Goal: Task Accomplishment & Management: Manage account settings

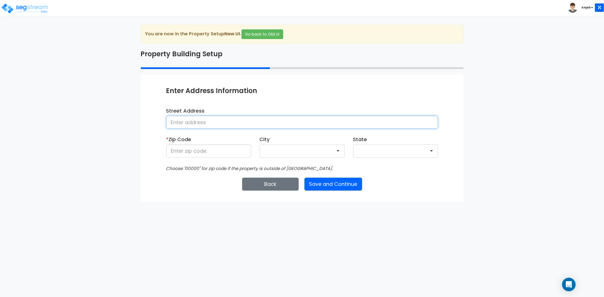
click at [185, 121] on input at bounding box center [302, 122] width 272 height 13
type input "[STREET_ADDRESS]"
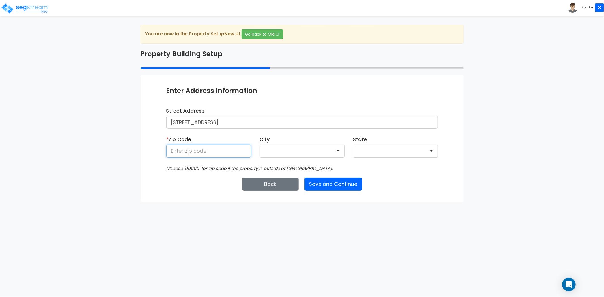
click at [193, 153] on input at bounding box center [208, 151] width 85 height 13
type input "76701"
click at [94, 197] on div "We are Building your Property. So please grab a coffee and let us do the heavy …" at bounding box center [302, 113] width 604 height 177
click at [343, 179] on button "Save and Continue" at bounding box center [333, 184] width 58 height 13
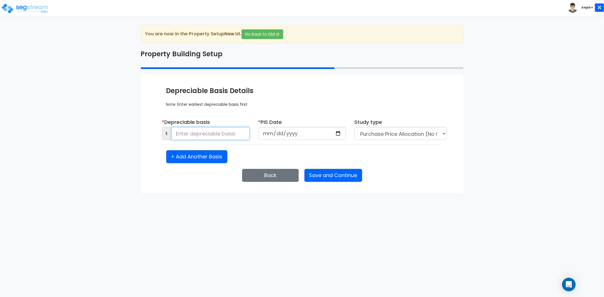
click at [190, 132] on input at bounding box center [210, 133] width 78 height 13
type input "12,413,539.05"
click at [79, 145] on div "We are Building your Property. So please grab a coffee and let us do the heavy …" at bounding box center [302, 109] width 604 height 168
click at [340, 133] on input "date" at bounding box center [302, 133] width 88 height 13
type input "2024-04-19"
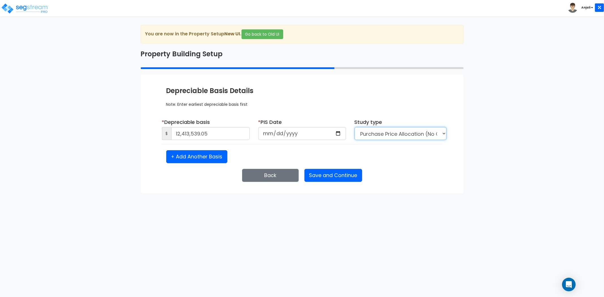
click at [409, 137] on select "Purchase Price Allocation (No Given Costs) New Construction / Reno / TI's (Give…" at bounding box center [401, 133] width 92 height 13
select select "NEW"
click at [355, 127] on select "Purchase Price Allocation (No Given Costs) New Construction / Reno / TI's (Give…" at bounding box center [401, 133] width 92 height 13
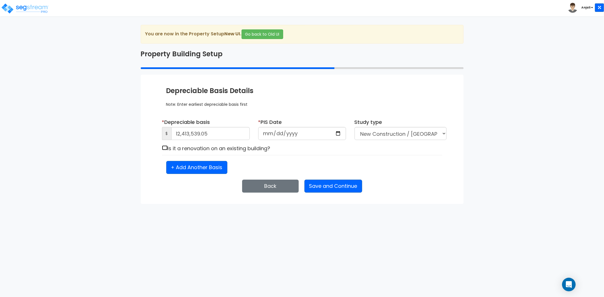
click at [166, 148] on input "checkbox" at bounding box center [165, 148] width 6 height 5
checkbox input "true"
click at [326, 187] on button "Save and Continue" at bounding box center [333, 186] width 58 height 13
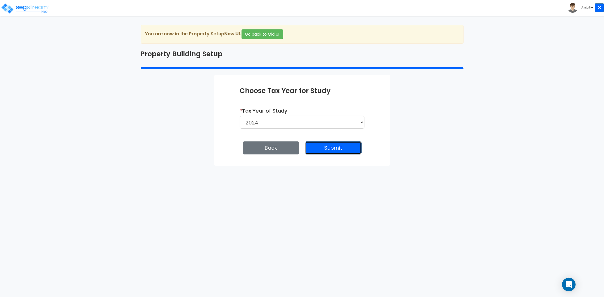
click at [336, 146] on button "Submit" at bounding box center [333, 148] width 57 height 13
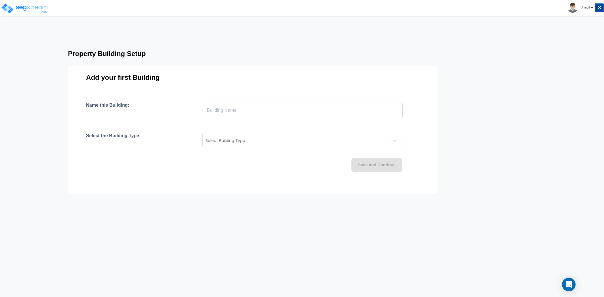
click at [230, 108] on input "text" at bounding box center [303, 111] width 200 height 16
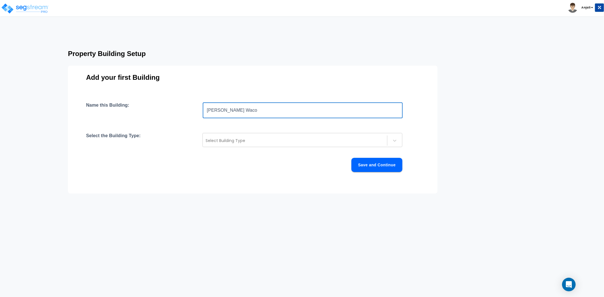
type input "Terry Black's Waco"
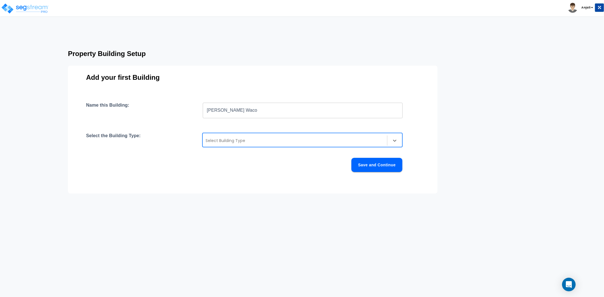
click at [236, 139] on div at bounding box center [295, 140] width 179 height 7
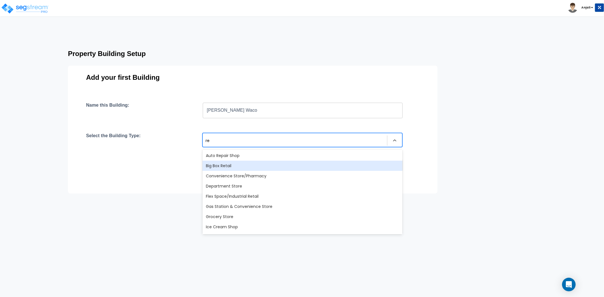
type input "r"
type input "res"
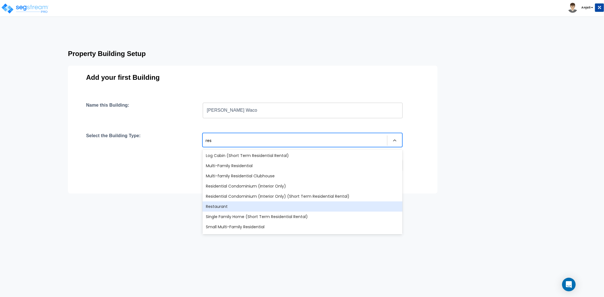
click at [232, 207] on div "Restaurant" at bounding box center [302, 207] width 200 height 10
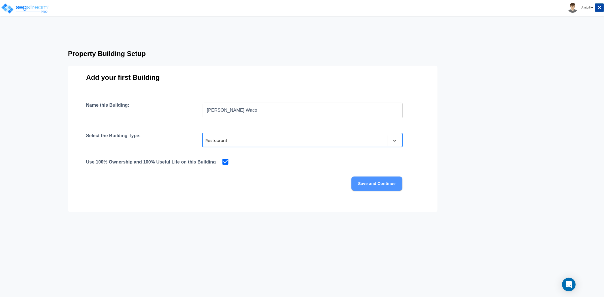
click at [386, 182] on button "Save and Continue" at bounding box center [376, 184] width 51 height 14
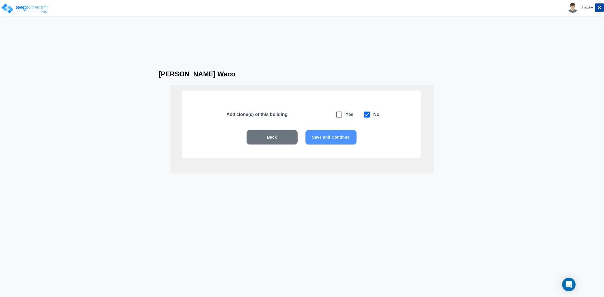
click at [332, 139] on button "Save and Continue" at bounding box center [331, 137] width 51 height 14
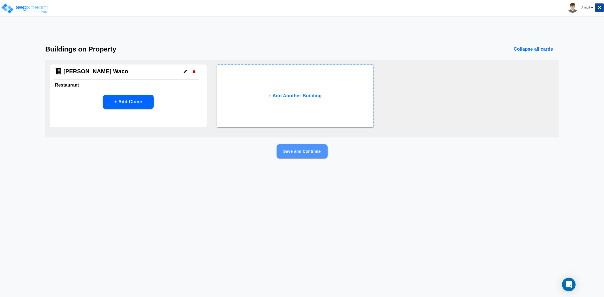
click at [299, 152] on button "Save and Continue" at bounding box center [302, 151] width 51 height 14
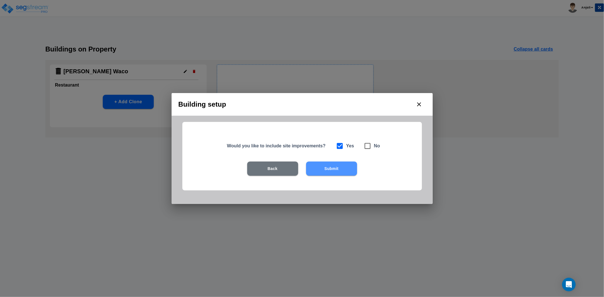
click at [331, 167] on button "Submit" at bounding box center [331, 169] width 51 height 14
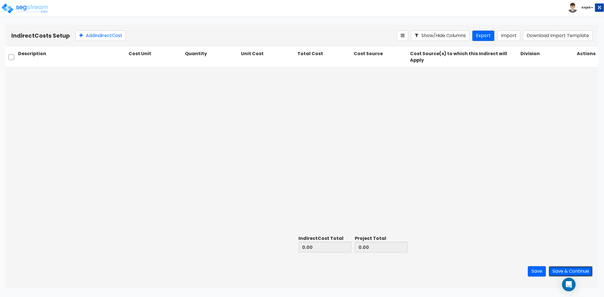
click at [574, 274] on button "Save & Continue" at bounding box center [571, 271] width 44 height 10
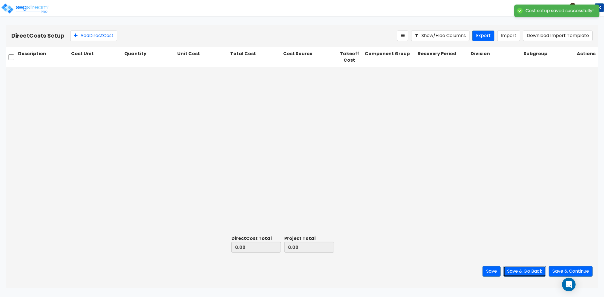
click at [513, 273] on button "Save & Go Back" at bounding box center [524, 271] width 42 height 10
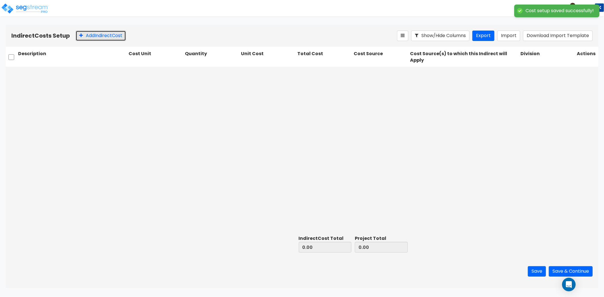
click at [83, 33] on button "Add Indirect Cost" at bounding box center [101, 36] width 50 height 10
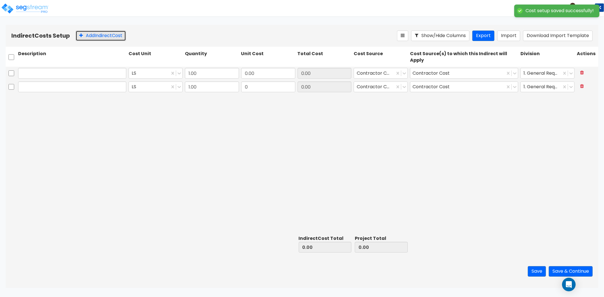
click at [83, 33] on button "Add Indirect Cost" at bounding box center [101, 36] width 50 height 10
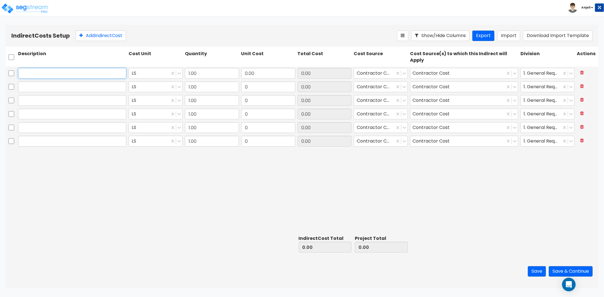
click at [75, 72] on input "text" at bounding box center [72, 73] width 108 height 11
type input "Construction Documents"
click at [259, 72] on input "0.00" at bounding box center [268, 73] width 54 height 11
click at [257, 73] on input "0.00" at bounding box center [268, 73] width 54 height 11
type input "0"
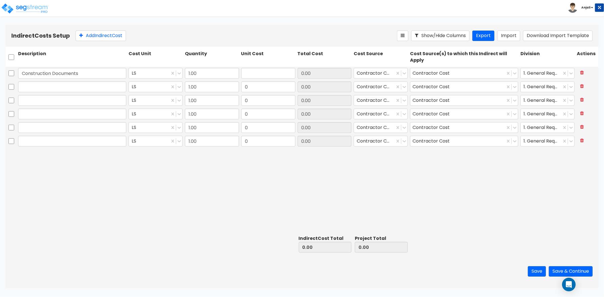
click at [259, 65] on div "Description Cost Unit Quantity Unit Cost Total Cost Cost Source Cost Source(s) …" at bounding box center [302, 59] width 593 height 25
click at [258, 74] on input "text" at bounding box center [268, 73] width 54 height 11
paste input "5,500"
type input "5,500"
type input "5,500.00"
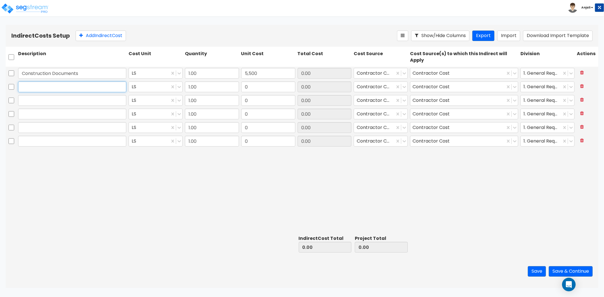
type input "5,500.00"
click at [72, 91] on input "text" at bounding box center [72, 87] width 108 height 11
click at [56, 90] on input "text" at bounding box center [72, 87] width 108 height 11
paste input "Structural Engineering"
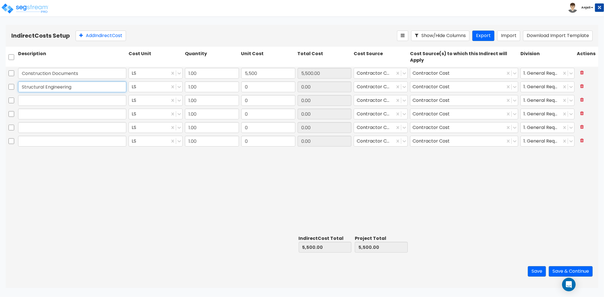
type input "Structural Engineering"
click at [284, 90] on input "0" at bounding box center [268, 87] width 54 height 11
paste input "24,543.81"
type input "24,543.81"
type input "30,043.81"
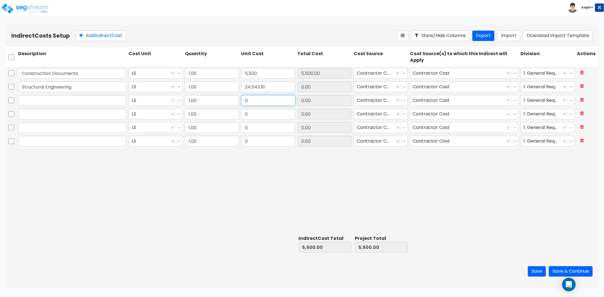
type input "30,043.81"
type input "24,543.81"
click at [274, 99] on input "0" at bounding box center [268, 100] width 54 height 11
click at [39, 100] on input "text" at bounding box center [72, 100] width 108 height 11
paste input "Engineering Services"
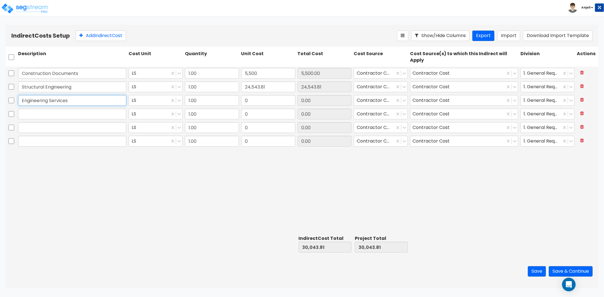
type input "Engineering Services"
click at [81, 108] on div at bounding box center [72, 114] width 110 height 13
click at [266, 99] on input "0" at bounding box center [268, 100] width 54 height 11
type input "13,799.75"
type input "43,843.56"
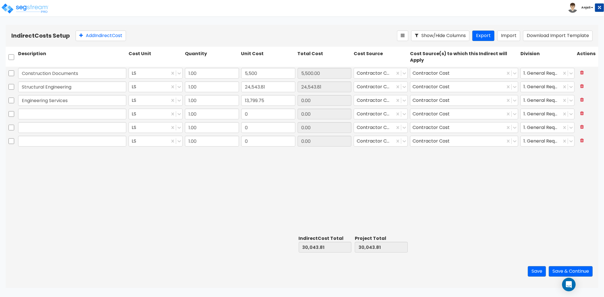
type input "43,843.56"
type input "13,799.75"
click at [69, 111] on input "text" at bounding box center [72, 114] width 108 height 11
paste input "Plans"
type input "Plans"
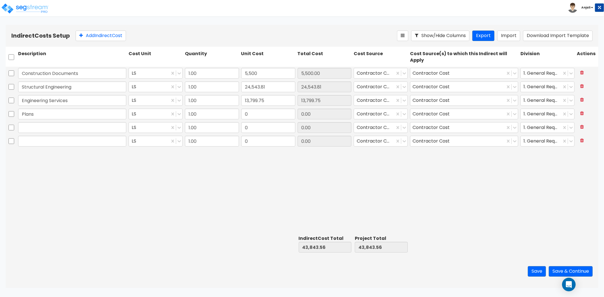
click at [93, 187] on div "Construction Documents LS 1.00 5,500 5,500.00 Contractor Cost Contractor Cost 1…" at bounding box center [302, 150] width 593 height 167
click at [261, 112] on input "0" at bounding box center [268, 114] width 54 height 11
type input "381.95"
type input "44,225.51"
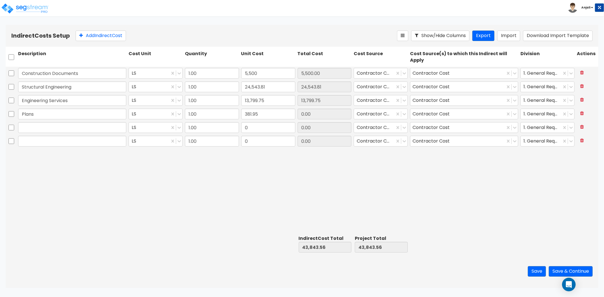
type input "381.95"
click at [88, 130] on input "text" at bounding box center [72, 127] width 108 height 11
paste input "MEP Engineering"
type input "MEP Engineering"
drag, startPoint x: 84, startPoint y: 163, endPoint x: 88, endPoint y: 163, distance: 3.7
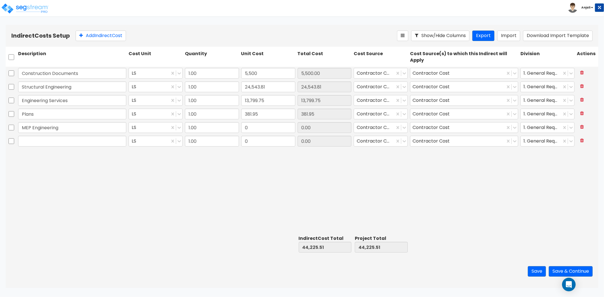
click at [84, 163] on div "Construction Documents LS 1.00 5,500 5,500.00 Contractor Cost Contractor Cost 1…" at bounding box center [302, 150] width 593 height 167
click at [251, 130] on input "0" at bounding box center [268, 127] width 54 height 11
type input "11,713.75"
type input "55,939.26"
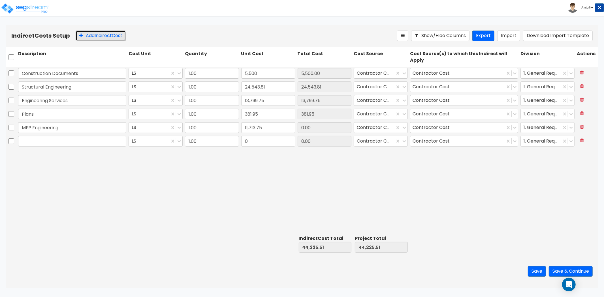
type input "11,713.75"
click at [95, 35] on button "Add Indirect Cost" at bounding box center [101, 36] width 50 height 10
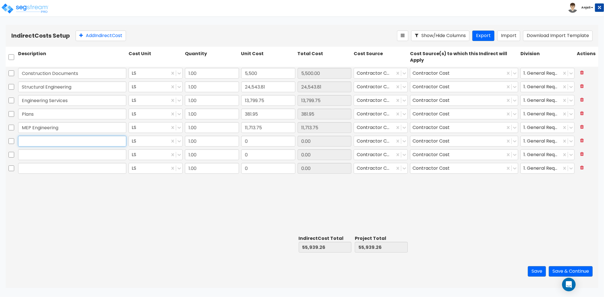
click at [64, 145] on input "text" at bounding box center [72, 141] width 108 height 11
paste input "CA Extension"
type input "CA Extension"
click at [71, 196] on div "Construction Documents LS 1.00 5,500 5,500.00 Contractor Cost Contractor Cost 1…" at bounding box center [302, 150] width 593 height 167
click at [262, 142] on input "0" at bounding box center [268, 141] width 54 height 11
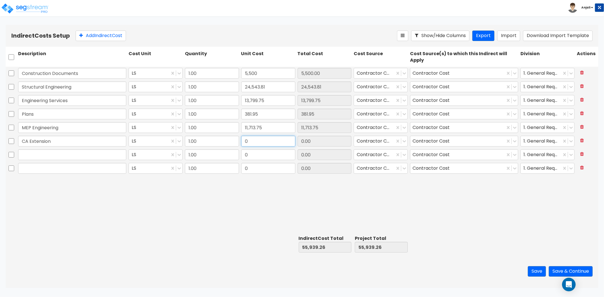
paste input "4,019.02"
type input "4,019.02"
type input "59,958.28"
type input "4,019.02"
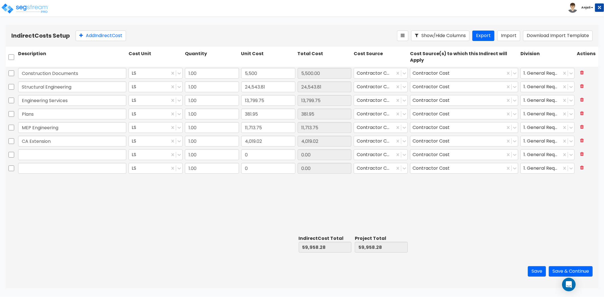
click at [250, 196] on div "Construction Documents LS 1.00 5,500 5,500.00 Contractor Cost Contractor Cost 1…" at bounding box center [302, 150] width 593 height 167
click at [55, 156] on input "text" at bounding box center [72, 155] width 108 height 11
paste input "Bar Consultation"
type input "Bar Consultation"
click at [54, 193] on div "Construction Documents LS 1.00 5,500 5,500.00 Contractor Cost Contractor Cost 1…" at bounding box center [302, 150] width 593 height 167
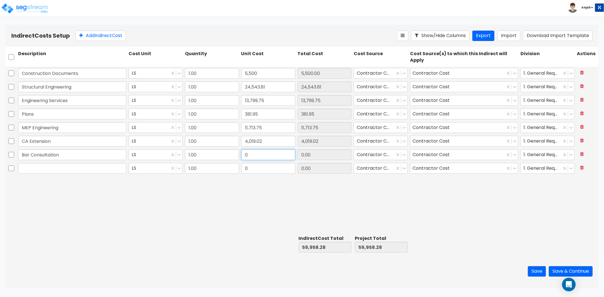
click at [257, 159] on input "0" at bounding box center [268, 155] width 54 height 11
type input "78,162.64"
type input "138,120.92"
type input "78,162.64"
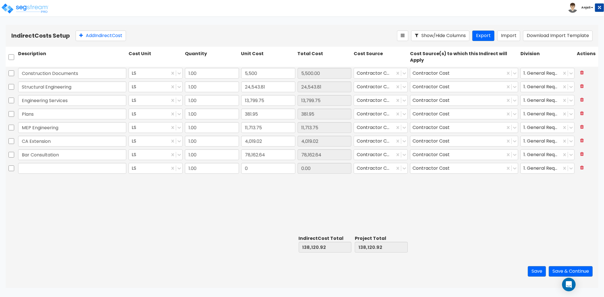
click at [225, 202] on div "Construction Documents LS 1.00 5,500 5,500.00 Contractor Cost Contractor Cost 1…" at bounding box center [302, 150] width 593 height 167
click at [49, 168] on input "text" at bounding box center [72, 168] width 108 height 11
paste input "Construction - TIF"
type input "Construction - TIF"
click at [70, 180] on div "Construction Documents LS 1.00 5,500 5,500.00 Contractor Cost Contractor Cost 1…" at bounding box center [302, 150] width 593 height 167
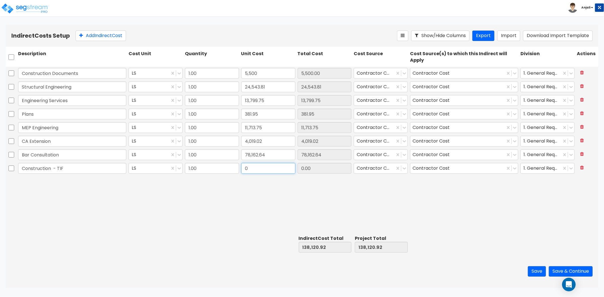
click at [253, 168] on input "0" at bounding box center [268, 168] width 54 height 11
type input "6,608,389.00"
type input "6,746,509.92"
type input "6,608,389.00"
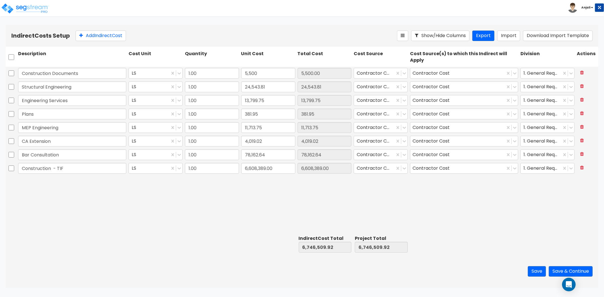
click at [264, 188] on div "Construction Documents LS 1.00 5,500 5,500.00 Contractor Cost Contractor Cost 1…" at bounding box center [302, 150] width 593 height 167
click at [92, 38] on button "Add Indirect Cost" at bounding box center [101, 36] width 50 height 10
click at [265, 101] on input "13,799.75" at bounding box center [268, 100] width 54 height 11
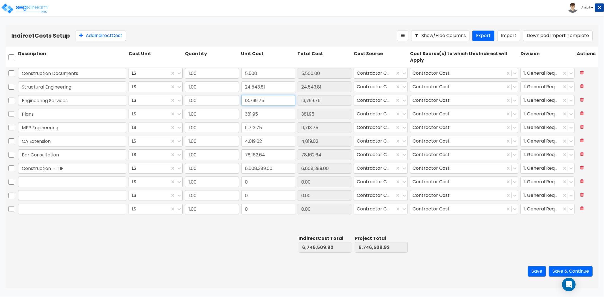
paste input "25"
type input "25,799.75"
type input "6,758,509.92"
type input "25,799.75"
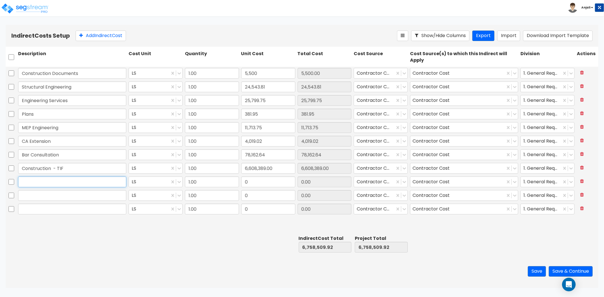
click at [80, 182] on input "text" at bounding box center [72, 182] width 108 height 11
paste input "Review of Documents"
type input "Review of Documents"
click at [264, 182] on input "0" at bounding box center [268, 182] width 54 height 11
type input "805.50"
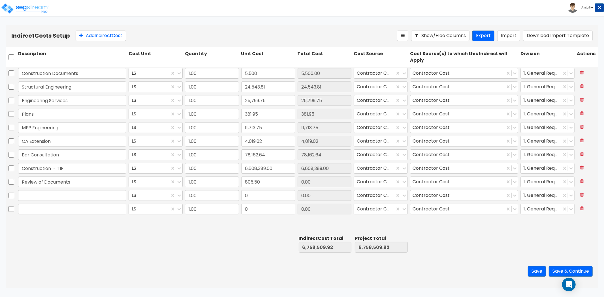
type input "6,759,315.42"
type input "805.50"
click at [33, 193] on input "text" at bounding box center [72, 195] width 108 height 11
paste input "Property and Liability"
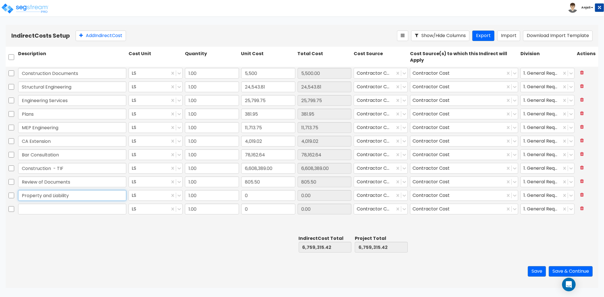
type input "Property and Liability"
click at [268, 194] on input "0" at bounding box center [268, 195] width 54 height 11
click at [263, 195] on input "0" at bounding box center [268, 195] width 54 height 11
type input "39,821.75"
type input "6,799,137.17"
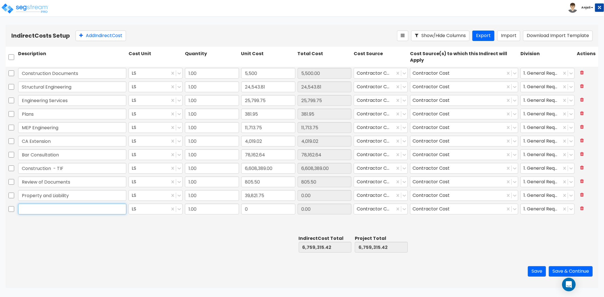
type input "6,799,137.17"
type input "39,821.75"
click at [93, 207] on input "text" at bounding box center [72, 209] width 108 height 11
click at [263, 183] on input "805.50" at bounding box center [268, 182] width 54 height 11
paste input "2,35"
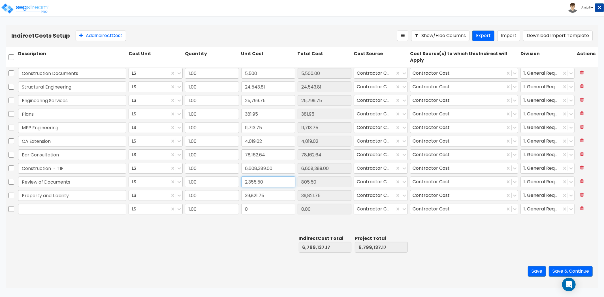
type input "2,355.50"
type input "6,800,687.17"
type input "2,355.50"
click at [78, 210] on input "text" at bounding box center [72, 209] width 108 height 11
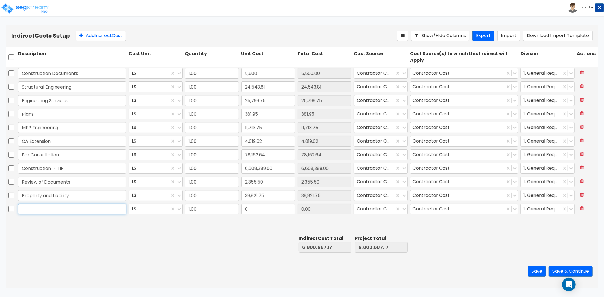
paste input "Oysters Package and Umbrella Policy"
type input "Oysters Package and Umbrella Policy"
drag, startPoint x: 83, startPoint y: 229, endPoint x: 88, endPoint y: 228, distance: 5.2
click at [84, 229] on div "Construction Documents LS 1.00 5,500 5,500.00 Contractor Cost Contractor Cost 1…" at bounding box center [302, 150] width 593 height 167
drag, startPoint x: 292, startPoint y: 214, endPoint x: 302, endPoint y: 214, distance: 10.5
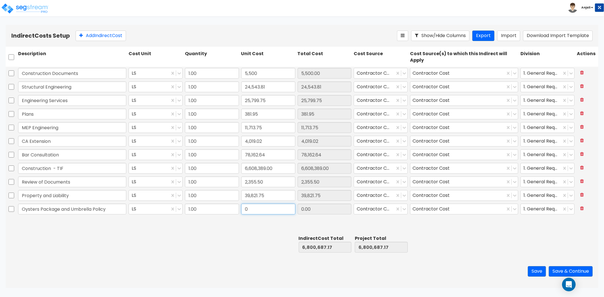
click at [292, 213] on input "0" at bounding box center [268, 209] width 54 height 11
paste input "74,767.69"
type input "74,767.69"
type input "6,875,454.86"
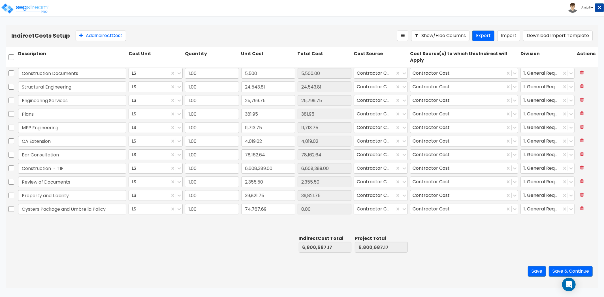
type input "74,767.69"
drag, startPoint x: 264, startPoint y: 222, endPoint x: 271, endPoint y: 223, distance: 6.8
click at [264, 222] on div "Construction Documents LS 1.00 5,500 5,500.00 Contractor Cost Contractor Cost 1…" at bounding box center [302, 150] width 593 height 167
click at [112, 36] on button "Add Indirect Cost" at bounding box center [101, 36] width 50 height 10
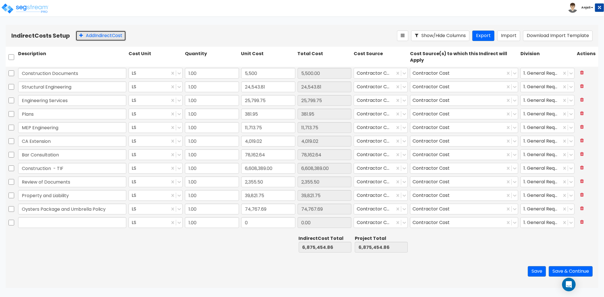
click at [111, 38] on button "Add Indirect Cost" at bounding box center [101, 36] width 50 height 10
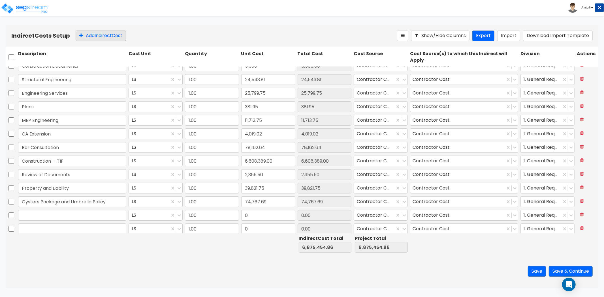
scroll to position [23, 0]
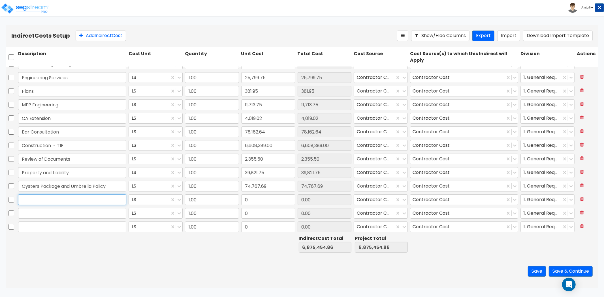
click at [48, 200] on input "text" at bounding box center [72, 200] width 108 height 11
paste input "Vacant Policy"
type input "Vacant Policy"
click at [65, 247] on div at bounding box center [72, 244] width 110 height 20
click at [257, 199] on input "0" at bounding box center [268, 200] width 54 height 11
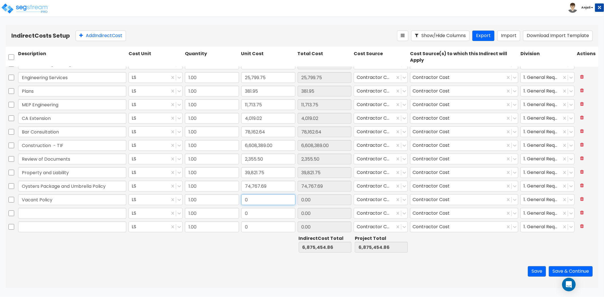
paste input "1,127.95"
type input "1,127.95"
type input "6,876,582.81"
type input "1,127.95"
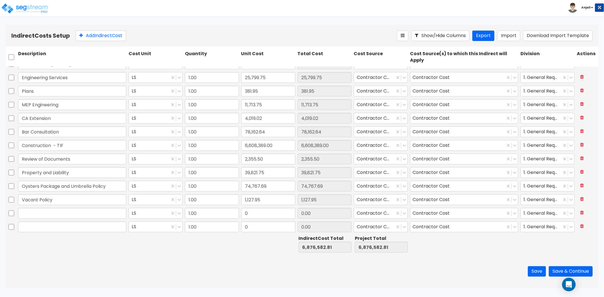
click at [224, 258] on div "Save Save & Continue" at bounding box center [302, 271] width 593 height 33
click at [47, 217] on input "text" at bounding box center [72, 213] width 108 height 11
paste input "OCP GL Policy"
type input "OCP GL Policy"
click at [260, 211] on input "0" at bounding box center [268, 213] width 54 height 11
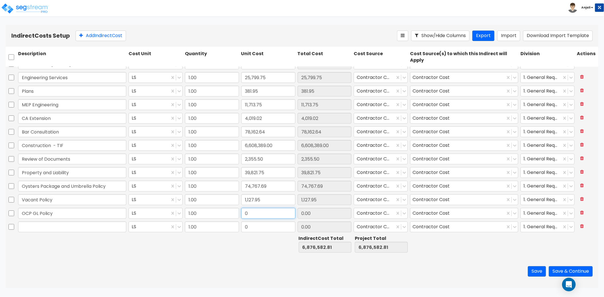
paste input "5,974.43"
type input "5,974.43"
type input "6,882,557.24"
type input "5,974.43"
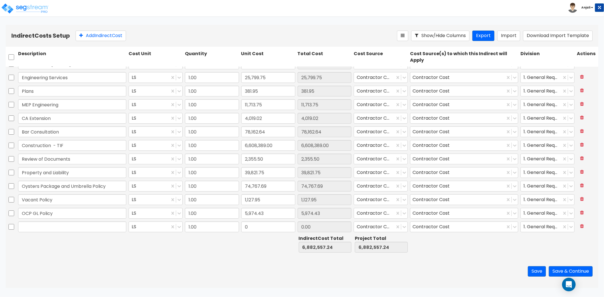
drag, startPoint x: 219, startPoint y: 247, endPoint x: 211, endPoint y: 249, distance: 7.8
click at [214, 248] on div at bounding box center [212, 244] width 56 height 20
click at [266, 157] on input "2,355.50" at bounding box center [268, 159] width 54 height 11
paste input "4,052.0"
type input "4,052.00"
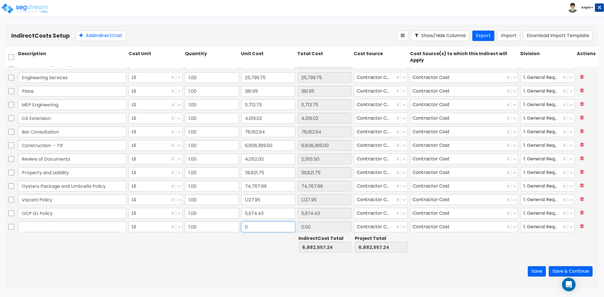
type input "6,884,253.74"
type input "4,052.00"
click at [269, 228] on input "0" at bounding box center [268, 227] width 54 height 11
click at [87, 225] on input "text" at bounding box center [72, 227] width 108 height 11
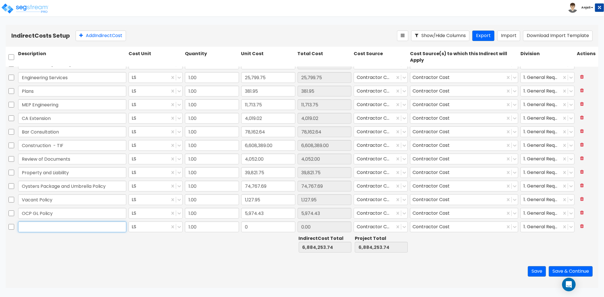
paste input "Project Manager"
type input "Project Manager"
click at [104, 239] on div at bounding box center [72, 244] width 110 height 20
click at [250, 229] on input "0" at bounding box center [268, 227] width 54 height 11
type input "132,386"
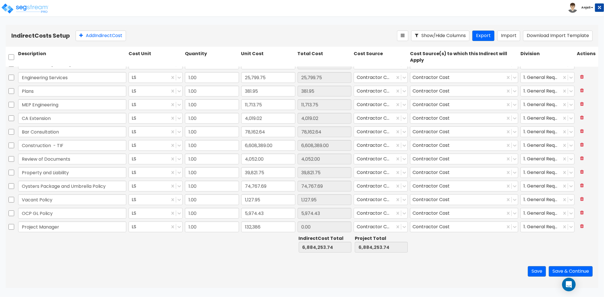
type input "7,016,639.74"
type input "132,386.00"
click at [242, 256] on div "Save Save & Continue" at bounding box center [302, 271] width 593 height 33
click at [95, 35] on button "Add Indirect Cost" at bounding box center [101, 36] width 50 height 10
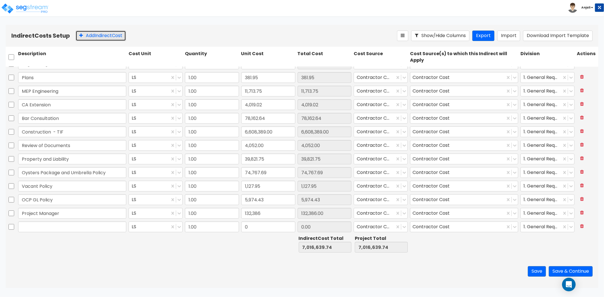
click at [95, 35] on button "Add Indirect Cost" at bounding box center [101, 36] width 50 height 10
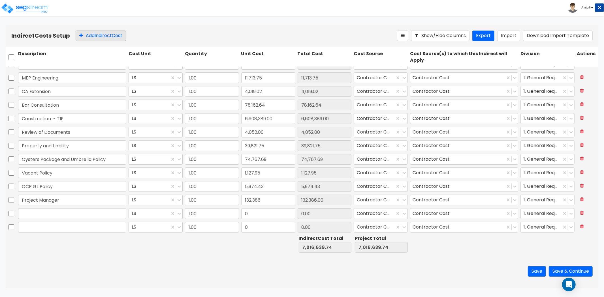
scroll to position [63, 0]
click at [48, 206] on div at bounding box center [72, 200] width 110 height 13
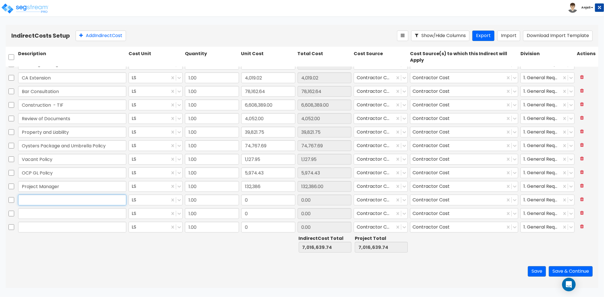
click at [50, 204] on input "text" at bounding box center [72, 200] width 108 height 11
paste input "ROW Permit"
type input "ROW Permit"
click at [253, 196] on input "0" at bounding box center [268, 200] width 54 height 11
paste input "11,261.52"
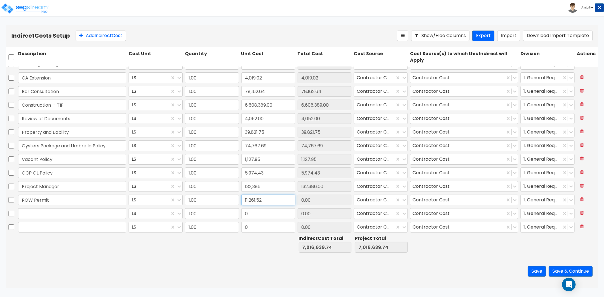
type input "11,261.52"
type input "7,027,901.26"
type input "11,261.52"
click at [81, 219] on div at bounding box center [72, 213] width 110 height 13
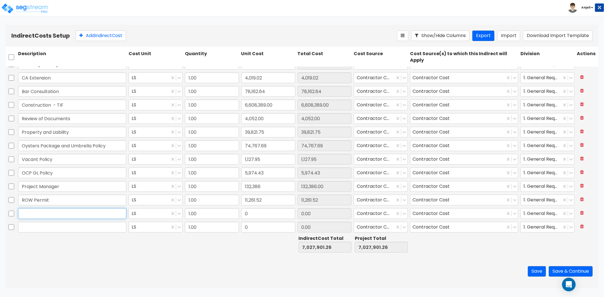
click at [82, 214] on input "text" at bounding box center [72, 213] width 108 height 11
paste input "Building Permit"
type input "Building Permit"
click at [255, 217] on input "0" at bounding box center [268, 213] width 54 height 11
paste input "13,15"
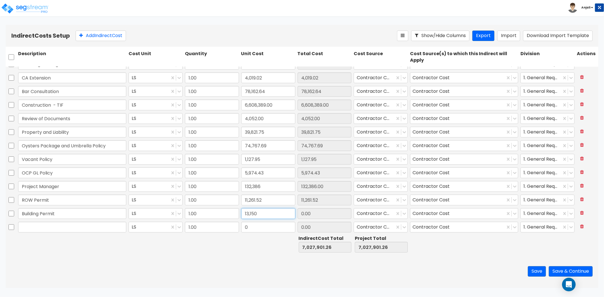
type input "13,150"
click at [199, 257] on div "Save Save & Continue" at bounding box center [302, 271] width 593 height 33
type input "7,041,051.26"
type input "13,150.00"
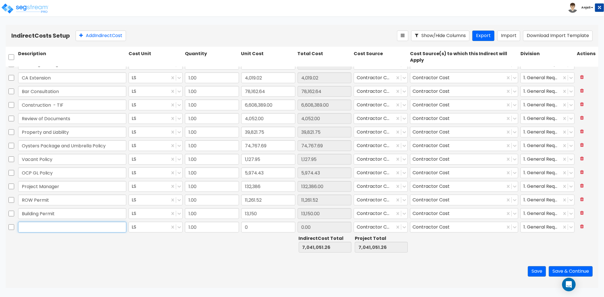
click at [69, 228] on input "text" at bounding box center [72, 227] width 108 height 11
paste input "In Lieu of Detention Permit"
type input "In Lieu of Detention Permit"
click at [257, 225] on input "0" at bounding box center [268, 227] width 54 height 11
paste input "30,96"
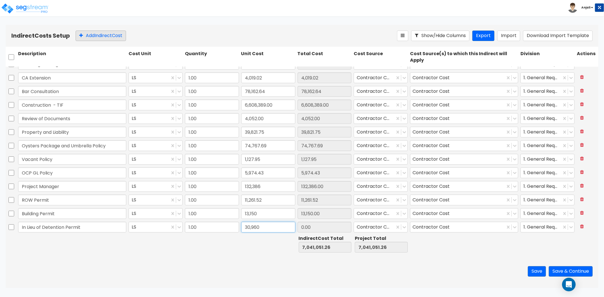
type input "30,960"
type input "7,072,011.26"
type input "30,960.00"
click at [109, 36] on button "Add Indirect Cost" at bounding box center [101, 36] width 50 height 10
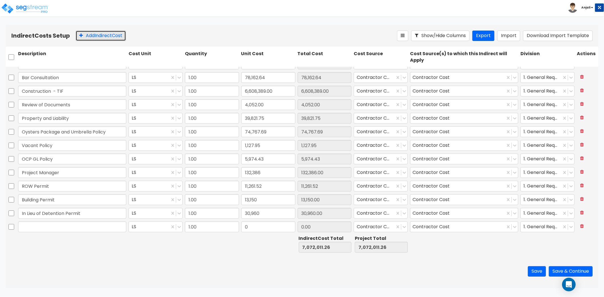
click at [110, 36] on button "Add Indirect Cost" at bounding box center [101, 36] width 50 height 10
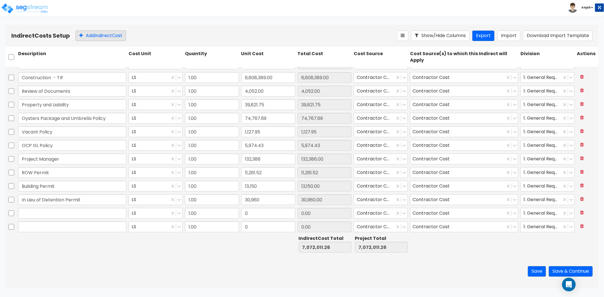
type input "1.00"
type input "11,713.75"
click at [103, 210] on input "text" at bounding box center [72, 213] width 108 height 11
paste input "Brand Consulting"
type input "Brand Consulting"
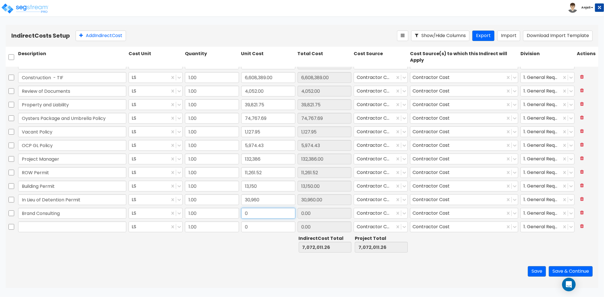
click at [251, 210] on input "0" at bounding box center [268, 213] width 54 height 11
paste input "78,75"
type input "78,750"
type input "7,150,761.26"
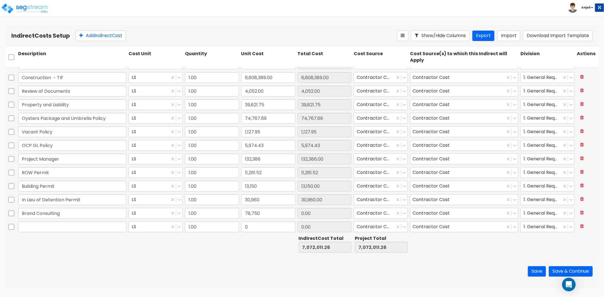
type input "78,750.00"
drag, startPoint x: 223, startPoint y: 261, endPoint x: 230, endPoint y: 261, distance: 7.1
click at [223, 261] on div "Save Save & Continue" at bounding box center [302, 271] width 593 height 33
click at [69, 227] on input "text" at bounding box center [72, 227] width 108 height 11
paste input "Design Review"
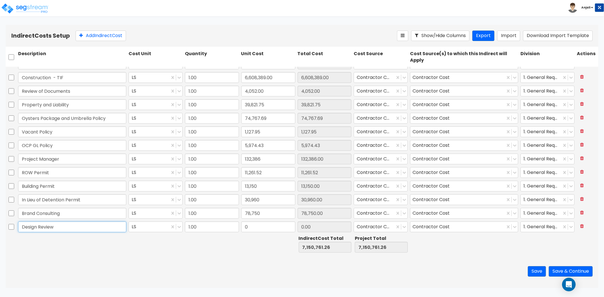
type input "Design Review"
click at [63, 236] on div at bounding box center [72, 244] width 110 height 20
click at [257, 229] on input "0" at bounding box center [268, 227] width 54 height 11
paste input "64,674.09"
type input "64,674.09"
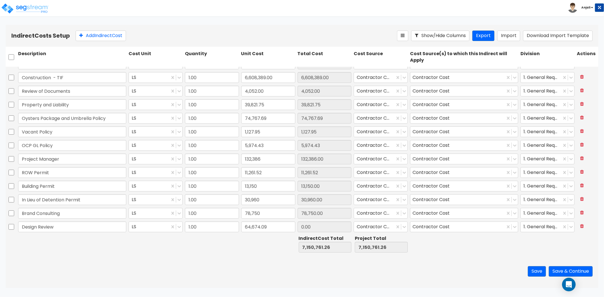
click at [197, 261] on div "Save Save & Continue" at bounding box center [302, 271] width 593 height 33
type input "7,215,435.35"
type input "64,674.09"
click at [110, 37] on button "Add Indirect Cost" at bounding box center [101, 36] width 50 height 10
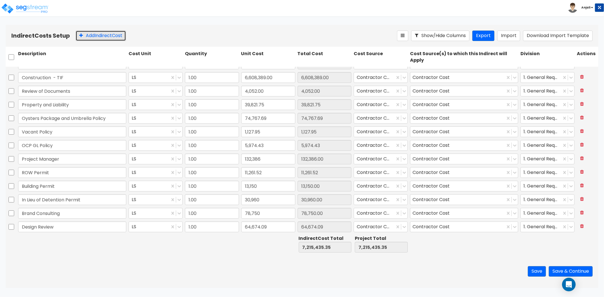
click at [110, 37] on button "Add Indirect Cost" at bounding box center [101, 36] width 50 height 10
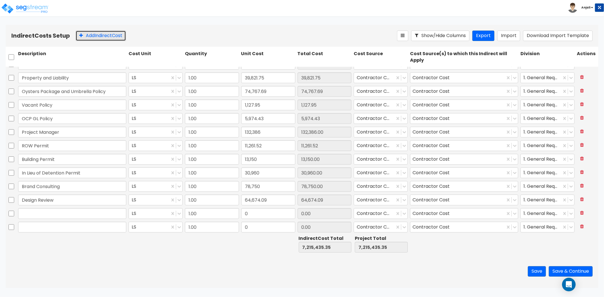
click at [110, 37] on button "Add Indirect Cost" at bounding box center [101, 36] width 50 height 10
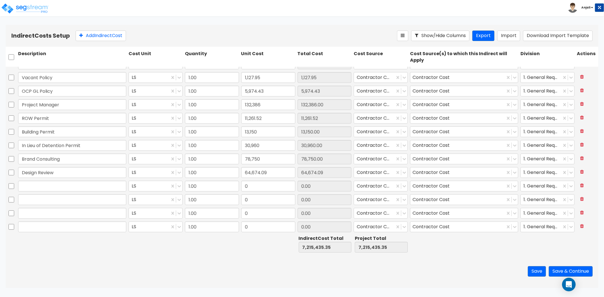
click at [35, 180] on div at bounding box center [72, 186] width 110 height 13
click at [35, 182] on input "text" at bounding box center [72, 186] width 108 height 11
paste input "Civil Engineering"
type input "Civil Engineering"
click at [267, 183] on input "0" at bounding box center [268, 186] width 54 height 11
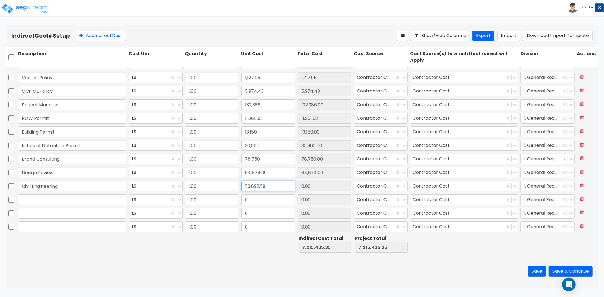
type input "53,892.59"
click at [58, 202] on input "text" at bounding box center [72, 200] width 108 height 11
type input "7,269,327.94"
type input "53,892.59"
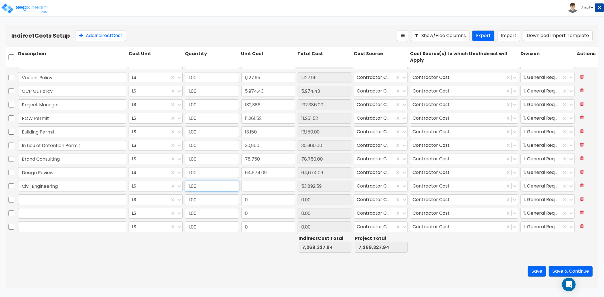
type input "7,215,435.35"
type input "53,892.59"
type input "0.00"
type input "3,892.59"
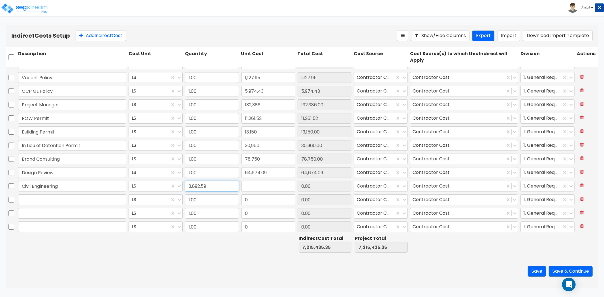
drag, startPoint x: 214, startPoint y: 186, endPoint x: 185, endPoint y: 181, distance: 29.9
click at [185, 181] on input "3,892.59" at bounding box center [212, 186] width 54 height 11
click at [269, 182] on input "text" at bounding box center [268, 186] width 54 height 11
click at [221, 186] on input "1" at bounding box center [212, 186] width 54 height 11
type input "1.00"
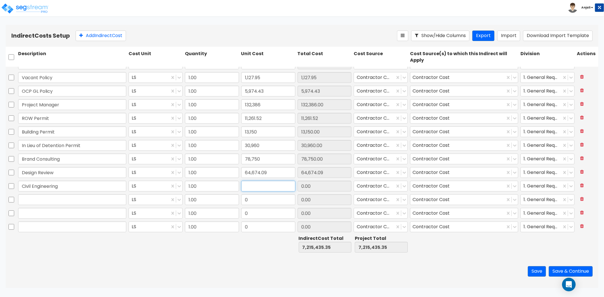
click at [285, 186] on input "text" at bounding box center [268, 186] width 54 height 11
type input "71,442.59"
click at [76, 202] on input "text" at bounding box center [72, 200] width 108 height 11
type input "7,286,877.94"
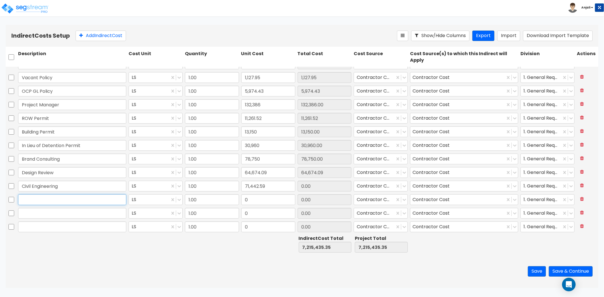
type input "71,442.59"
click at [9, 198] on input "checkbox" at bounding box center [11, 200] width 6 height 11
checkbox input "true"
drag, startPoint x: 10, startPoint y: 212, endPoint x: 8, endPoint y: 221, distance: 9.8
click at [10, 212] on input "checkbox" at bounding box center [11, 213] width 6 height 11
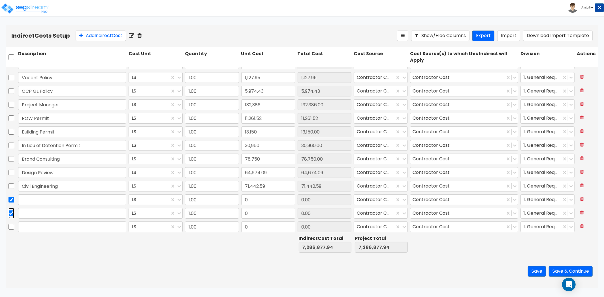
checkbox input "true"
click at [9, 224] on input "checkbox" at bounding box center [11, 227] width 6 height 11
checkbox input "true"
click at [141, 35] on icon at bounding box center [139, 36] width 5 height 6
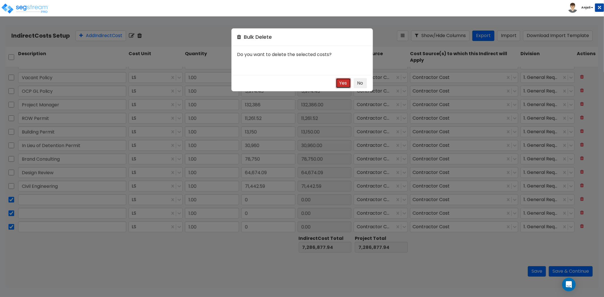
click at [343, 84] on button "Yes" at bounding box center [343, 83] width 15 height 10
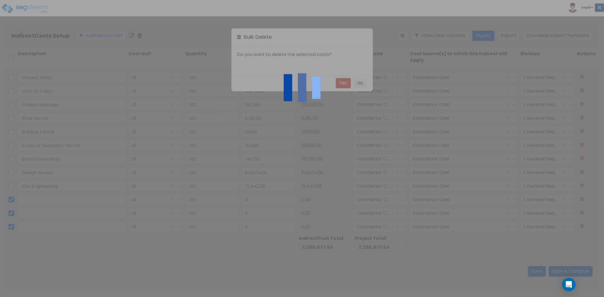
scroll to position [104, 0]
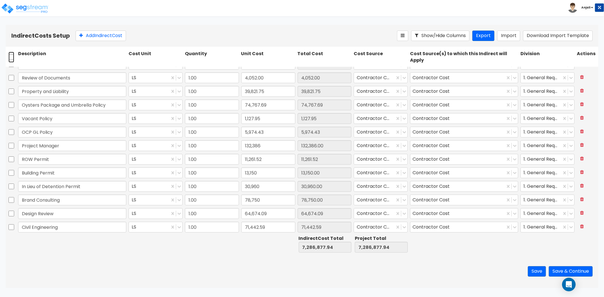
drag, startPoint x: 10, startPoint y: 57, endPoint x: 18, endPoint y: 55, distance: 7.4
click at [11, 57] on input "checkbox" at bounding box center [11, 57] width 6 height 11
checkbox input "true"
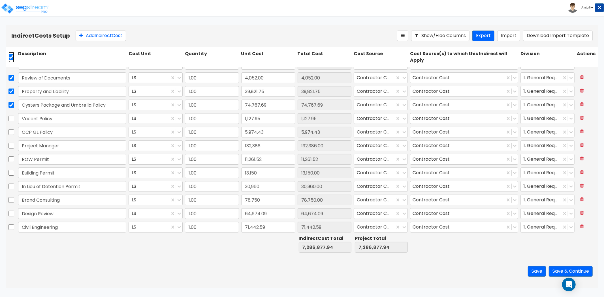
checkbox input "true"
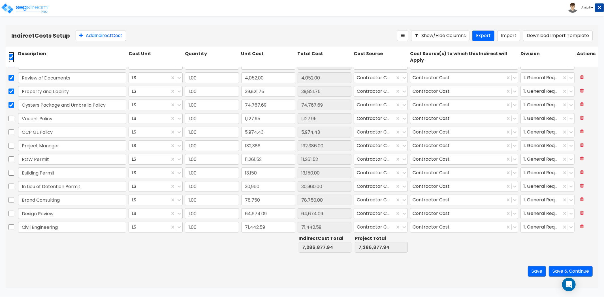
checkbox input "true"
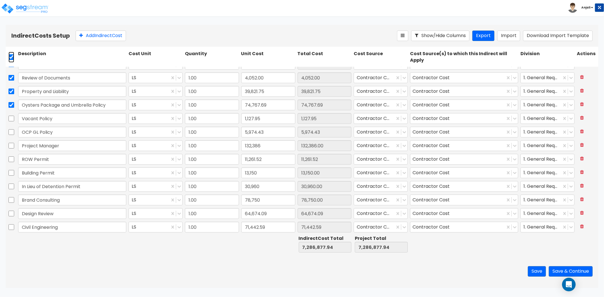
checkbox input "true"
click at [132, 36] on icon at bounding box center [132, 36] width 6 height 6
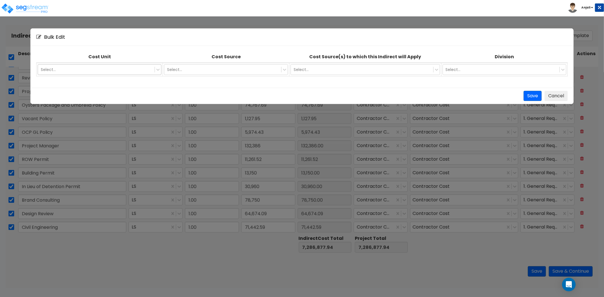
click at [125, 63] on td "Select..." at bounding box center [99, 70] width 127 height 14
click at [126, 67] on div at bounding box center [96, 69] width 111 height 7
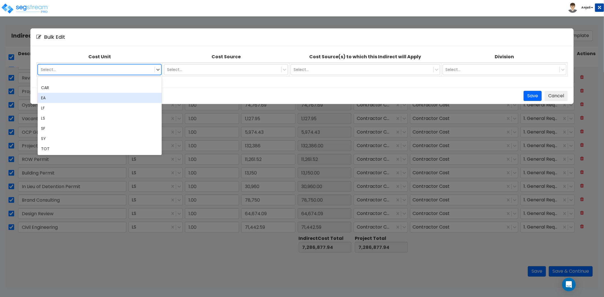
drag, startPoint x: 85, startPoint y: 99, endPoint x: 135, endPoint y: 92, distance: 50.1
click at [86, 99] on div "EA" at bounding box center [100, 98] width 124 height 10
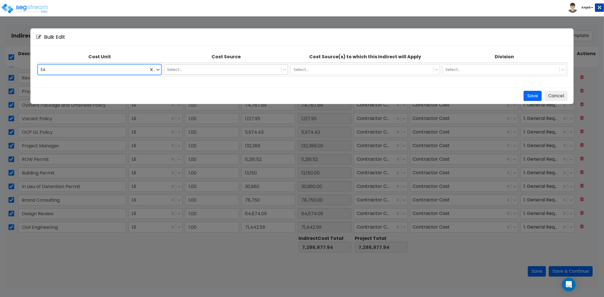
click at [237, 66] on div "Select..." at bounding box center [222, 69] width 117 height 9
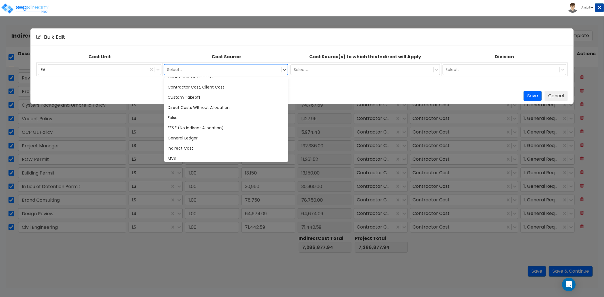
scroll to position [63, 0]
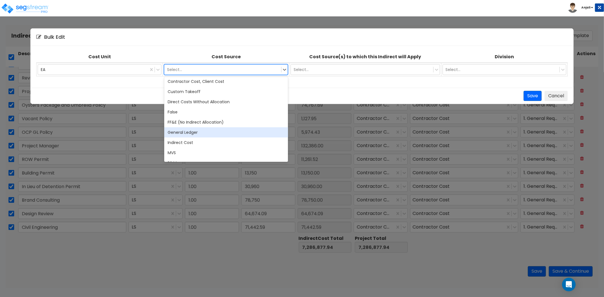
drag, startPoint x: 175, startPoint y: 134, endPoint x: 176, endPoint y: 131, distance: 3.7
click at [175, 134] on div "General Ledger" at bounding box center [226, 132] width 124 height 10
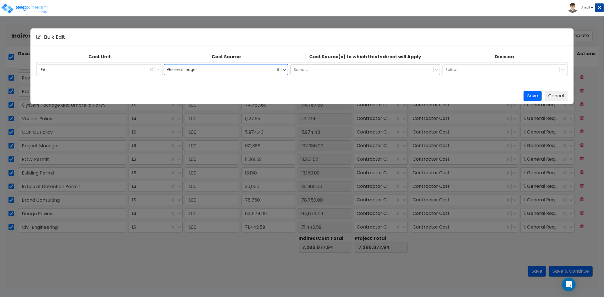
click at [352, 64] on div "Select..." at bounding box center [365, 69] width 149 height 11
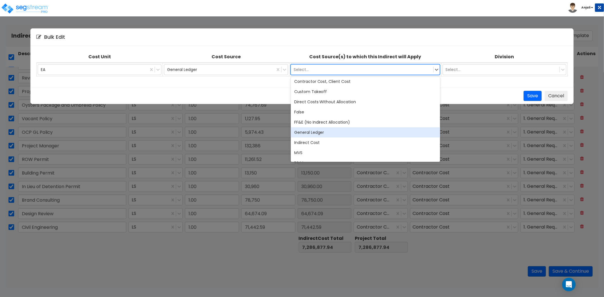
click at [306, 134] on div "General Ledger" at bounding box center [365, 132] width 149 height 10
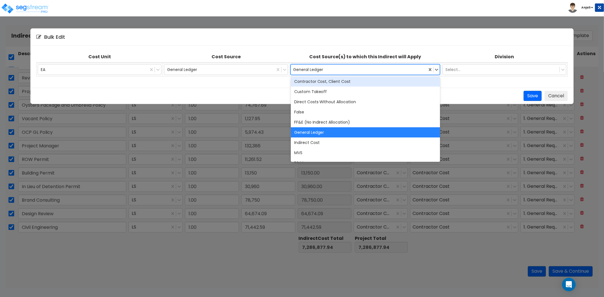
drag, startPoint x: 437, startPoint y: 70, endPoint x: 442, endPoint y: 71, distance: 4.7
click at [437, 70] on icon at bounding box center [437, 70] width 6 height 6
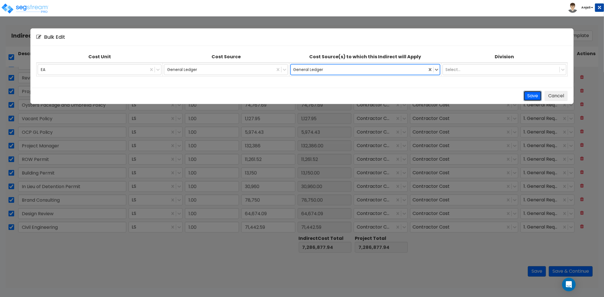
click at [537, 97] on button "Save" at bounding box center [533, 96] width 18 height 10
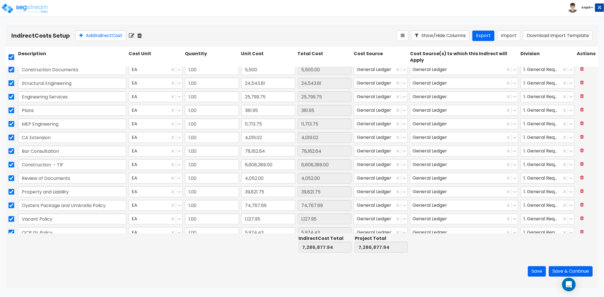
scroll to position [0, 0]
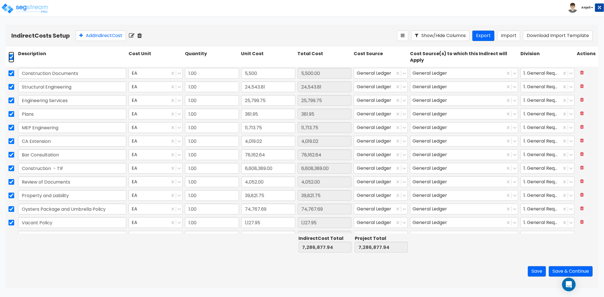
click at [10, 58] on input "checkbox" at bounding box center [11, 57] width 6 height 11
checkbox input "false"
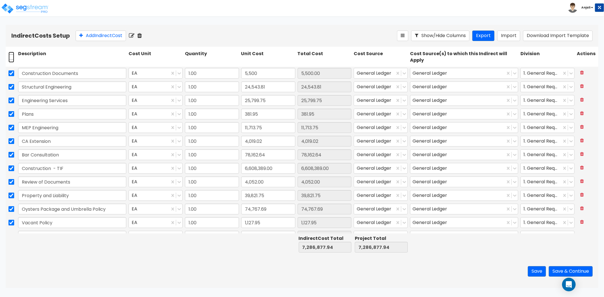
checkbox input "false"
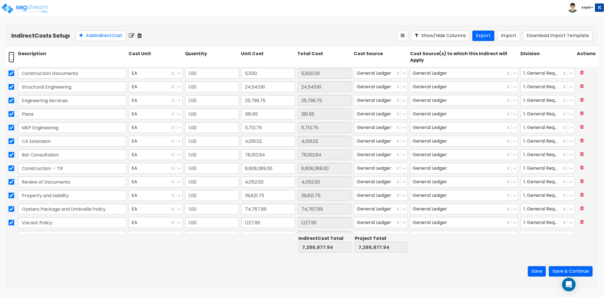
checkbox input "false"
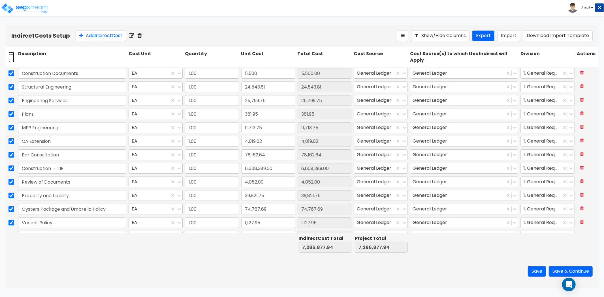
checkbox input "false"
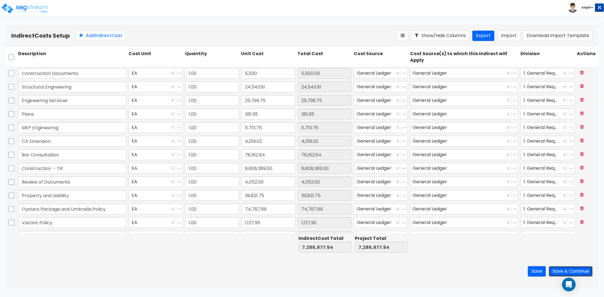
click at [559, 270] on button "Save & Continue" at bounding box center [571, 271] width 44 height 10
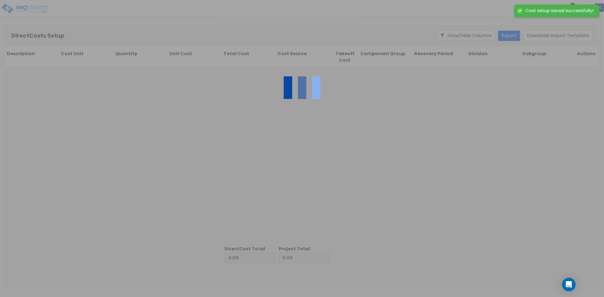
type input "7,286,877.94"
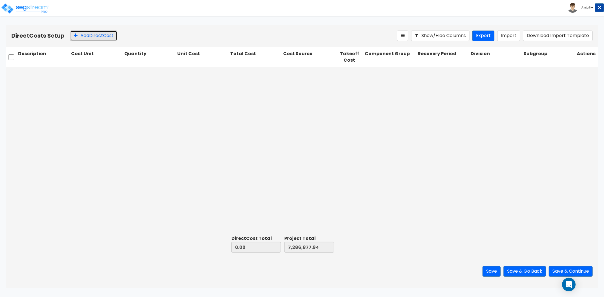
click at [85, 36] on button "Add Direct Cost" at bounding box center [93, 36] width 47 height 10
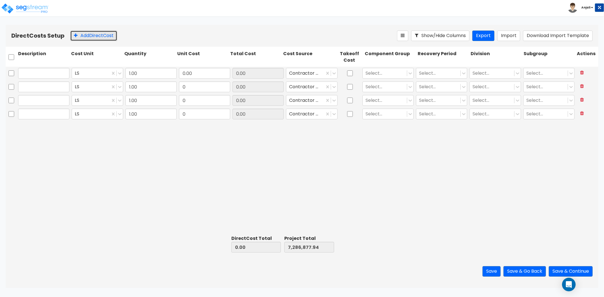
click at [85, 36] on button "Add Direct Cost" at bounding box center [93, 36] width 47 height 10
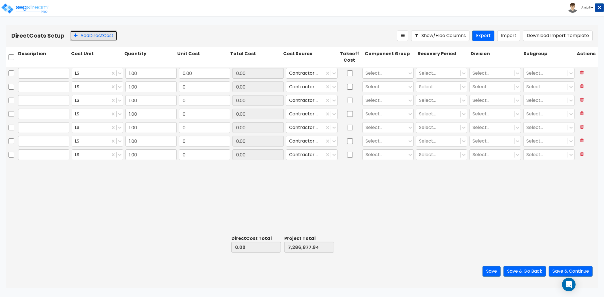
click at [85, 36] on button "Add Direct Cost" at bounding box center [93, 36] width 47 height 10
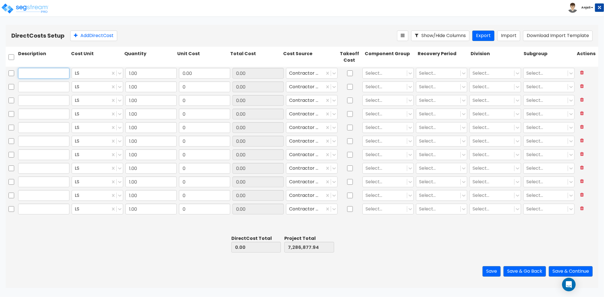
click at [48, 78] on input "text" at bounding box center [43, 73] width 51 height 11
paste input "Containers"
type input "Containers"
click at [205, 73] on input "0.00" at bounding box center [204, 73] width 51 height 11
type input "5,520.25"
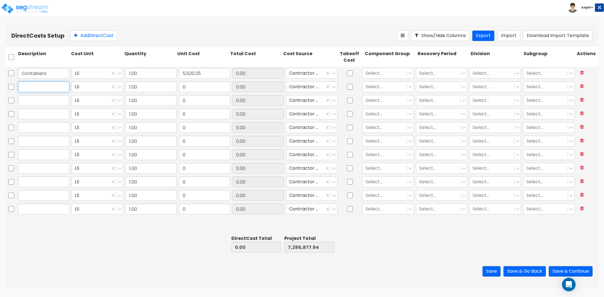
click at [59, 91] on input "text" at bounding box center [43, 87] width 51 height 11
type input "5,520.25"
type input "7,292,398.19"
type input "5,520.25"
drag, startPoint x: 40, startPoint y: 80, endPoint x: 40, endPoint y: 84, distance: 4.0
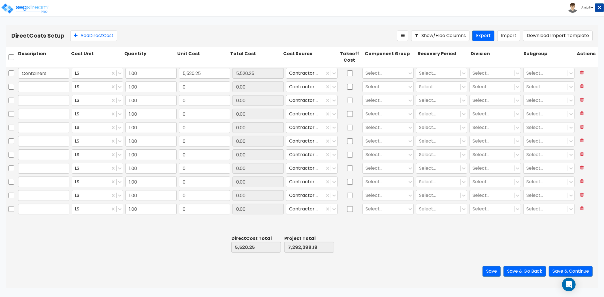
click at [40, 80] on div "Containers LS 1.00 5,520.25 5,520.25 Contractor Cost Select... Select... Select…" at bounding box center [302, 74] width 593 height 14
click at [40, 86] on input "text" at bounding box center [43, 87] width 51 height 11
paste input "Concrete"
type input "Concrete"
click at [191, 91] on input "0" at bounding box center [204, 87] width 51 height 11
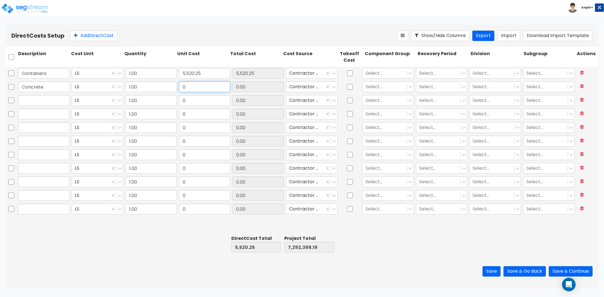
click at [194, 86] on input "0" at bounding box center [204, 87] width 51 height 11
drag, startPoint x: 194, startPoint y: 86, endPoint x: 161, endPoint y: 86, distance: 33.4
click at [161, 86] on div "Concrete LS 1.00 0 0.00 Contractor Cost Select... Select... Select... Select..." at bounding box center [302, 86] width 593 height 13
type input "13,260"
click at [40, 97] on input "text" at bounding box center [43, 100] width 51 height 11
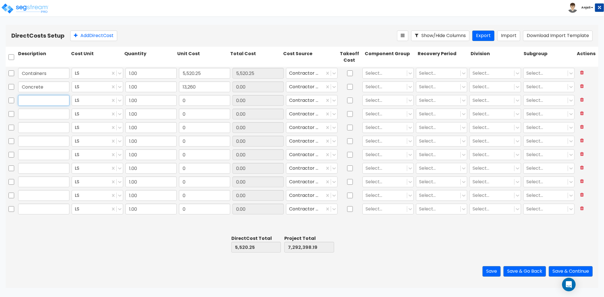
type input "18,780.25"
type input "7,305,658.19"
type input "13,260.00"
click at [42, 101] on input "text" at bounding box center [43, 100] width 51 height 11
paste input "Asphalt"
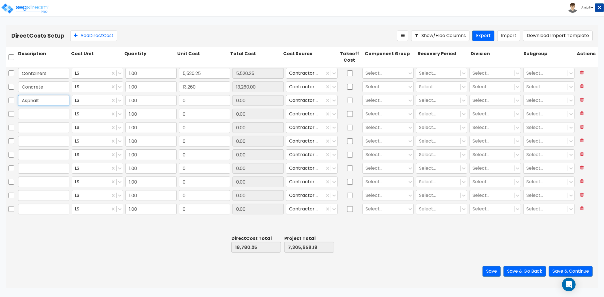
type input "Asphalt"
click at [199, 97] on input "0" at bounding box center [204, 100] width 51 height 11
paste input "1,40"
type input "1,400"
type input "20,180.25"
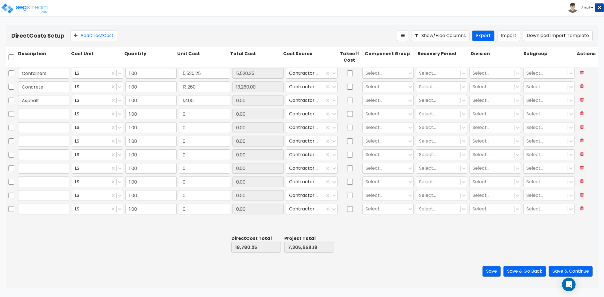
type input "7,307,058.19"
type input "1,400.00"
click at [48, 117] on input "text" at bounding box center [43, 114] width 51 height 11
paste input "BBQ Pits"
type input "BBQ Pits"
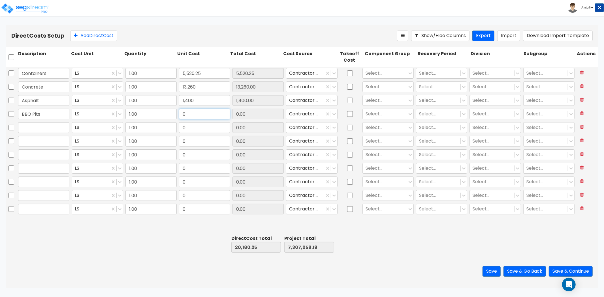
click at [200, 118] on input "0" at bounding box center [204, 114] width 51 height 11
paste input "7,00"
type input "7,000"
type input "27,180.25"
type input "7,314,058.19"
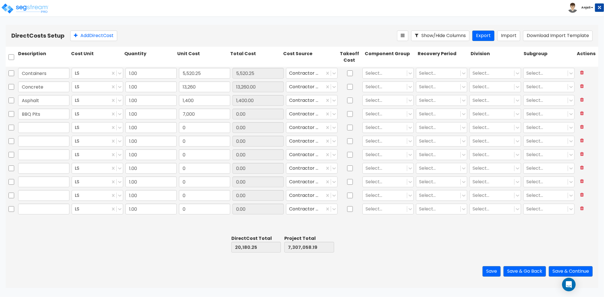
type input "7,000.00"
click at [32, 126] on input "text" at bounding box center [43, 127] width 51 height 11
type input "Kitchen Eq"
click at [188, 126] on input "0" at bounding box center [204, 127] width 51 height 11
type input "1,071,710.62"
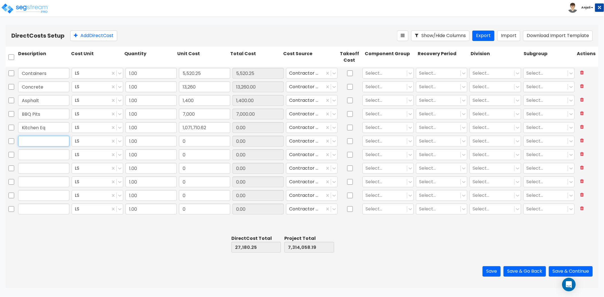
click at [52, 140] on input "text" at bounding box center [43, 141] width 51 height 11
type input "1,098,890.87"
type input "8,385,768.81"
type input "1,071,710.62"
click at [42, 136] on input "text" at bounding box center [43, 141] width 51 height 11
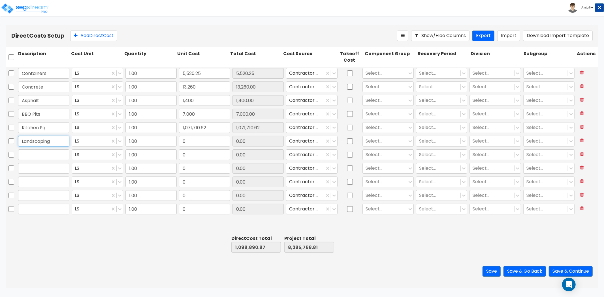
type input "Landscaping"
click at [187, 143] on input "0" at bounding box center [204, 141] width 51 height 11
type input "192,861.65"
click at [50, 147] on div "Landscaping" at bounding box center [44, 141] width 54 height 13
type input "1,291,752.52"
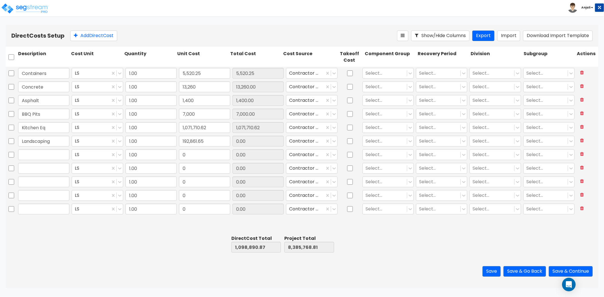
type input "8,578,630.46"
type input "192,861.65"
click at [52, 152] on input "text" at bounding box center [43, 155] width 51 height 11
click at [47, 152] on input "text" at bounding box center [43, 155] width 51 height 11
paste input "Smokers"
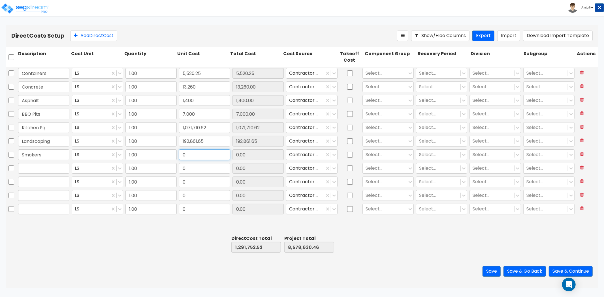
click at [199, 152] on input "0" at bounding box center [204, 155] width 51 height 11
paste input "82,100.0"
click at [32, 171] on input "text" at bounding box center [43, 168] width 51 height 11
click at [190, 168] on input "0" at bounding box center [204, 168] width 51 height 11
drag, startPoint x: 49, startPoint y: 154, endPoint x: 22, endPoint y: 156, distance: 27.2
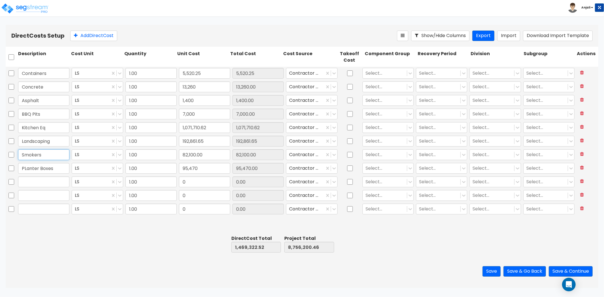
click at [22, 156] on input "Smokers" at bounding box center [43, 155] width 51 height 11
click at [191, 207] on input "0" at bounding box center [204, 209] width 51 height 11
click at [41, 156] on input "text" at bounding box center [43, 155] width 51 height 11
paste input "Millwork"
click at [222, 156] on input "text" at bounding box center [204, 155] width 51 height 11
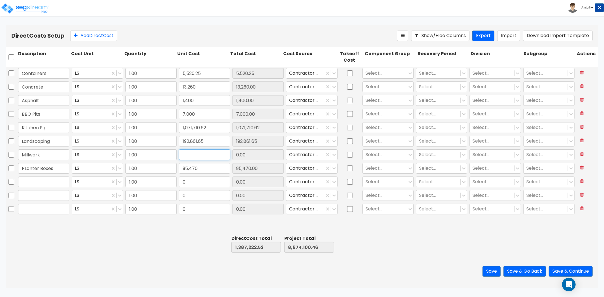
paste input "184,000"
click at [210, 180] on input "0" at bounding box center [204, 182] width 51 height 11
click at [59, 178] on input "text" at bounding box center [43, 182] width 51 height 11
click at [195, 186] on input "0" at bounding box center [204, 182] width 51 height 11
click at [56, 200] on input "text" at bounding box center [43, 195] width 51 height 11
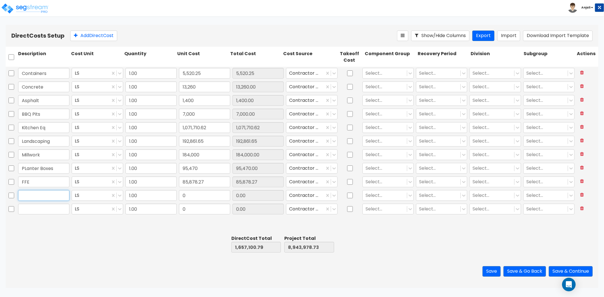
click at [54, 193] on input "text" at bounding box center [43, 195] width 51 height 11
paste input "Structural"
click at [216, 195] on input "0" at bounding box center [204, 195] width 51 height 11
click at [198, 195] on input "text" at bounding box center [204, 195] width 51 height 11
paste input "24,543.81"
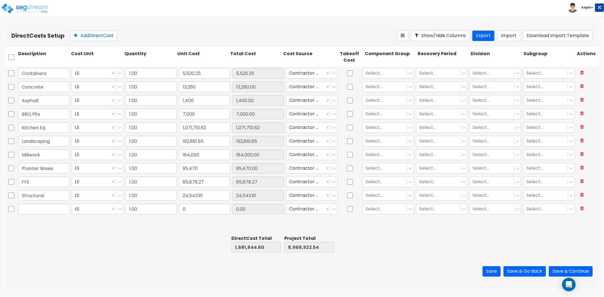
click at [189, 228] on div "Containers LS 1.00 5,520.25 5,520.25 Contractor Cost Select... Select... Select…" at bounding box center [302, 150] width 593 height 167
click at [39, 211] on input "text" at bounding box center [43, 209] width 51 height 11
paste input "Awnings"
drag, startPoint x: 53, startPoint y: 227, endPoint x: 76, endPoint y: 230, distance: 23.7
click at [54, 227] on div "Containers LS 1.00 5,520.25 5,520.25 Contractor Cost Select... Select... Select…" at bounding box center [302, 150] width 593 height 167
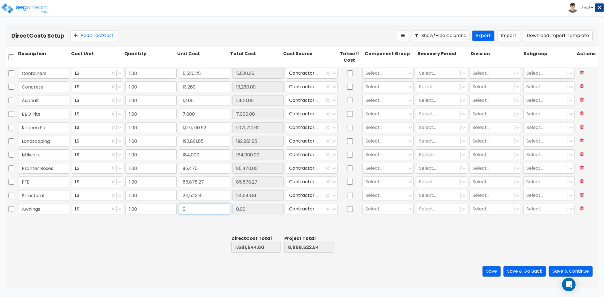
click at [197, 211] on input "0" at bounding box center [204, 209] width 51 height 11
paste input "33,287"
click at [186, 232] on div "Containers LS 1.00 5,520.25 5,520.25 Contractor Cost Select... Select... Select…" at bounding box center [302, 150] width 593 height 167
click at [111, 34] on button "Add Direct Cost" at bounding box center [93, 36] width 47 height 10
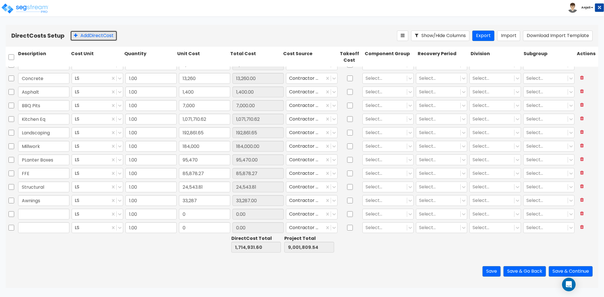
click at [111, 34] on button "Add Direct Cost" at bounding box center [93, 36] width 47 height 10
click at [37, 197] on input "text" at bounding box center [43, 199] width 51 height 11
click at [213, 197] on input "0" at bounding box center [204, 199] width 51 height 11
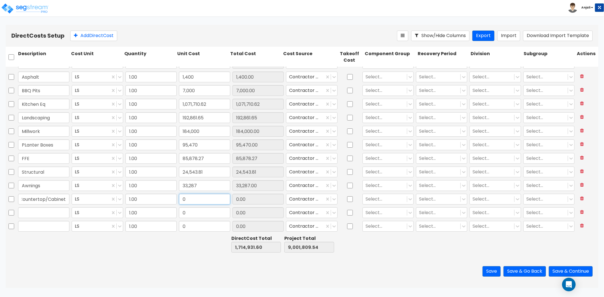
scroll to position [0, 0]
drag, startPoint x: 52, startPoint y: 207, endPoint x: 52, endPoint y: 210, distance: 3.4
click at [52, 208] on input "text" at bounding box center [43, 213] width 51 height 11
click at [41, 212] on input "text" at bounding box center [43, 213] width 51 height 11
paste input "Electric"
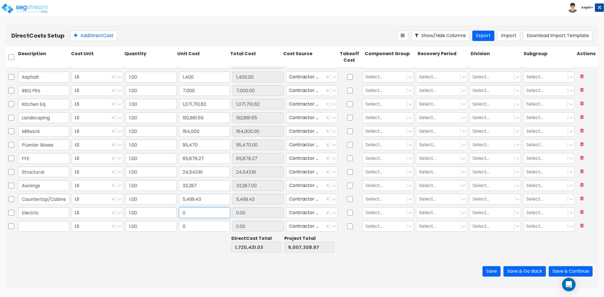
click at [186, 211] on input "0" at bounding box center [204, 213] width 51 height 11
click at [185, 234] on div at bounding box center [202, 244] width 53 height 20
click at [212, 129] on input "184,000" at bounding box center [204, 131] width 51 height 11
paste input "211,760."
click at [190, 225] on input "0" at bounding box center [204, 226] width 51 height 11
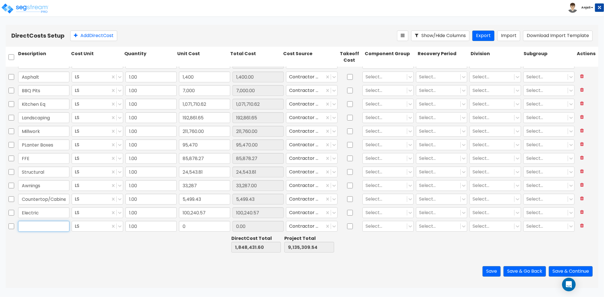
click at [53, 223] on input "text" at bounding box center [43, 226] width 51 height 11
click at [193, 224] on input "0" at bounding box center [204, 226] width 51 height 11
click at [163, 284] on div "Save Save & Go Back Save & Continue" at bounding box center [302, 271] width 593 height 33
click at [112, 33] on button "Add Direct Cost" at bounding box center [93, 36] width 47 height 10
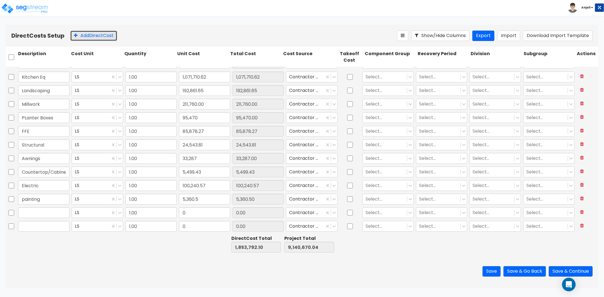
click at [112, 33] on button "Add Direct Cost" at bounding box center [93, 36] width 47 height 10
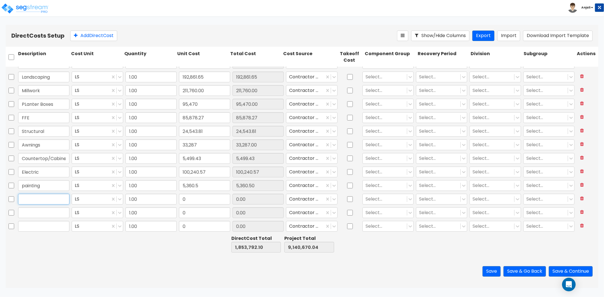
click at [51, 202] on input "text" at bounding box center [43, 199] width 51 height 11
paste input "Hub Drains"
click at [197, 200] on input "0" at bounding box center [204, 199] width 51 height 11
paste input "text"
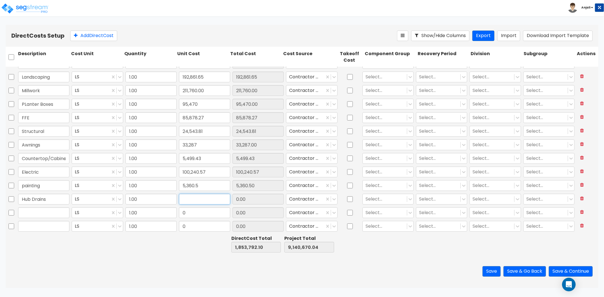
click at [187, 202] on input "text" at bounding box center [204, 199] width 51 height 11
paste input "1,709.65"
click at [116, 260] on div "Save Save & Go Back Save & Continue" at bounding box center [302, 271] width 593 height 33
click at [211, 176] on input "100,240.57" at bounding box center [204, 172] width 51 height 11
paste input "2,595.00"
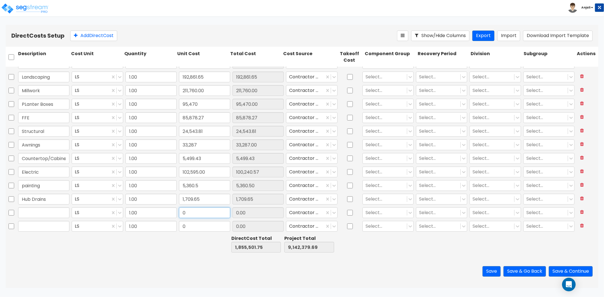
click at [206, 214] on input "0" at bounding box center [204, 213] width 51 height 11
click at [196, 239] on div at bounding box center [202, 244] width 53 height 20
click at [46, 212] on input "text" at bounding box center [43, 213] width 51 height 11
paste input "Cash Register"
click at [49, 235] on div at bounding box center [43, 244] width 53 height 20
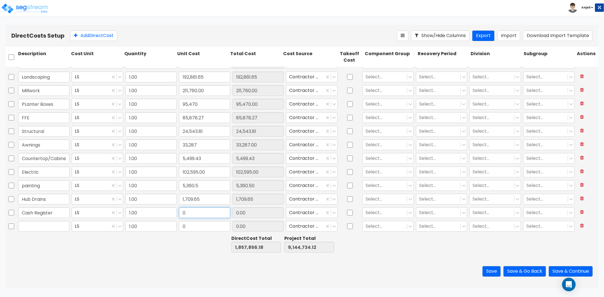
click at [194, 214] on input "0" at bounding box center [204, 213] width 51 height 11
paste input "16,569.3"
drag, startPoint x: 187, startPoint y: 253, endPoint x: 309, endPoint y: 234, distance: 122.9
click at [188, 253] on div at bounding box center [202, 244] width 53 height 20
click at [67, 226] on input "text" at bounding box center [43, 226] width 51 height 11
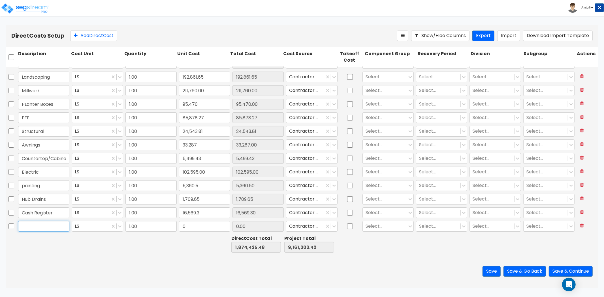
paste input "Utilities"
click at [182, 229] on input "0" at bounding box center [204, 226] width 51 height 11
paste input "5,187.5"
click at [171, 248] on div at bounding box center [149, 244] width 53 height 20
click at [92, 38] on button "Add Direct Cost" at bounding box center [93, 36] width 47 height 10
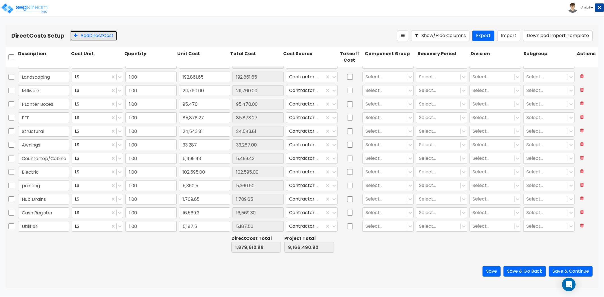
click at [92, 38] on button "Add Direct Cost" at bounding box center [93, 36] width 47 height 10
drag, startPoint x: 92, startPoint y: 38, endPoint x: 94, endPoint y: 47, distance: 9.8
click at [92, 38] on button "Add Direct Cost" at bounding box center [93, 36] width 47 height 10
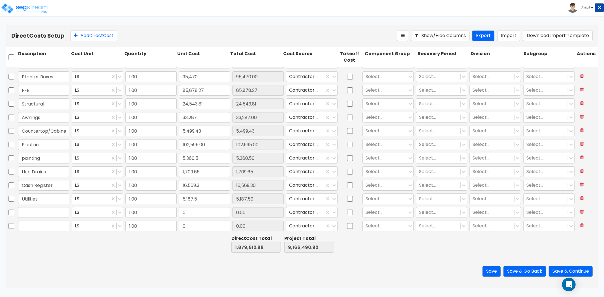
scroll to position [105, 0]
click at [43, 199] on input "text" at bounding box center [43, 199] width 51 height 11
click at [206, 197] on input "0" at bounding box center [204, 199] width 51 height 11
click at [45, 217] on input "text" at bounding box center [43, 213] width 51 height 11
click at [44, 210] on input "text" at bounding box center [43, 213] width 51 height 11
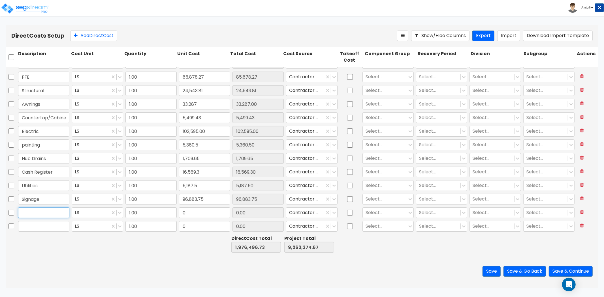
paste input "Rail"
click at [200, 213] on input "0" at bounding box center [204, 213] width 51 height 11
paste input "6,857.64"
click at [42, 223] on input "text" at bounding box center [43, 226] width 51 height 11
click at [189, 224] on input "0" at bounding box center [204, 226] width 51 height 11
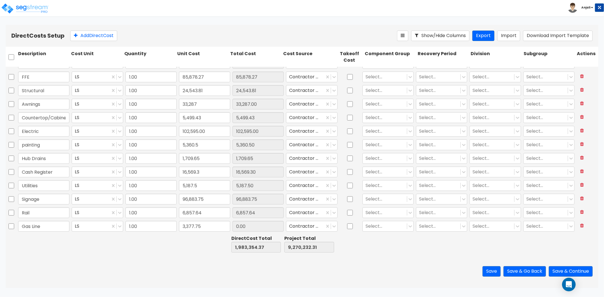
click at [175, 244] on div at bounding box center [149, 244] width 53 height 20
click at [95, 35] on button "Add Direct Cost" at bounding box center [93, 36] width 47 height 10
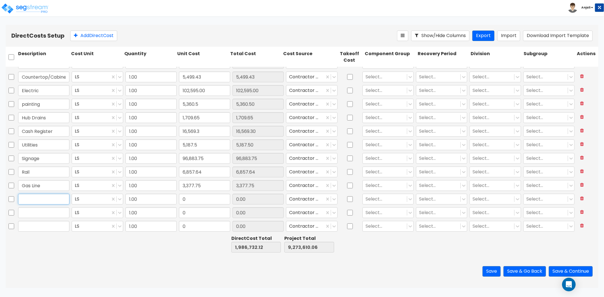
click at [34, 199] on input "text" at bounding box center [43, 199] width 51 height 11
paste input "Pre-Rinse Faucet"
click at [207, 205] on div "Pre-Rinse Faucet LS 1.00 0 0.00 Contractor Cost Select... Select... Select... S…" at bounding box center [302, 200] width 593 height 14
click at [204, 201] on input "0" at bounding box center [204, 199] width 51 height 11
paste input "539.09"
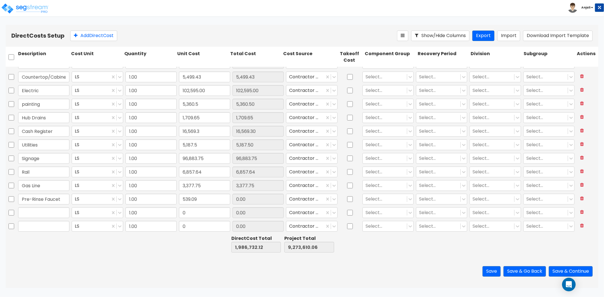
click at [174, 248] on div at bounding box center [149, 244] width 53 height 20
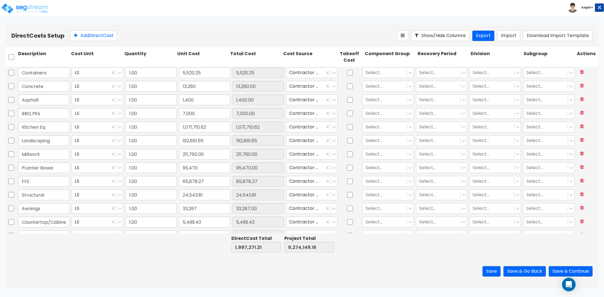
scroll to position [0, 0]
click at [213, 126] on input "1,071,710.62" at bounding box center [204, 127] width 51 height 11
paste input "86,543.05"
click at [185, 245] on div at bounding box center [202, 244] width 53 height 20
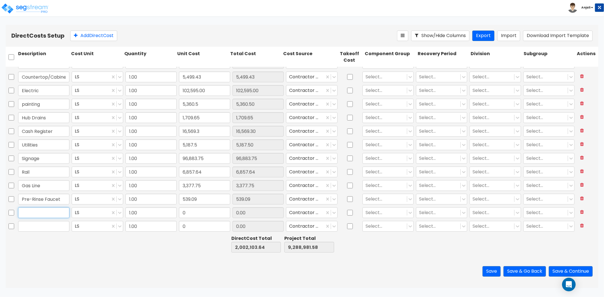
click at [37, 211] on input "text" at bounding box center [43, 213] width 51 height 11
paste input "Construction"
click at [46, 236] on div at bounding box center [43, 244] width 53 height 20
click at [195, 217] on input "0" at bounding box center [204, 213] width 51 height 11
paste input "616,692.01"
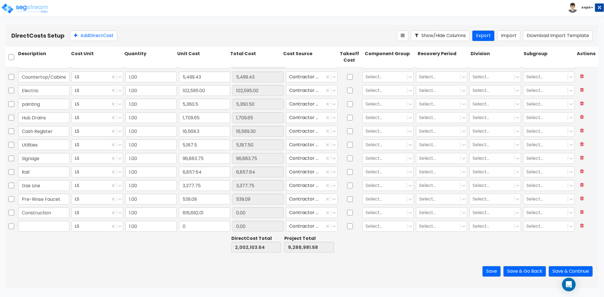
click at [184, 252] on div at bounding box center [202, 244] width 53 height 20
click at [207, 118] on input "1,709.65" at bounding box center [204, 117] width 51 height 11
paste input "3"
click at [198, 227] on input "0" at bounding box center [204, 226] width 51 height 11
click at [162, 257] on div "Direct Costs Setup Add Direct Cost Show/Hide Columns Export Import Download Imp…" at bounding box center [302, 156] width 593 height 263
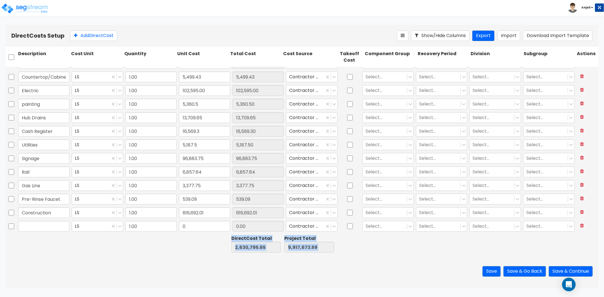
click at [374, 244] on div at bounding box center [390, 244] width 53 height 20
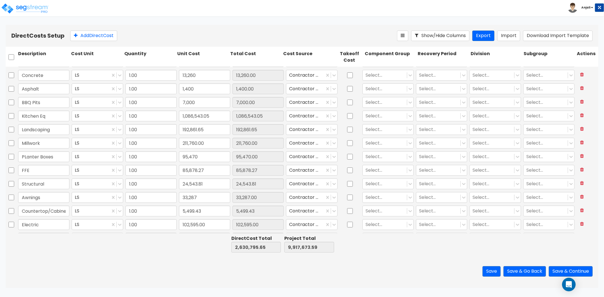
scroll to position [0, 0]
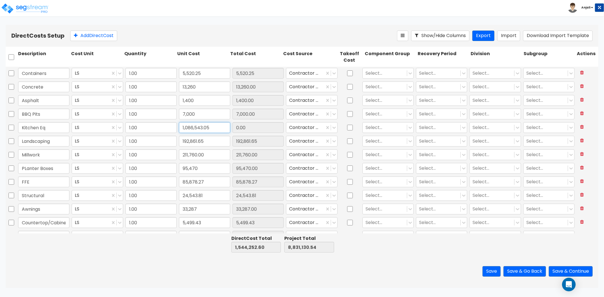
drag, startPoint x: 209, startPoint y: 127, endPoint x: 169, endPoint y: 127, distance: 39.4
click at [169, 127] on div "Kitchen Eq LS 1.00 1,086,543.05 0.00 Contractor Cost Select... Select... Select…" at bounding box center [302, 127] width 593 height 13
click at [212, 140] on input "192,861.65" at bounding box center [204, 141] width 51 height 11
drag, startPoint x: 163, startPoint y: 129, endPoint x: 123, endPoint y: 128, distance: 39.9
click at [124, 128] on div "1,086,480.44" at bounding box center [151, 127] width 54 height 13
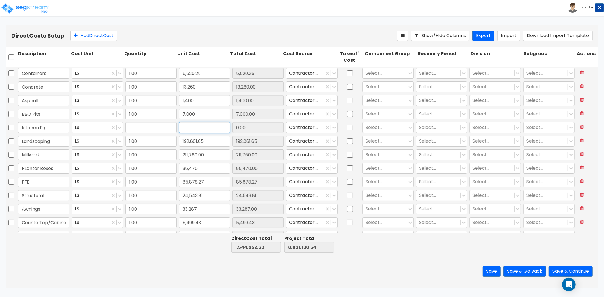
click at [197, 129] on input "text" at bounding box center [204, 127] width 51 height 11
click at [159, 126] on input "text" at bounding box center [150, 127] width 51 height 11
click at [206, 156] on input "211,760.00" at bounding box center [204, 155] width 51 height 11
click at [209, 194] on input "24,543.81" at bounding box center [204, 195] width 51 height 11
click at [182, 241] on div at bounding box center [202, 244] width 53 height 20
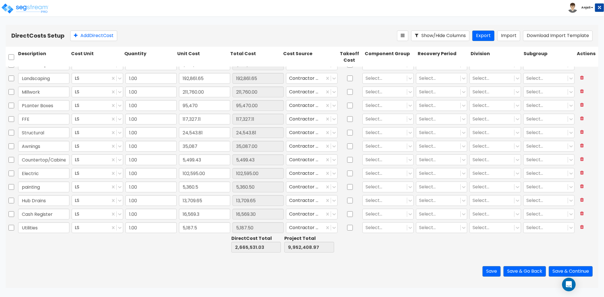
scroll to position [94, 0]
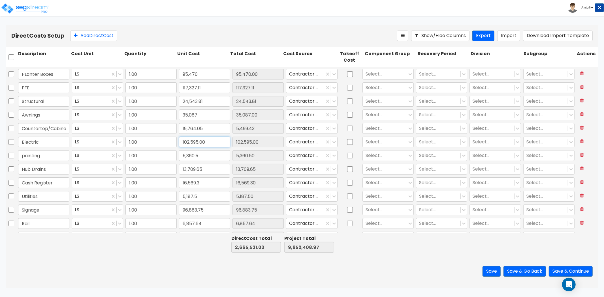
click at [209, 140] on input "102,595.00" at bounding box center [204, 142] width 51 height 11
click at [202, 168] on input "13,709.65" at bounding box center [204, 169] width 51 height 11
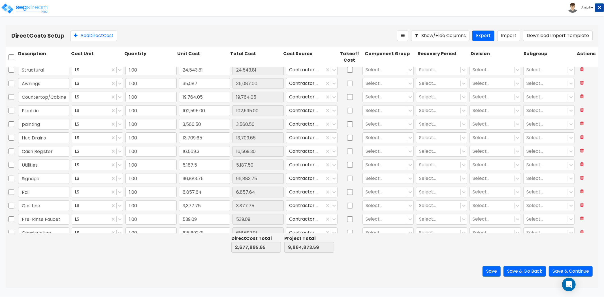
scroll to position [146, 0]
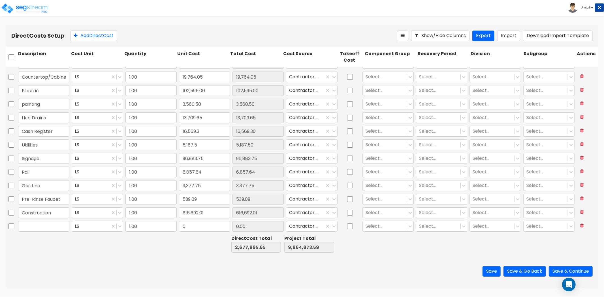
click at [189, 256] on div "Save Save & Go Back Save & Continue" at bounding box center [302, 271] width 593 height 33
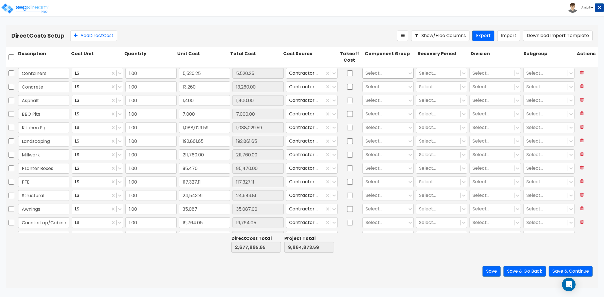
click at [384, 73] on div at bounding box center [385, 73] width 39 height 8
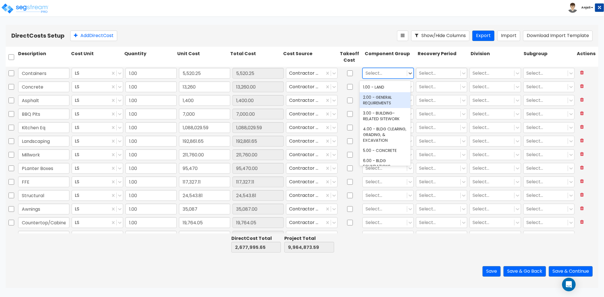
drag, startPoint x: 387, startPoint y: 95, endPoint x: 412, endPoint y: 75, distance: 32.6
click at [387, 95] on div "2.00 - GENERAL REQUIREMENTS" at bounding box center [385, 100] width 51 height 16
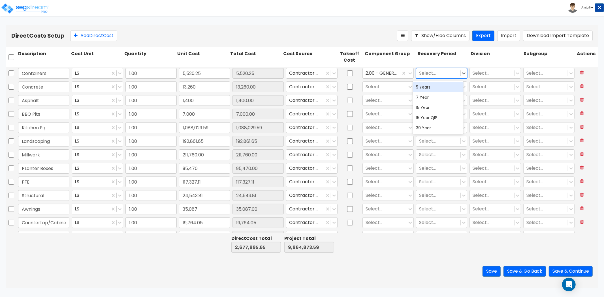
drag, startPoint x: 425, startPoint y: 69, endPoint x: 437, endPoint y: 78, distance: 14.6
click at [425, 69] on div at bounding box center [438, 73] width 39 height 8
click at [434, 90] on div "5 Years" at bounding box center [438, 87] width 51 height 10
click at [491, 72] on div at bounding box center [492, 73] width 39 height 8
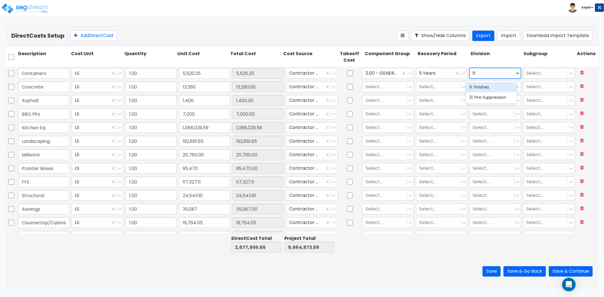
click at [492, 86] on div "9. Finishes" at bounding box center [491, 87] width 51 height 10
click at [400, 88] on div at bounding box center [385, 87] width 39 height 8
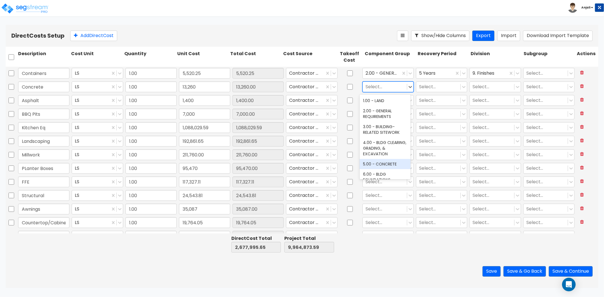
click at [386, 159] on div "5.00 - CONCRETE" at bounding box center [385, 164] width 51 height 10
drag, startPoint x: 433, startPoint y: 86, endPoint x: 435, endPoint y: 94, distance: 8.0
click at [433, 86] on div at bounding box center [438, 87] width 39 height 8
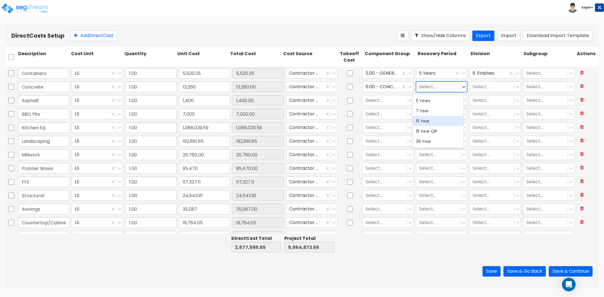
click at [439, 120] on div "15 Year" at bounding box center [438, 121] width 51 height 10
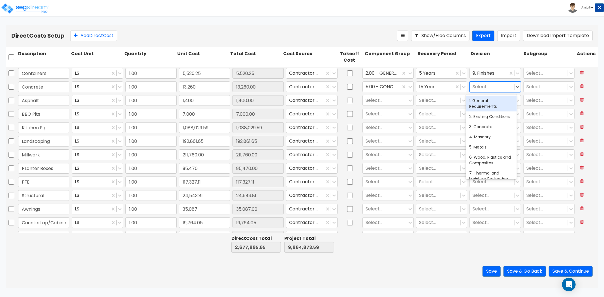
click at [495, 86] on div at bounding box center [492, 87] width 39 height 8
drag, startPoint x: 487, startPoint y: 103, endPoint x: 425, endPoint y: 100, distance: 61.5
click at [487, 103] on div "32. Exterior Improvements" at bounding box center [491, 104] width 51 height 16
click at [368, 101] on div at bounding box center [385, 101] width 39 height 8
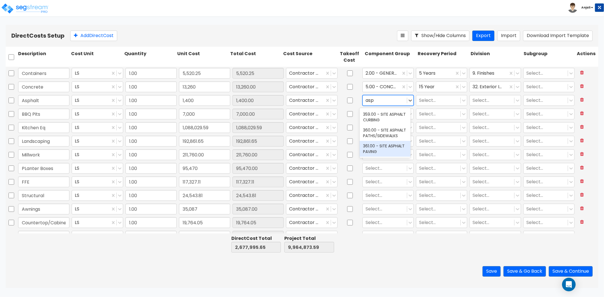
drag, startPoint x: 375, startPoint y: 148, endPoint x: 429, endPoint y: 93, distance: 77.3
click at [375, 148] on div "361.00 - SITE ASPHALT PAVING" at bounding box center [385, 149] width 51 height 16
drag, startPoint x: 425, startPoint y: 101, endPoint x: 425, endPoint y: 106, distance: 4.8
click at [425, 101] on div at bounding box center [438, 101] width 39 height 8
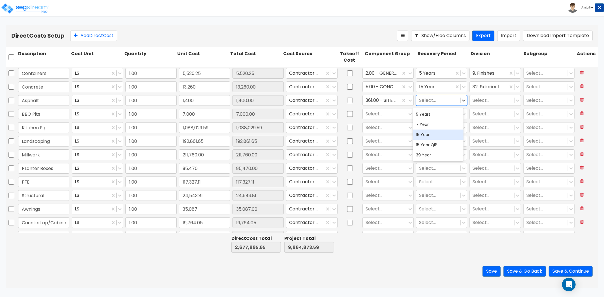
drag, startPoint x: 429, startPoint y: 136, endPoint x: 468, endPoint y: 103, distance: 51.8
click at [429, 136] on div "15 Year" at bounding box center [438, 135] width 51 height 10
click at [473, 98] on div at bounding box center [492, 101] width 39 height 8
drag, startPoint x: 480, startPoint y: 114, endPoint x: 463, endPoint y: 117, distance: 17.4
click at [480, 114] on div "32. Exterior Improvements" at bounding box center [491, 117] width 51 height 16
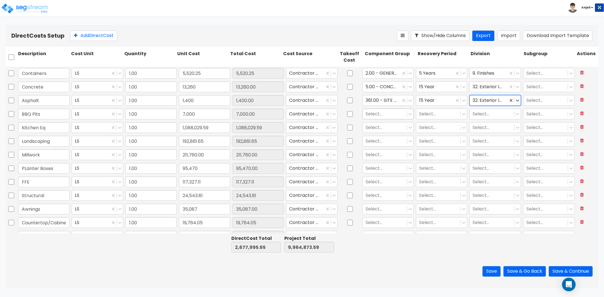
click at [375, 112] on div at bounding box center [385, 114] width 39 height 8
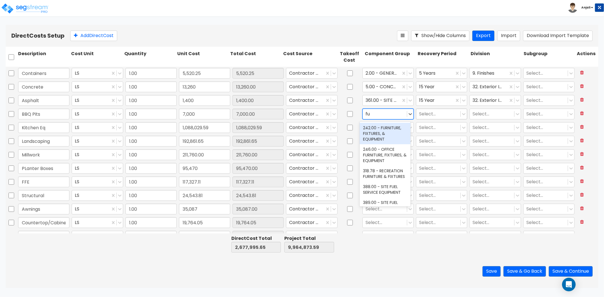
drag, startPoint x: 392, startPoint y: 126, endPoint x: 414, endPoint y: 117, distance: 23.6
click at [392, 126] on div "242.00 - FURNITURE, FIXTURES, & EQUIPMENT" at bounding box center [385, 134] width 51 height 22
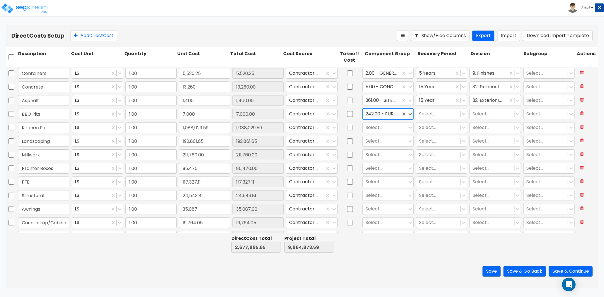
click at [420, 116] on div at bounding box center [438, 114] width 39 height 8
click at [441, 125] on div "5 Years" at bounding box center [438, 128] width 51 height 10
click at [442, 118] on div at bounding box center [435, 114] width 32 height 8
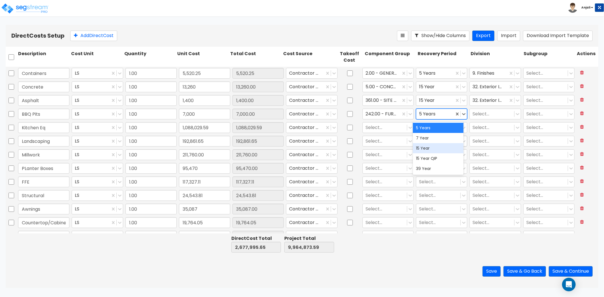
drag, startPoint x: 434, startPoint y: 151, endPoint x: 445, endPoint y: 140, distance: 15.2
click at [434, 151] on div "15 Year" at bounding box center [438, 148] width 51 height 10
click at [484, 111] on div at bounding box center [492, 114] width 39 height 8
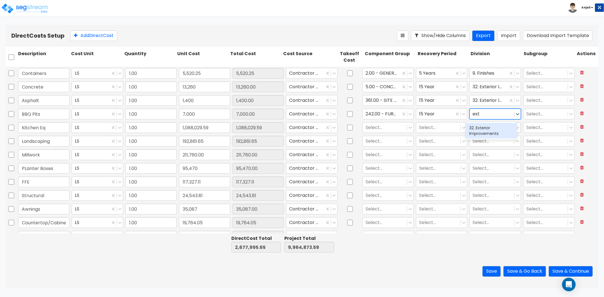
click at [485, 127] on div "32. Exterior Improvements" at bounding box center [491, 131] width 51 height 16
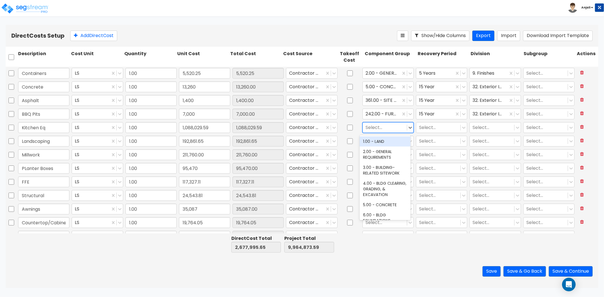
click at [383, 127] on div at bounding box center [385, 128] width 39 height 8
click at [388, 160] on div "263.00 - KITCHEN EQUIPMENT" at bounding box center [385, 160] width 51 height 16
click at [425, 127] on div at bounding box center [438, 128] width 39 height 8
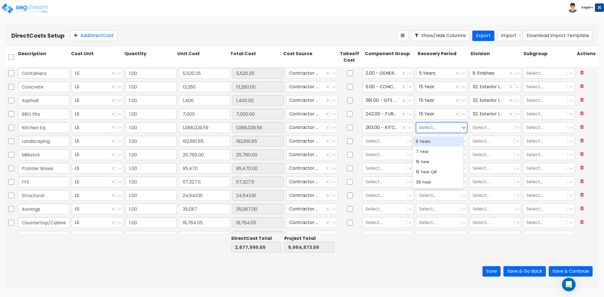
drag, startPoint x: 430, startPoint y: 144, endPoint x: 447, endPoint y: 135, distance: 19.6
click at [430, 144] on div "5 Years" at bounding box center [438, 141] width 51 height 10
click at [481, 133] on div "Select..." at bounding box center [495, 127] width 51 height 11
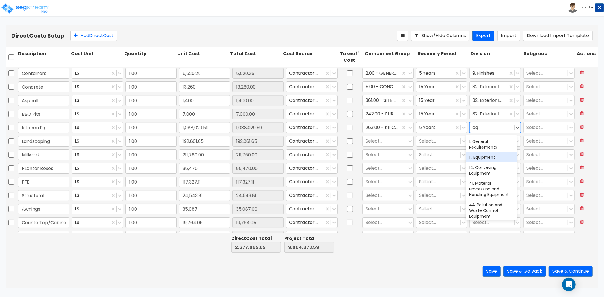
click at [487, 155] on div "11. Equipment" at bounding box center [491, 157] width 51 height 10
click at [383, 140] on div at bounding box center [385, 141] width 39 height 8
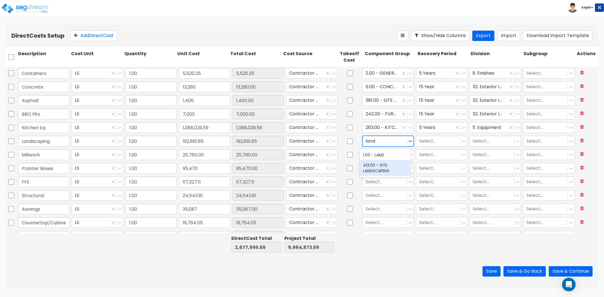
drag, startPoint x: 379, startPoint y: 168, endPoint x: 379, endPoint y: 165, distance: 2.8
click at [379, 168] on div "413.00 - SITE LANDSCAPING" at bounding box center [385, 168] width 51 height 16
click at [434, 142] on div at bounding box center [438, 141] width 39 height 8
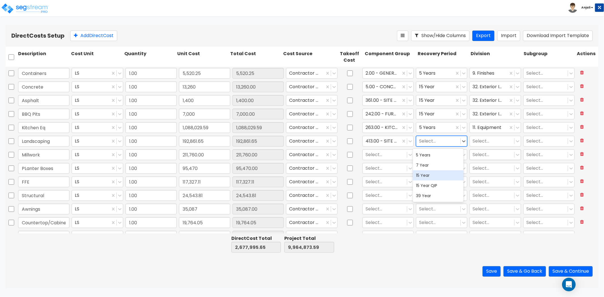
drag, startPoint x: 427, startPoint y: 173, endPoint x: 475, endPoint y: 152, distance: 52.4
click at [427, 173] on div "15 Year" at bounding box center [438, 175] width 51 height 10
click at [485, 141] on div at bounding box center [492, 141] width 39 height 8
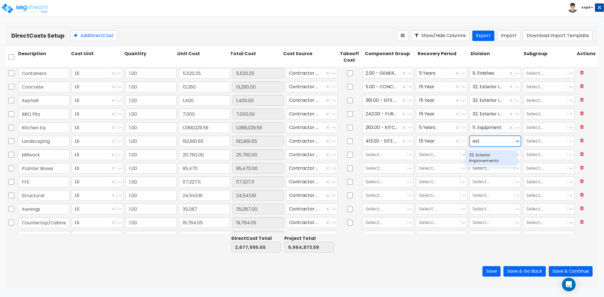
click at [490, 154] on div "32. Exterior Improvements" at bounding box center [491, 158] width 51 height 16
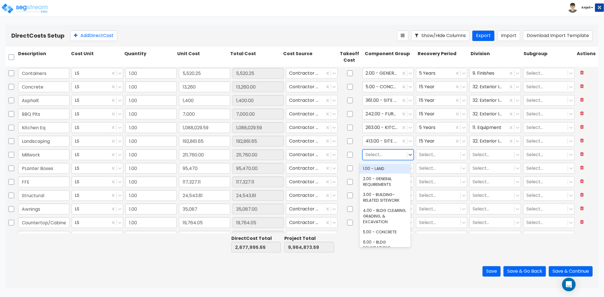
click at [384, 154] on div at bounding box center [385, 155] width 39 height 8
click at [383, 169] on div "12.00 - WOOD & PLASTICS" at bounding box center [385, 172] width 51 height 16
click at [427, 155] on div at bounding box center [438, 155] width 39 height 8
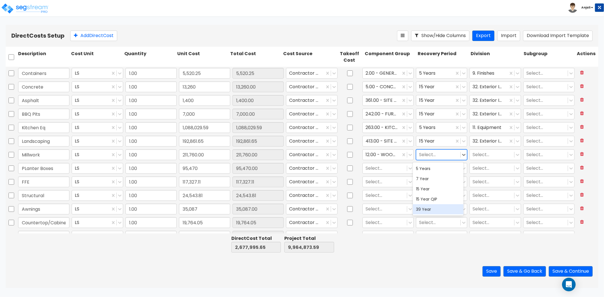
click at [435, 211] on div "39 Year" at bounding box center [438, 209] width 51 height 10
click at [484, 158] on div at bounding box center [492, 155] width 39 height 8
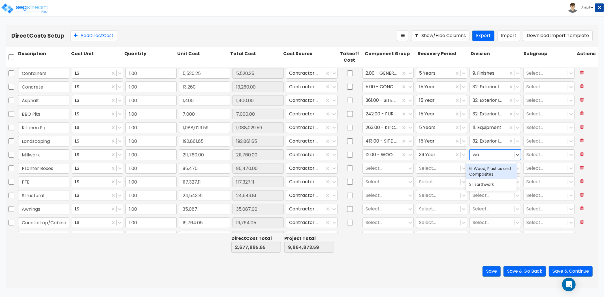
click at [484, 170] on div "6. Wood, Plastics and Composites" at bounding box center [491, 172] width 51 height 16
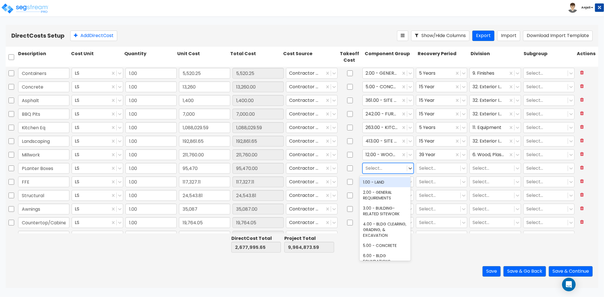
click at [398, 165] on div at bounding box center [385, 169] width 39 height 8
click at [378, 195] on div "413.00 - SITE LANDSCAPING" at bounding box center [385, 195] width 51 height 16
click at [423, 168] on div at bounding box center [438, 169] width 39 height 8
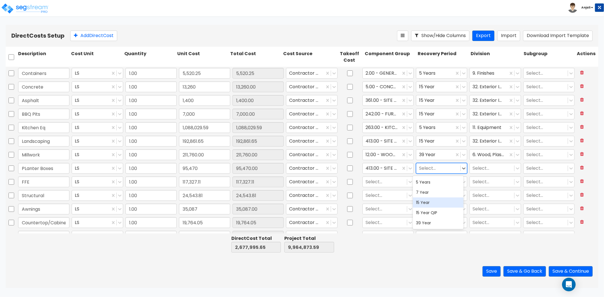
click at [423, 206] on div "15 Year" at bounding box center [438, 203] width 51 height 10
click at [480, 167] on div at bounding box center [492, 169] width 39 height 8
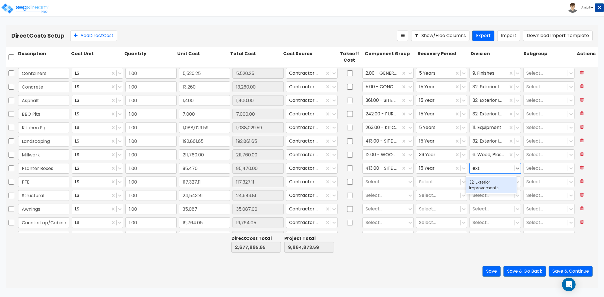
click at [480, 182] on div "32. Exterior Improvements" at bounding box center [491, 185] width 51 height 16
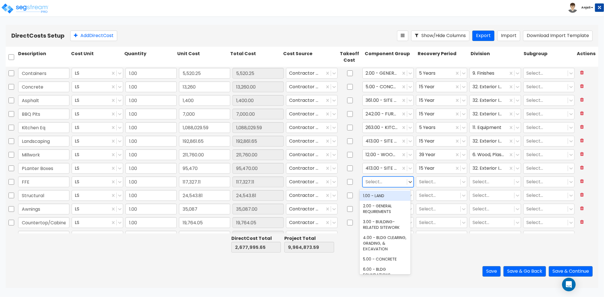
click at [379, 182] on div at bounding box center [385, 182] width 39 height 8
drag, startPoint x: 378, startPoint y: 201, endPoint x: 416, endPoint y: 189, distance: 40.2
click at [378, 201] on div "242.00 - FURNITURE, FIXTURES, & EQUIPMENT" at bounding box center [385, 202] width 51 height 22
click at [429, 182] on div at bounding box center [438, 182] width 39 height 8
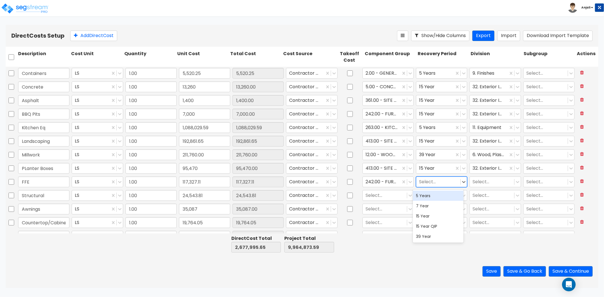
click at [429, 197] on div "5 Years" at bounding box center [438, 196] width 51 height 10
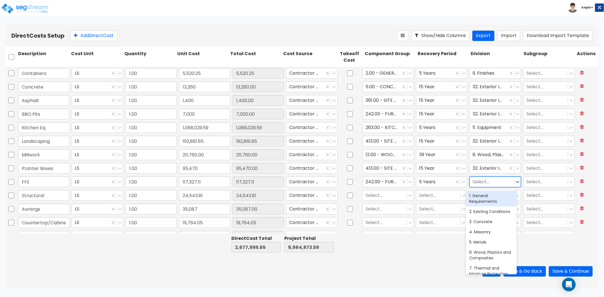
click at [478, 183] on div at bounding box center [492, 182] width 39 height 8
click at [490, 195] on div "9. Finishes" at bounding box center [491, 196] width 51 height 10
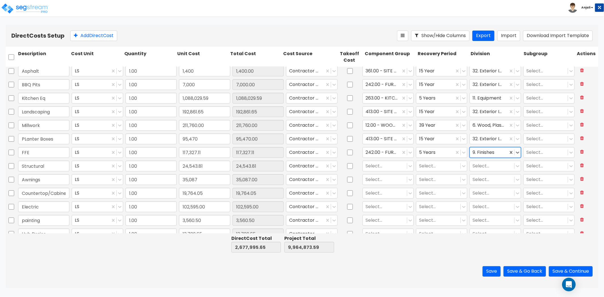
scroll to position [31, 0]
click at [378, 164] on div at bounding box center [385, 164] width 39 height 8
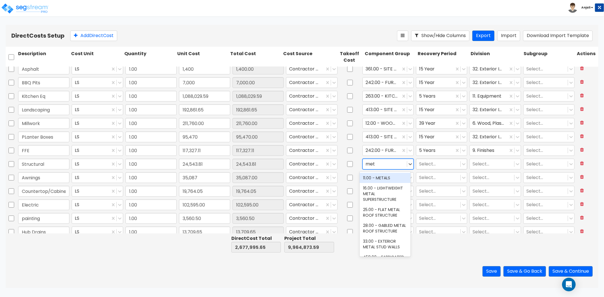
drag, startPoint x: 386, startPoint y: 177, endPoint x: 416, endPoint y: 166, distance: 32.0
click at [386, 177] on div "11.00 - METALS" at bounding box center [385, 178] width 51 height 10
click at [422, 163] on div at bounding box center [438, 164] width 39 height 8
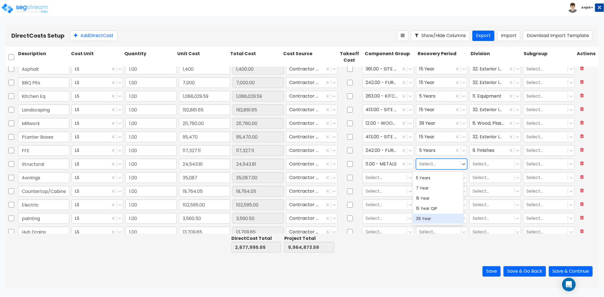
drag, startPoint x: 430, startPoint y: 218, endPoint x: 455, endPoint y: 191, distance: 36.1
click at [430, 218] on div "39 Year" at bounding box center [438, 219] width 51 height 10
click at [478, 167] on div at bounding box center [492, 164] width 39 height 8
drag, startPoint x: 479, startPoint y: 178, endPoint x: 468, endPoint y: 180, distance: 11.5
click at [479, 178] on div "5. Metals" at bounding box center [491, 178] width 51 height 10
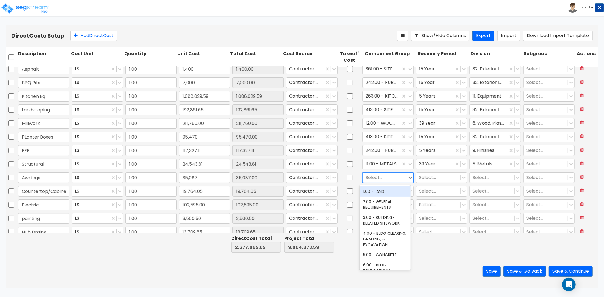
click at [386, 177] on div at bounding box center [385, 178] width 39 height 8
drag, startPoint x: 389, startPoint y: 191, endPoint x: 401, endPoint y: 185, distance: 13.7
click at [389, 191] on div "38.00 - DEMOUNTABLE AWNINGS & CANOPIES" at bounding box center [385, 195] width 51 height 16
drag, startPoint x: 427, startPoint y: 174, endPoint x: 429, endPoint y: 177, distance: 4.1
click at [427, 174] on div at bounding box center [438, 178] width 39 height 8
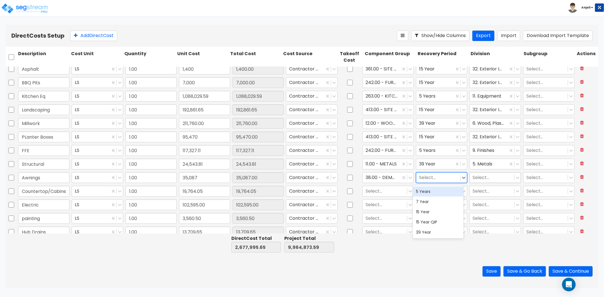
drag, startPoint x: 434, startPoint y: 188, endPoint x: 469, endPoint y: 182, distance: 36.3
click at [434, 188] on div "5 Years" at bounding box center [438, 192] width 51 height 10
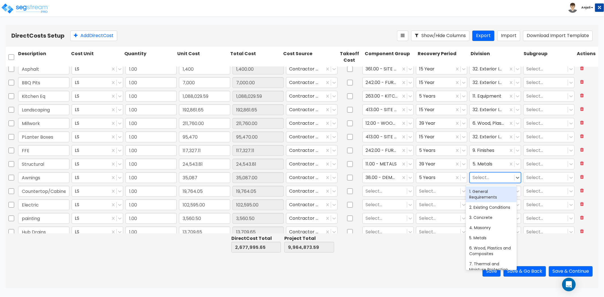
click at [489, 174] on div at bounding box center [492, 178] width 39 height 8
drag, startPoint x: 483, startPoint y: 191, endPoint x: 464, endPoint y: 195, distance: 20.1
click at [483, 191] on div "9. Finishes" at bounding box center [491, 192] width 51 height 10
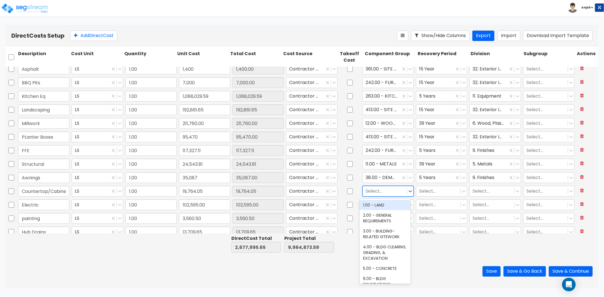
click at [400, 193] on div at bounding box center [385, 191] width 39 height 8
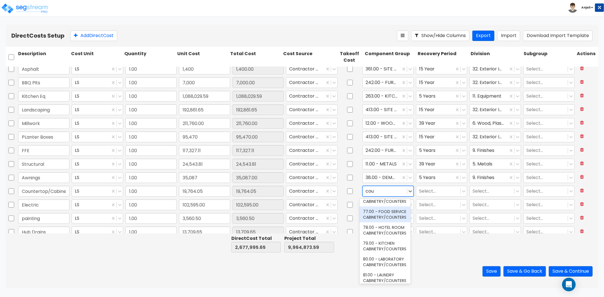
drag, startPoint x: 392, startPoint y: 219, endPoint x: 386, endPoint y: 212, distance: 9.7
click at [392, 219] on div "77.00 - FOOD SERVICE CABINETRY/COUNTERS" at bounding box center [385, 215] width 51 height 16
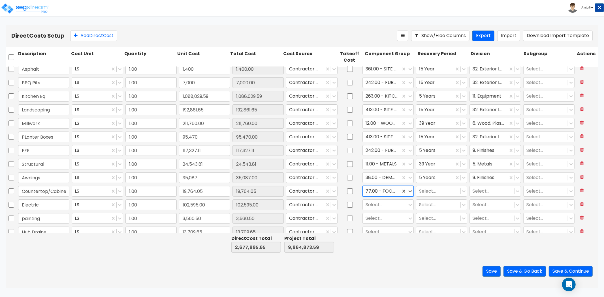
click at [363, 191] on div "77.00 - FOOD SERVICE CABINETRY/COUNTERS" at bounding box center [382, 191] width 38 height 10
click at [381, 204] on div "79.00 - KITCHEN CABINETRY/COUNTERS" at bounding box center [385, 208] width 51 height 16
click at [437, 193] on div at bounding box center [438, 191] width 39 height 8
drag, startPoint x: 434, startPoint y: 206, endPoint x: 461, endPoint y: 200, distance: 26.8
click at [434, 206] on div "5 Years" at bounding box center [438, 205] width 51 height 10
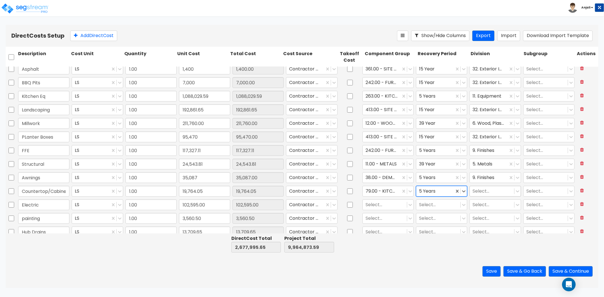
click at [493, 190] on div at bounding box center [492, 191] width 39 height 8
click at [491, 208] on div "9. Finishes" at bounding box center [491, 205] width 51 height 10
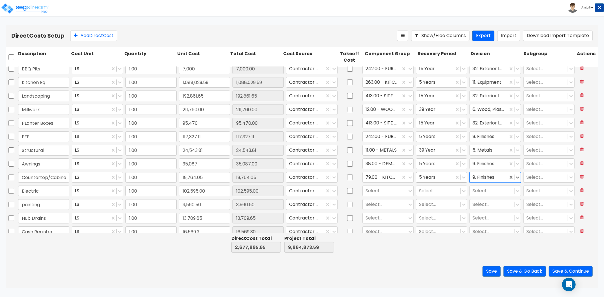
scroll to position [63, 0]
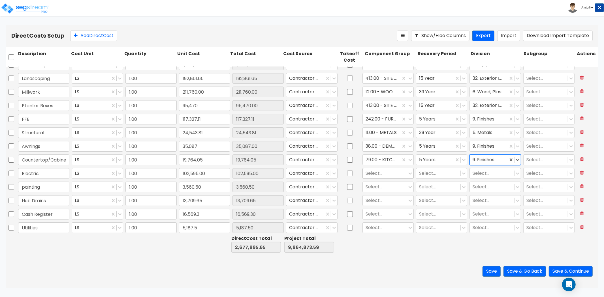
click at [381, 174] on div at bounding box center [385, 174] width 39 height 8
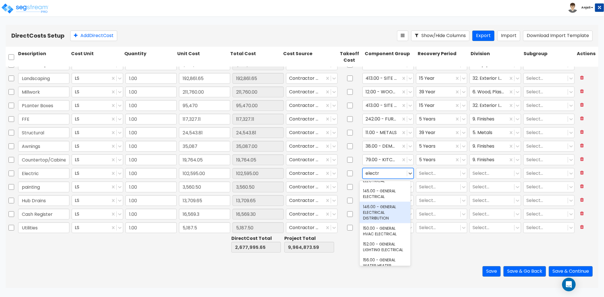
scroll to position [94, 0]
drag, startPoint x: 379, startPoint y: 196, endPoint x: 371, endPoint y: 185, distance: 13.0
click at [379, 196] on div "145.00 - GENERAL ELECTRICAL" at bounding box center [385, 192] width 51 height 16
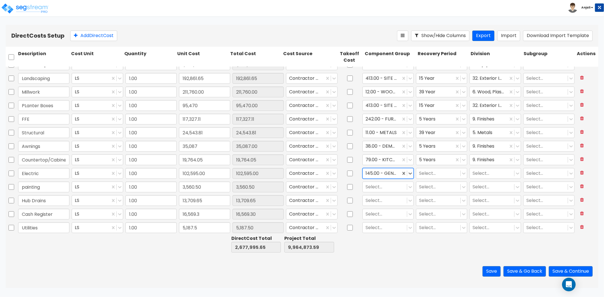
click at [363, 173] on div "145.00 - GENERAL ELECTRICAL" at bounding box center [382, 173] width 38 height 10
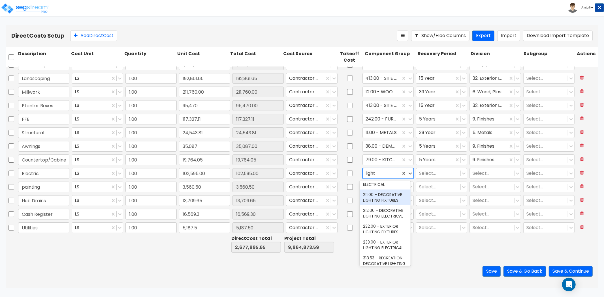
click at [389, 206] on div "211.00 - DECORATIVE LIGHTING FIXTURES" at bounding box center [385, 198] width 51 height 16
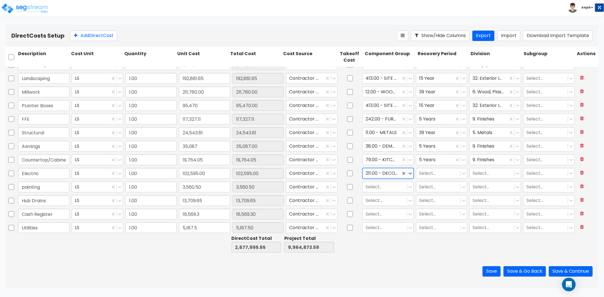
click at [366, 170] on input "text" at bounding box center [366, 173] width 1 height 7
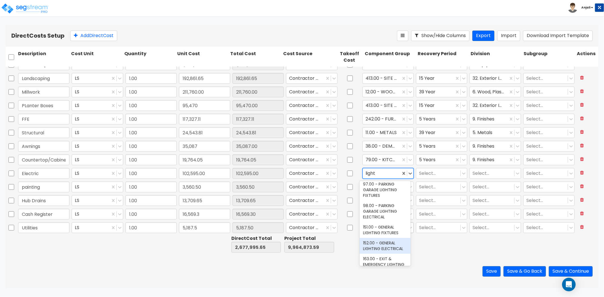
drag, startPoint x: 375, startPoint y: 243, endPoint x: 382, endPoint y: 227, distance: 17.6
click at [375, 243] on div "152.00 - GENERAL LIGHTING ELECTRICAL" at bounding box center [385, 246] width 51 height 16
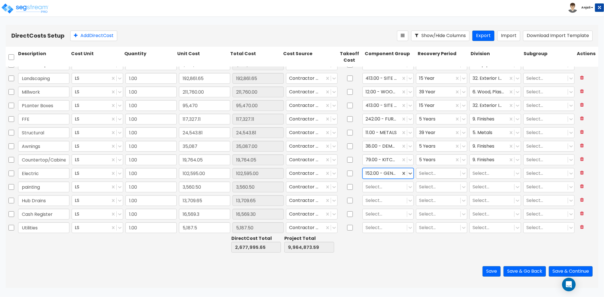
click at [431, 174] on div at bounding box center [438, 174] width 39 height 8
drag, startPoint x: 428, startPoint y: 220, endPoint x: 473, endPoint y: 191, distance: 54.0
click at [428, 220] on div "15 Year QIP" at bounding box center [438, 218] width 51 height 10
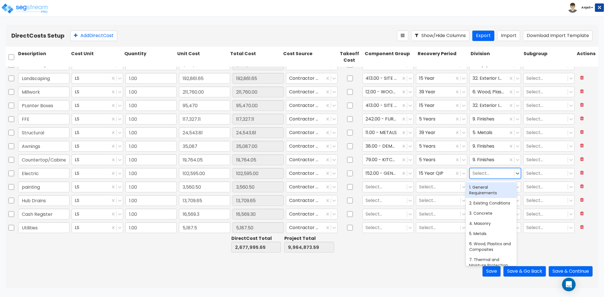
click at [478, 170] on div at bounding box center [492, 174] width 39 height 8
click at [488, 184] on div "26. Electrical" at bounding box center [491, 187] width 51 height 10
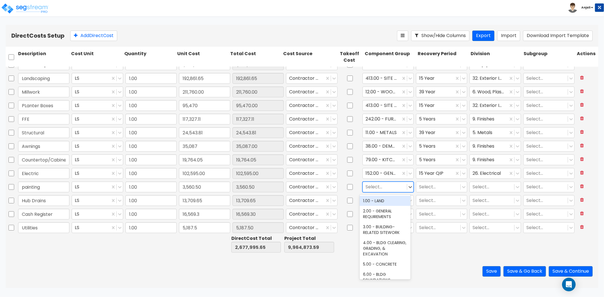
click at [390, 189] on div at bounding box center [385, 187] width 39 height 8
drag, startPoint x: 396, startPoint y: 208, endPoint x: 443, endPoint y: 196, distance: 49.0
click at [396, 208] on div "112.00 - INTERIOR PAINT" at bounding box center [385, 211] width 51 height 10
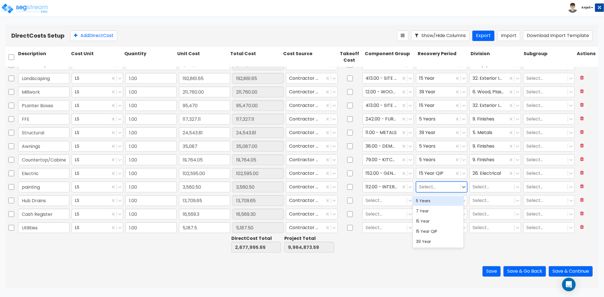
click at [438, 189] on div at bounding box center [438, 187] width 39 height 8
drag, startPoint x: 429, startPoint y: 246, endPoint x: 434, endPoint y: 239, distance: 7.9
click at [429, 246] on div "39 Year" at bounding box center [438, 242] width 51 height 10
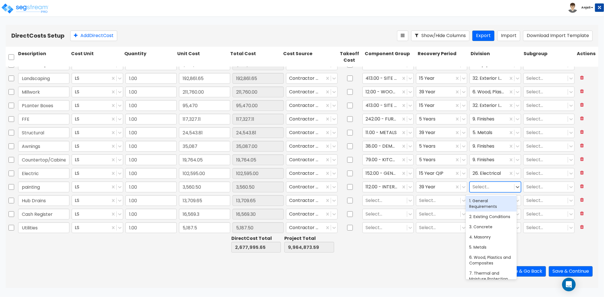
click at [474, 187] on div at bounding box center [492, 187] width 39 height 8
click at [483, 202] on div "9. Finishes" at bounding box center [491, 201] width 51 height 10
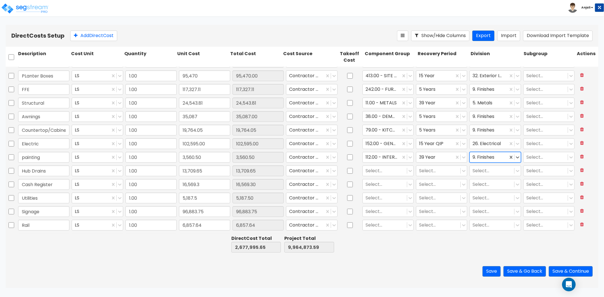
scroll to position [94, 0]
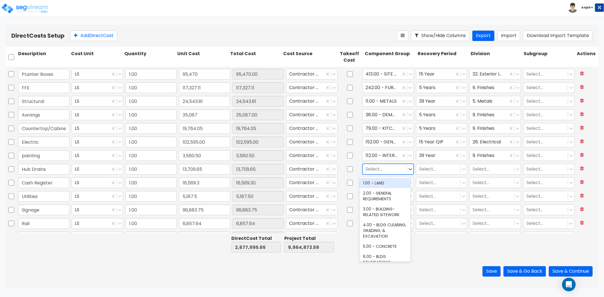
click at [379, 169] on div at bounding box center [385, 169] width 39 height 8
drag, startPoint x: 385, startPoint y: 189, endPoint x: 445, endPoint y: 150, distance: 71.5
click at [385, 189] on div "144.00 - GENERAL PLUMBING" at bounding box center [385, 186] width 51 height 16
click at [440, 165] on div at bounding box center [438, 169] width 39 height 8
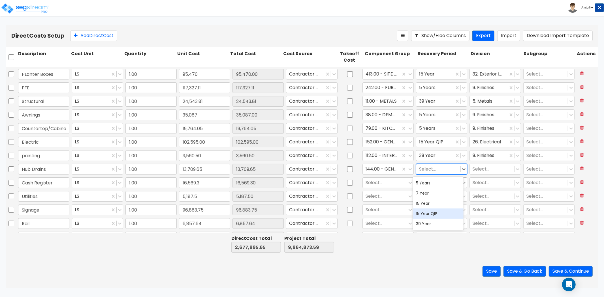
drag, startPoint x: 428, startPoint y: 214, endPoint x: 457, endPoint y: 184, distance: 41.4
click at [428, 214] on div "15 Year QIP" at bounding box center [438, 214] width 51 height 10
click at [492, 165] on div at bounding box center [492, 169] width 39 height 8
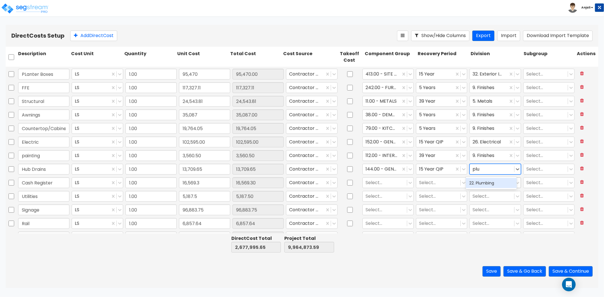
drag, startPoint x: 492, startPoint y: 180, endPoint x: 480, endPoint y: 180, distance: 12.2
click at [492, 180] on div "22. Plumbing" at bounding box center [491, 183] width 51 height 10
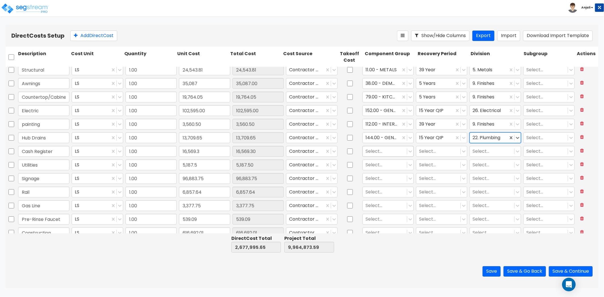
click at [375, 152] on div at bounding box center [385, 152] width 39 height 8
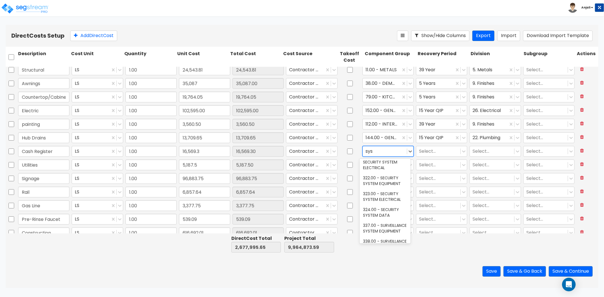
scroll to position [223, 0]
click at [394, 220] on div "324.00 - SECURITY SYSTEM DATA" at bounding box center [385, 212] width 51 height 16
click at [429, 152] on div at bounding box center [438, 152] width 39 height 8
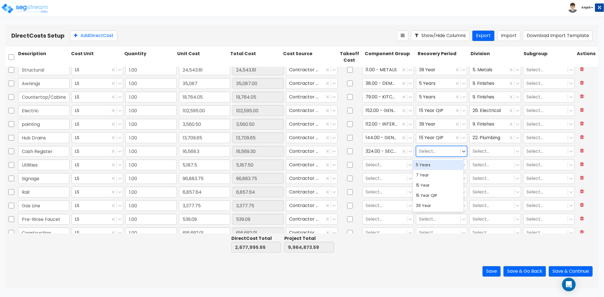
drag, startPoint x: 427, startPoint y: 162, endPoint x: 455, endPoint y: 158, distance: 28.6
click at [427, 162] on div "5 Years" at bounding box center [438, 165] width 51 height 10
click at [482, 153] on div at bounding box center [492, 152] width 39 height 8
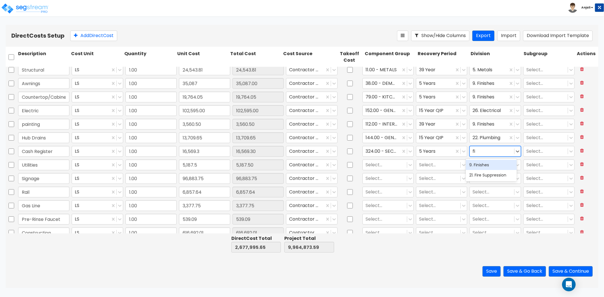
click at [485, 164] on div "9. Finishes" at bounding box center [491, 165] width 51 height 10
click at [368, 166] on div at bounding box center [385, 165] width 39 height 8
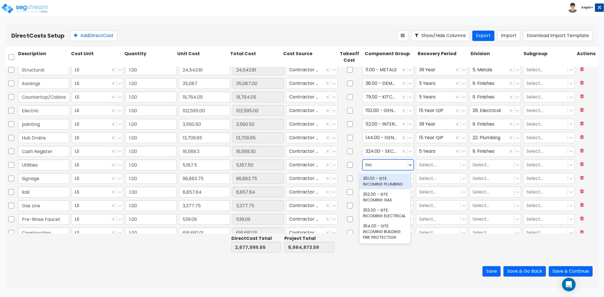
drag, startPoint x: 384, startPoint y: 184, endPoint x: 411, endPoint y: 177, distance: 28.2
click at [384, 184] on div "351.00 - SITE INCOMING PLUMBING" at bounding box center [385, 182] width 51 height 16
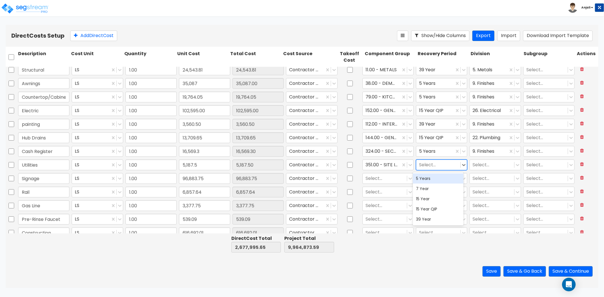
click at [436, 166] on div at bounding box center [438, 165] width 39 height 8
drag, startPoint x: 428, startPoint y: 220, endPoint x: 439, endPoint y: 208, distance: 16.6
click at [428, 220] on div "39 Year" at bounding box center [438, 219] width 51 height 10
click at [473, 165] on div at bounding box center [492, 165] width 39 height 8
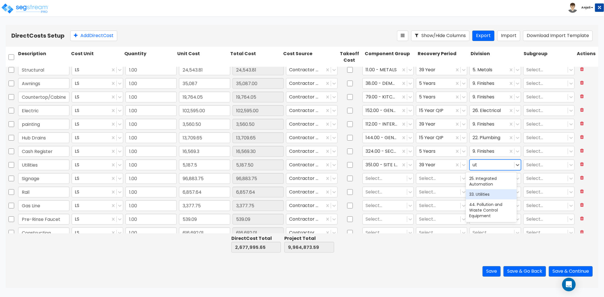
click at [488, 189] on div "33. Utilities" at bounding box center [491, 194] width 51 height 10
click at [438, 254] on div "Direct Cost Total 2,677,995.65 Project Total 9,964,873.59" at bounding box center [302, 244] width 593 height 22
click at [382, 176] on div at bounding box center [385, 179] width 39 height 8
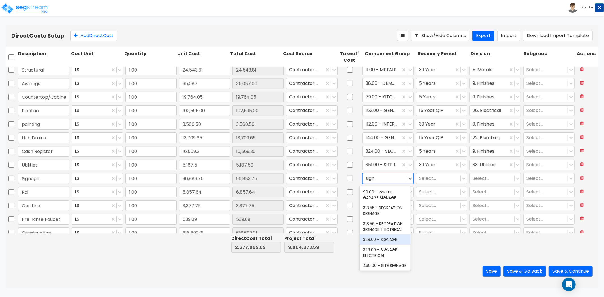
click at [386, 245] on div "328.00 - SIGNAGE" at bounding box center [385, 240] width 51 height 10
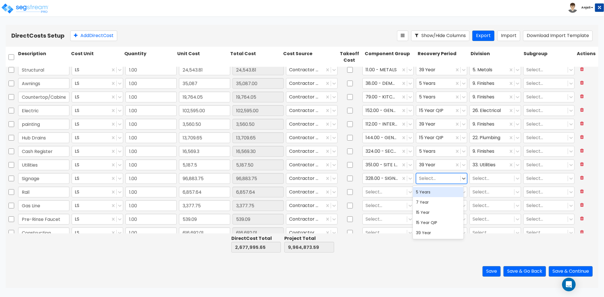
click at [433, 177] on div at bounding box center [438, 179] width 39 height 8
drag, startPoint x: 430, startPoint y: 194, endPoint x: 436, endPoint y: 191, distance: 5.6
click at [430, 194] on div "5 Years" at bounding box center [438, 192] width 51 height 10
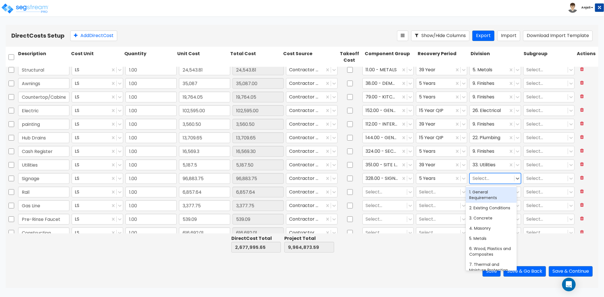
click at [478, 178] on div at bounding box center [492, 179] width 39 height 8
click at [477, 190] on div "9. Finishes" at bounding box center [491, 192] width 51 height 10
click at [375, 190] on div at bounding box center [385, 192] width 39 height 8
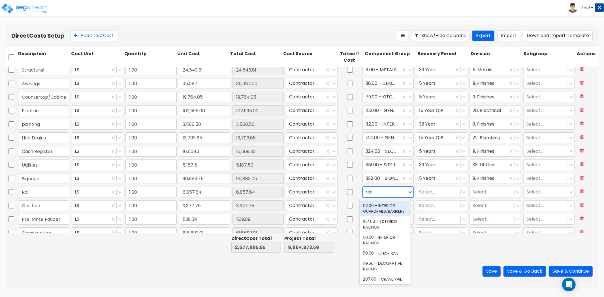
click at [392, 213] on div "92.00 - INTERIOR GUARDRAILS/BARRIERS" at bounding box center [385, 209] width 51 height 16
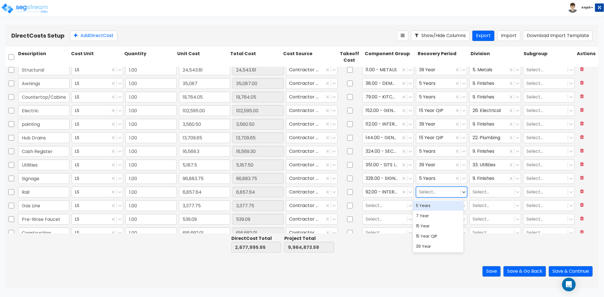
click at [428, 193] on div at bounding box center [438, 192] width 39 height 8
click at [430, 212] on div "7 Year" at bounding box center [438, 216] width 51 height 10
drag, startPoint x: 434, startPoint y: 193, endPoint x: 434, endPoint y: 202, distance: 9.1
click at [434, 193] on div at bounding box center [435, 192] width 32 height 8
drag, startPoint x: 434, startPoint y: 205, endPoint x: 440, endPoint y: 203, distance: 6.6
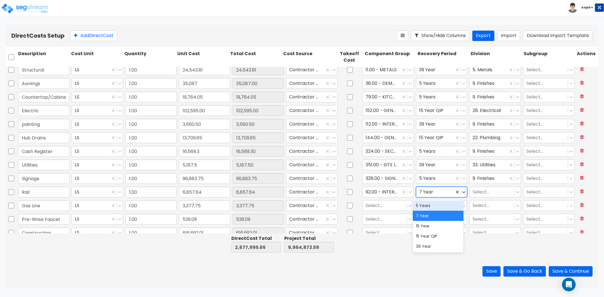
click at [434, 205] on div "5 Years" at bounding box center [438, 206] width 51 height 10
click at [473, 191] on input "text" at bounding box center [473, 192] width 1 height 7
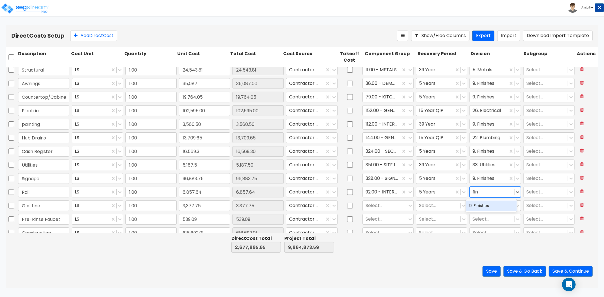
click at [476, 207] on div "9. Finishes" at bounding box center [491, 206] width 51 height 10
click at [381, 204] on div at bounding box center [385, 206] width 39 height 8
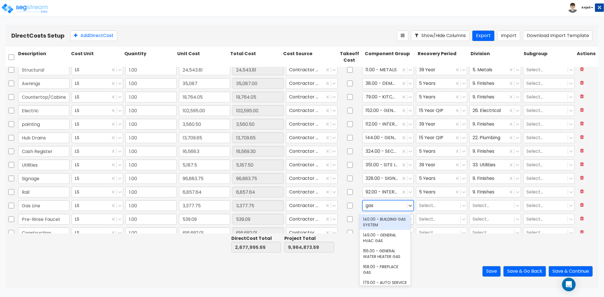
click at [385, 220] on div "140.00 - BUILDING GAS SYSTEM" at bounding box center [385, 222] width 51 height 16
click at [425, 206] on div at bounding box center [438, 206] width 39 height 8
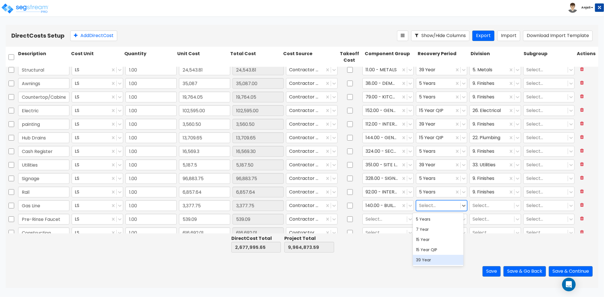
drag, startPoint x: 429, startPoint y: 260, endPoint x: 429, endPoint y: 256, distance: 3.4
click at [429, 260] on div "39 Year" at bounding box center [438, 260] width 51 height 10
click at [484, 208] on div at bounding box center [492, 206] width 39 height 8
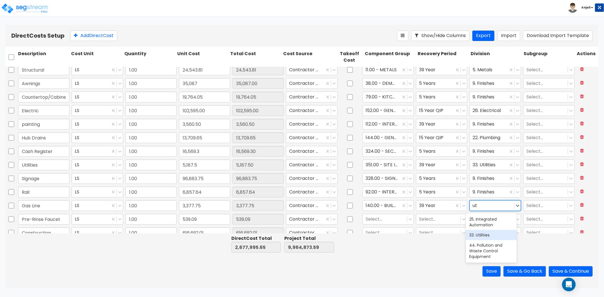
click at [481, 235] on div "33. Utilities" at bounding box center [491, 235] width 51 height 10
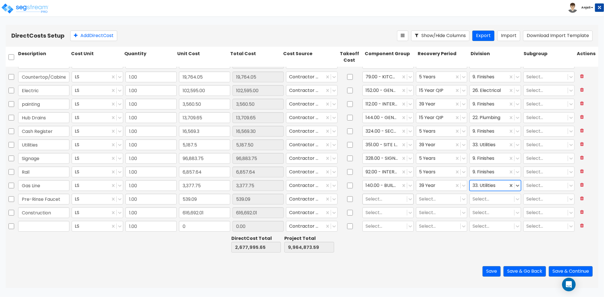
click at [384, 199] on div at bounding box center [385, 199] width 39 height 8
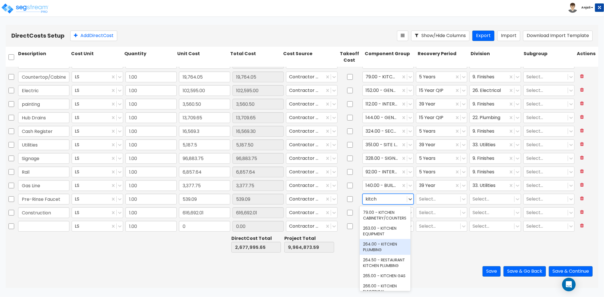
click at [385, 245] on div "264.00 - KITCHEN PLUMBING" at bounding box center [385, 247] width 51 height 16
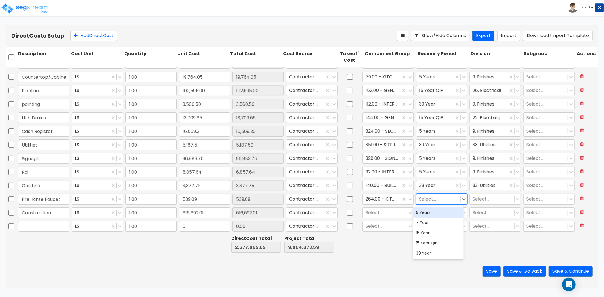
click at [427, 200] on div at bounding box center [438, 199] width 39 height 8
drag, startPoint x: 428, startPoint y: 214, endPoint x: 457, endPoint y: 210, distance: 29.0
click at [428, 214] on div "5 Years" at bounding box center [438, 213] width 51 height 10
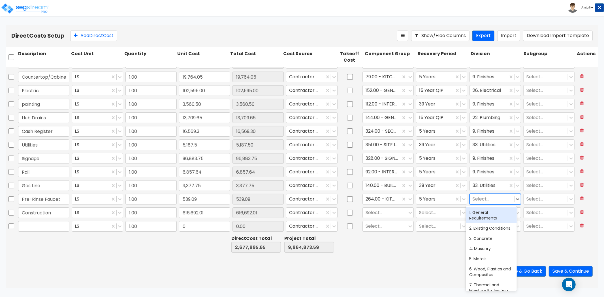
click at [491, 195] on div at bounding box center [492, 199] width 39 height 8
click at [490, 218] on div "22. Plumbing" at bounding box center [491, 212] width 51 height 12
click at [491, 215] on div "22. Plumbing" at bounding box center [491, 213] width 51 height 10
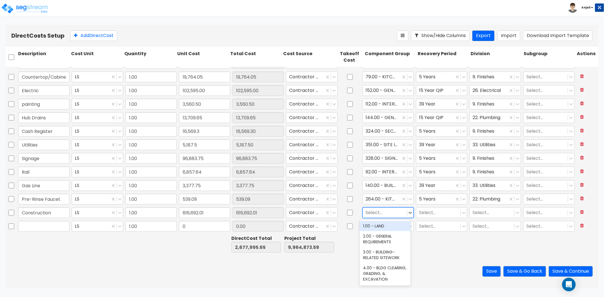
click at [381, 210] on div at bounding box center [385, 213] width 39 height 8
drag, startPoint x: 391, startPoint y: 237, endPoint x: 396, endPoint y: 231, distance: 8.4
click at [391, 237] on div "2.00 - GENERAL REQUIREMENTS" at bounding box center [385, 239] width 51 height 16
drag, startPoint x: 425, startPoint y: 208, endPoint x: 431, endPoint y: 214, distance: 8.8
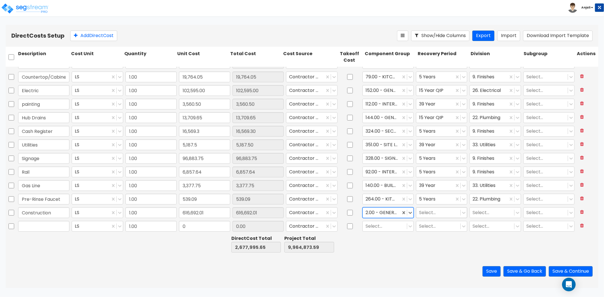
click at [425, 208] on div "Select..." at bounding box center [438, 213] width 44 height 10
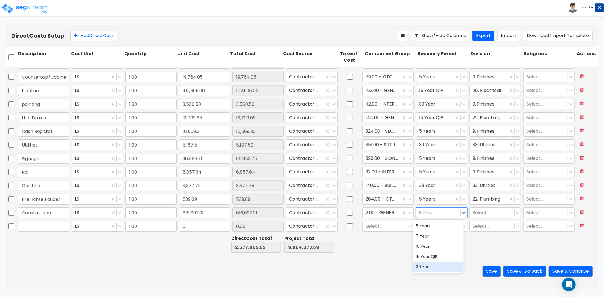
click at [442, 270] on div "39 Year" at bounding box center [438, 267] width 51 height 10
click at [483, 213] on div at bounding box center [492, 213] width 39 height 8
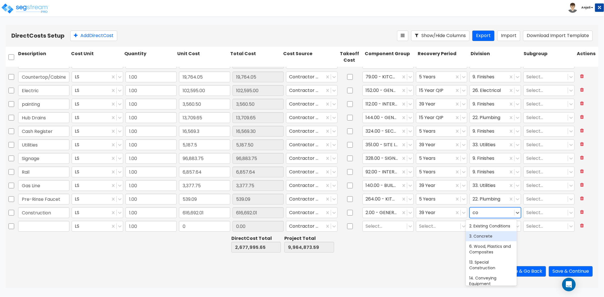
click at [482, 242] on div "3. Concrete" at bounding box center [491, 236] width 51 height 10
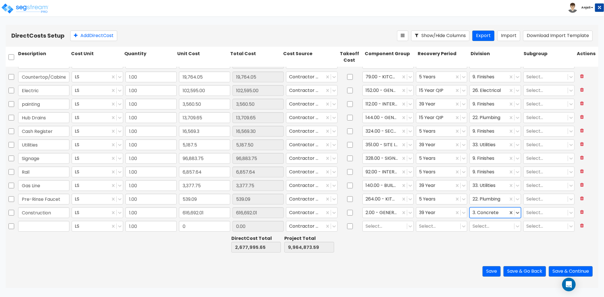
click at [490, 210] on div at bounding box center [489, 213] width 32 height 8
click at [495, 224] on div "5. Metals" at bounding box center [491, 226] width 51 height 10
click at [522, 270] on button "Save & Go Back" at bounding box center [524, 271] width 42 height 10
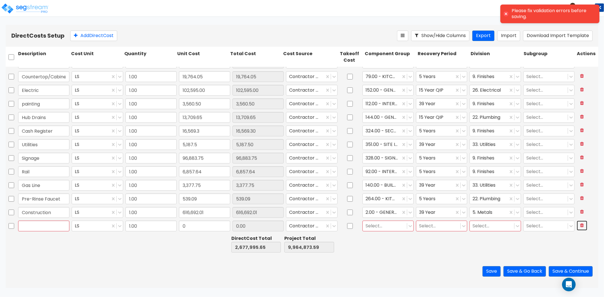
click at [580, 225] on icon at bounding box center [582, 225] width 4 height 5
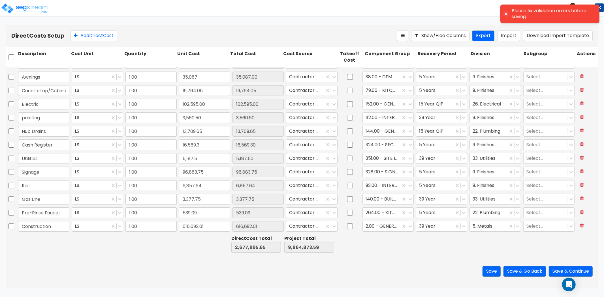
scroll to position [132, 0]
click at [528, 270] on button "Save & Go Back" at bounding box center [524, 271] width 42 height 10
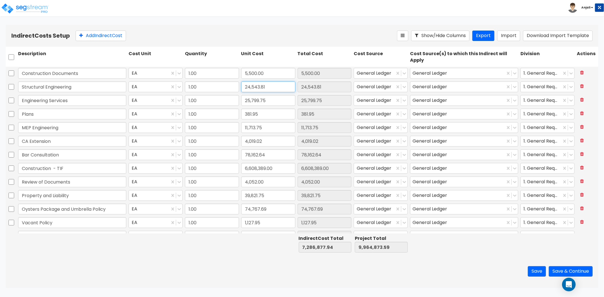
click at [276, 87] on input "24,543.81" at bounding box center [268, 87] width 54 height 11
paste input "69,176.72"
click at [244, 263] on div "Save Save & Continue" at bounding box center [302, 271] width 593 height 33
drag, startPoint x: 268, startPoint y: 179, endPoint x: 247, endPoint y: 178, distance: 21.3
click at [241, 182] on input "4,052.00" at bounding box center [268, 182] width 54 height 11
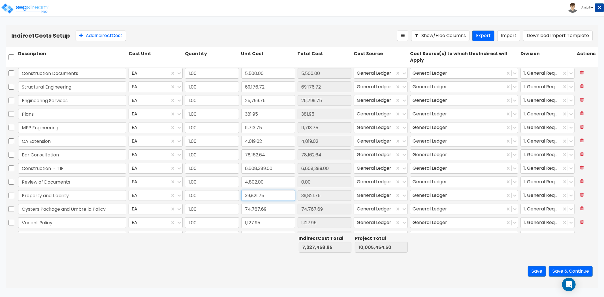
click at [262, 196] on input "39,821.75" at bounding box center [268, 195] width 54 height 11
click at [265, 192] on input "39,821.75" at bounding box center [268, 195] width 54 height 11
drag, startPoint x: 265, startPoint y: 192, endPoint x: 245, endPoint y: 192, distance: 20.4
click at [245, 192] on input "39,821.75" at bounding box center [268, 195] width 54 height 11
click at [246, 243] on div at bounding box center [268, 244] width 56 height 20
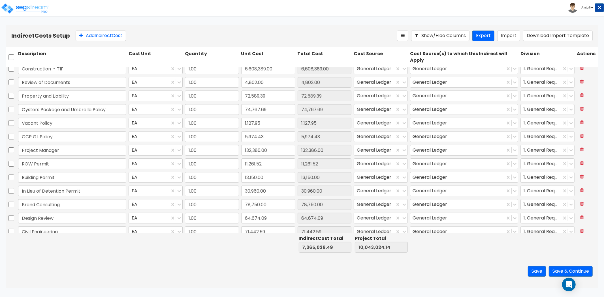
scroll to position [104, 0]
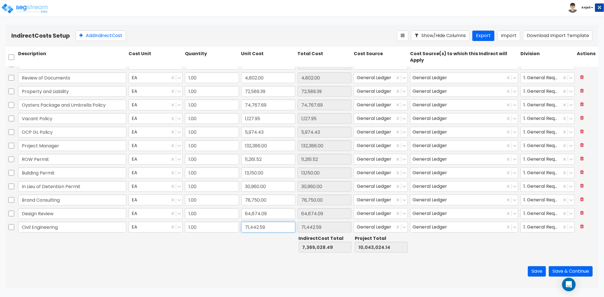
click at [267, 229] on input "71,442.59" at bounding box center [268, 227] width 54 height 11
paste input "4,438.07"
click at [251, 248] on div at bounding box center [268, 244] width 56 height 20
click at [562, 270] on button "Save & Continue" at bounding box center [571, 271] width 44 height 10
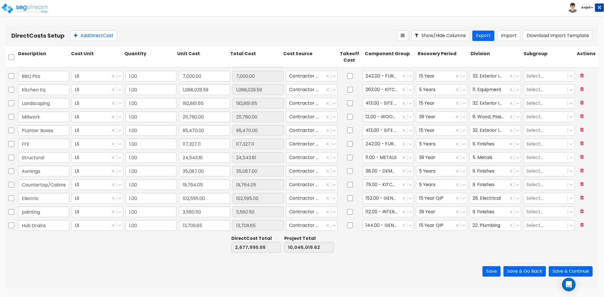
scroll to position [7, 0]
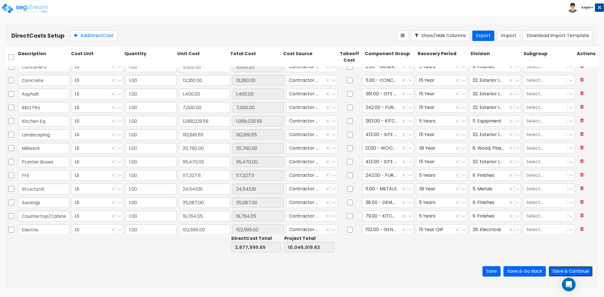
click at [565, 268] on button "Save & Continue" at bounding box center [571, 271] width 44 height 10
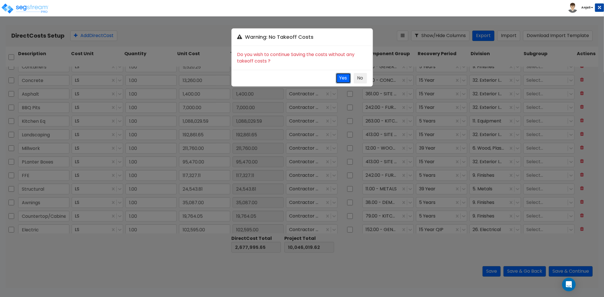
click at [347, 78] on button "Yes" at bounding box center [343, 78] width 15 height 10
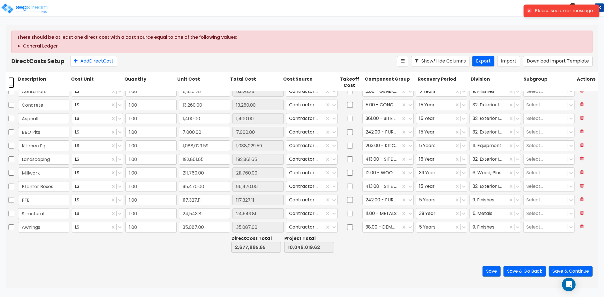
click at [11, 83] on input "checkbox" at bounding box center [11, 82] width 6 height 11
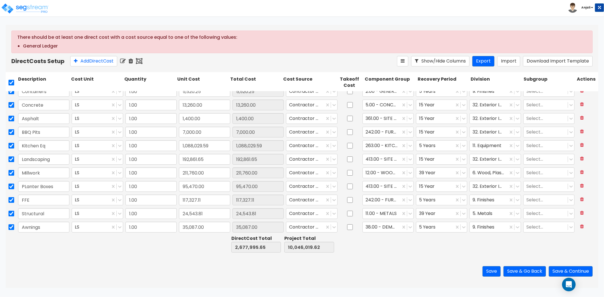
click at [123, 59] on icon at bounding box center [123, 61] width 6 height 6
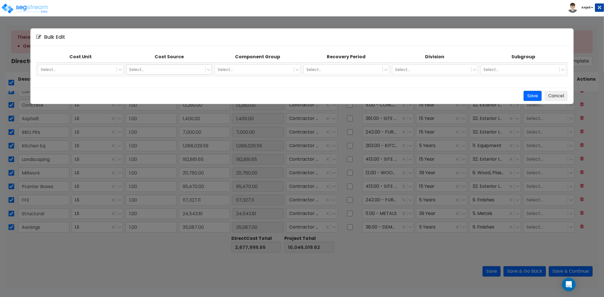
click at [171, 68] on div at bounding box center [165, 69] width 73 height 7
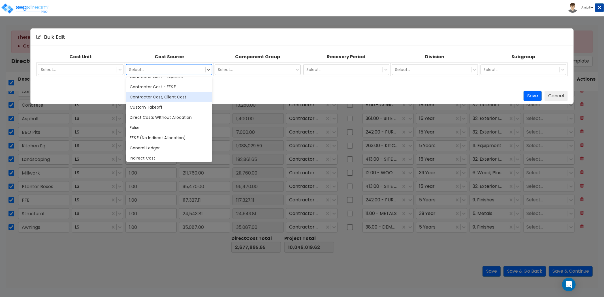
scroll to position [63, 0]
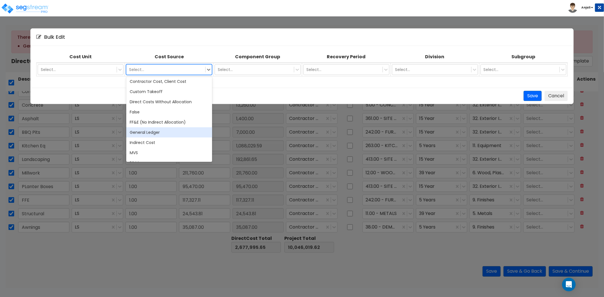
drag, startPoint x: 158, startPoint y: 131, endPoint x: 138, endPoint y: 117, distance: 23.8
click at [158, 131] on div "General Ledger" at bounding box center [169, 132] width 86 height 10
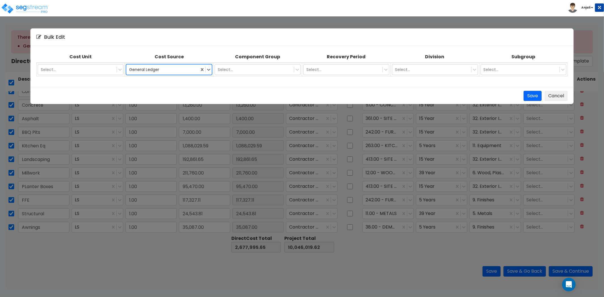
click at [84, 63] on td "Select..." at bounding box center [80, 70] width 89 height 14
click at [83, 67] on div at bounding box center [77, 69] width 73 height 7
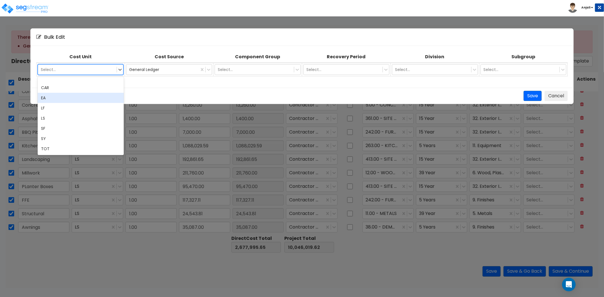
click at [63, 98] on div "EA" at bounding box center [81, 98] width 86 height 10
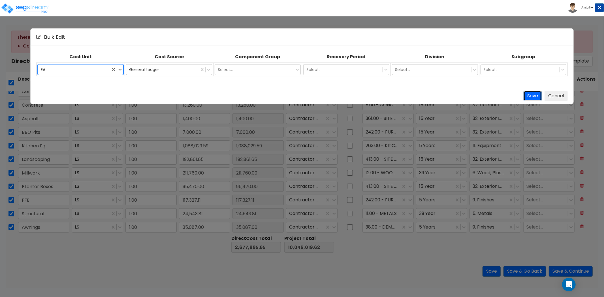
click at [528, 97] on button "Save" at bounding box center [533, 96] width 18 height 10
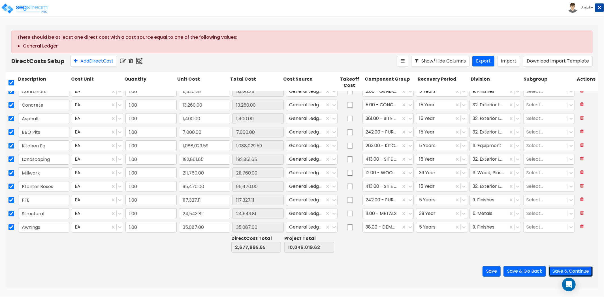
click at [579, 271] on button "Save & Continue" at bounding box center [571, 271] width 44 height 10
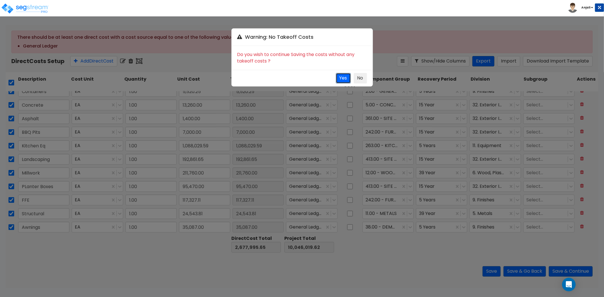
click at [341, 80] on button "Yes" at bounding box center [343, 78] width 15 height 10
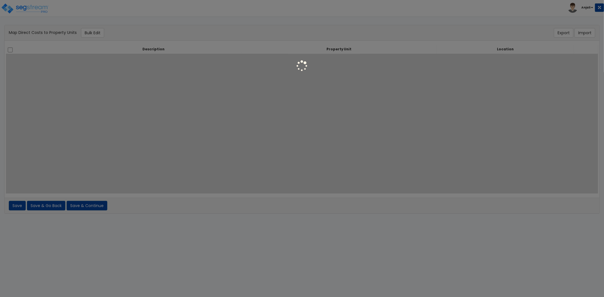
select select
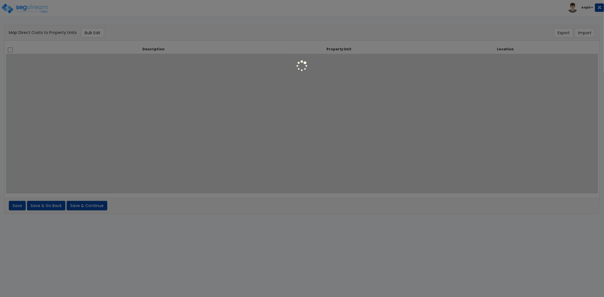
select select
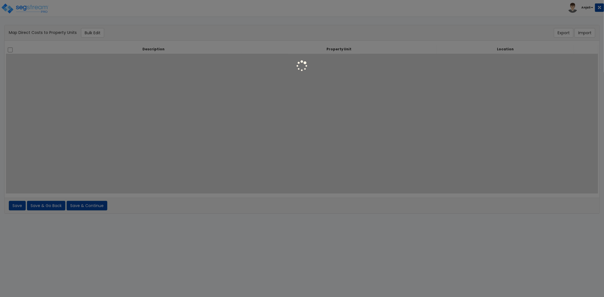
select select
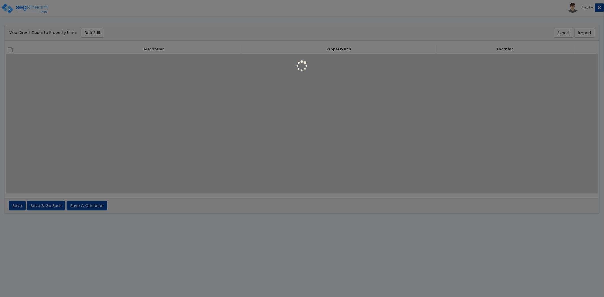
select select
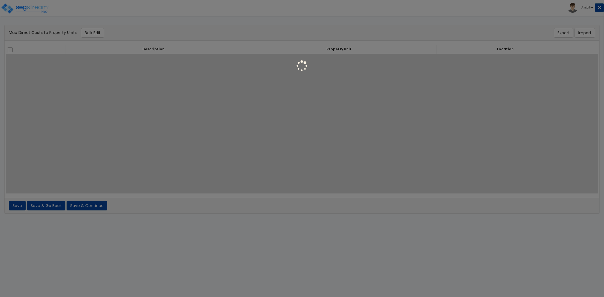
select select
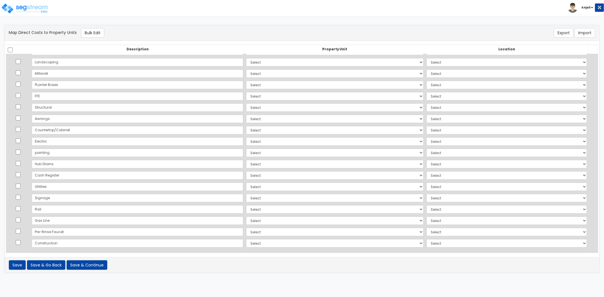
scroll to position [56, 0]
click at [316, 59] on select "Select Add Additional Property Unit" at bounding box center [335, 61] width 178 height 8
select select "_additional"
click at [246, 57] on select "Select Add Additional Property Unit" at bounding box center [335, 61] width 178 height 8
select select
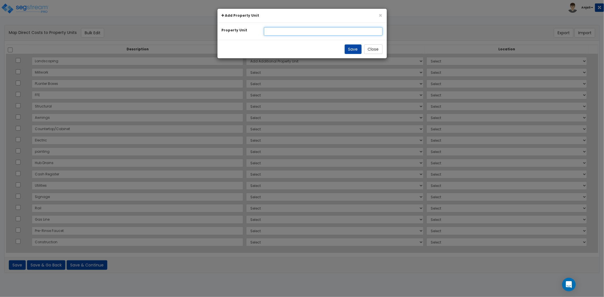
click at [295, 33] on input "text" at bounding box center [323, 31] width 119 height 8
type input "site"
click at [351, 51] on button "Save" at bounding box center [353, 49] width 17 height 10
select select
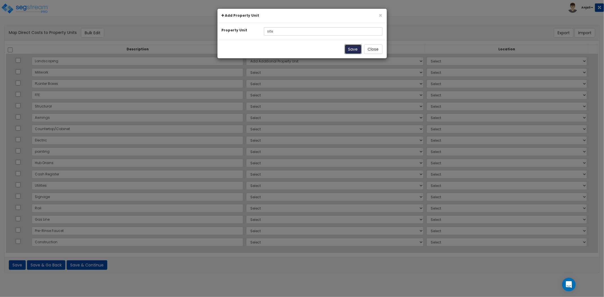
select select
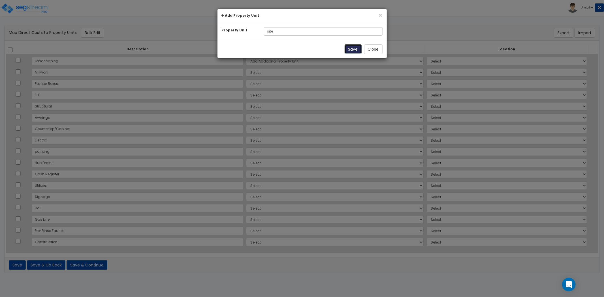
select select
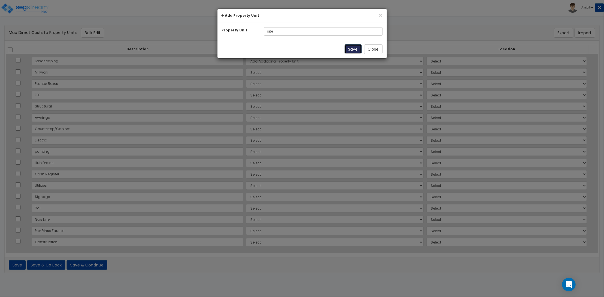
select select
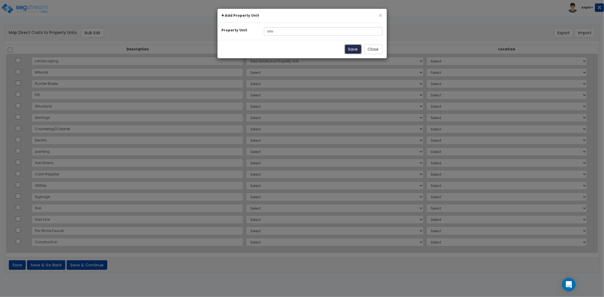
select select
select select "NEW-site"
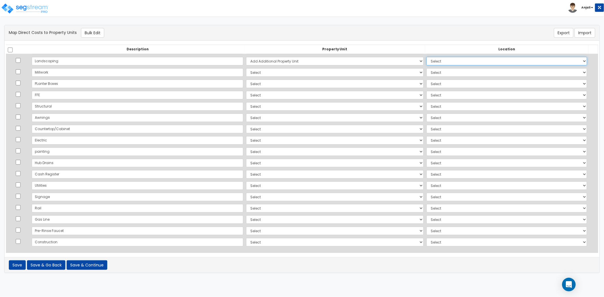
click at [426, 59] on select "Select Add Additional Location Building Building Interior Site Exterior" at bounding box center [506, 61] width 161 height 8
select select "462"
click at [426, 57] on select "Select Add Additional Location Building Building Interior Site Exterior" at bounding box center [506, 61] width 161 height 8
click at [246, 70] on select "Select Add Additional Property Unit site" at bounding box center [335, 72] width 178 height 8
select select "_additional"
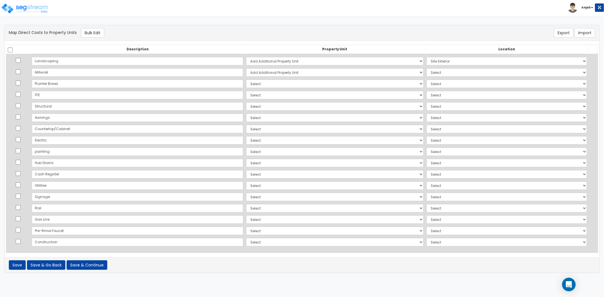
click at [246, 68] on select "Select Add Additional Property Unit site" at bounding box center [335, 72] width 178 height 8
select select
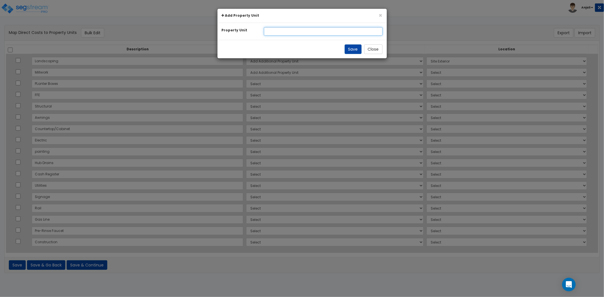
click at [281, 35] on input "text" at bounding box center [323, 31] width 119 height 8
type input "building"
click at [353, 50] on button "Save" at bounding box center [353, 49] width 17 height 10
select select
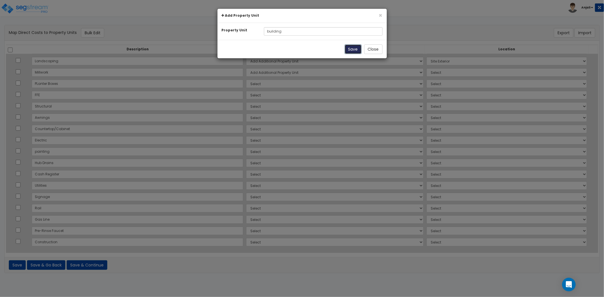
select select
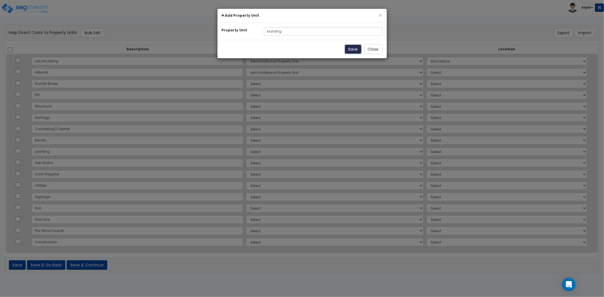
select select
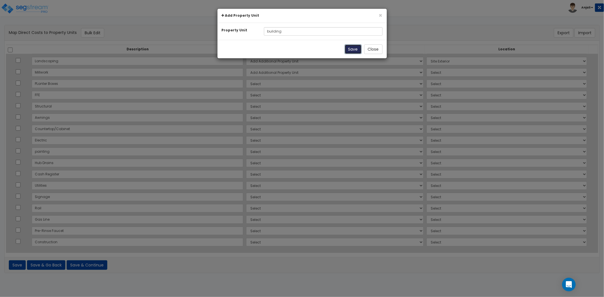
select select
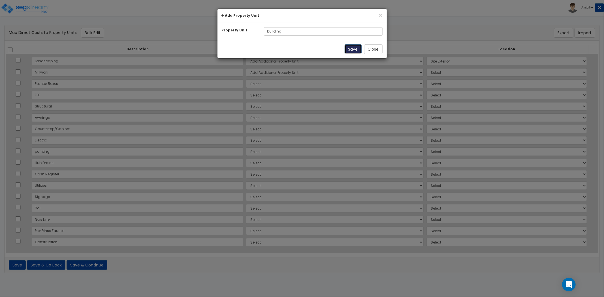
select select
select select "NEW-building"
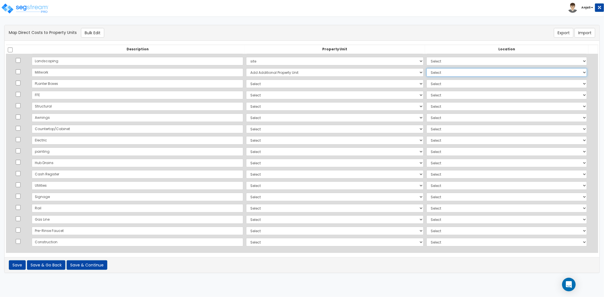
click at [438, 75] on select "Select Add Additional Location Building Building Interior Site Exterior" at bounding box center [506, 72] width 161 height 8
select select "461"
click at [426, 68] on select "Select Add Additional Location Building Building Interior Site Exterior" at bounding box center [506, 72] width 161 height 8
click at [246, 84] on select "Select Add Additional Property Unit site building" at bounding box center [335, 84] width 178 height 8
select select "NEW-site"
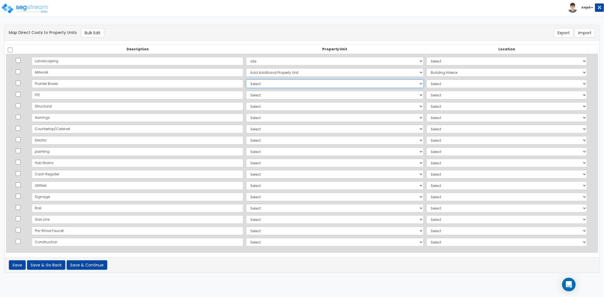
click at [246, 80] on select "Select Add Additional Property Unit site building" at bounding box center [335, 84] width 178 height 8
click at [426, 84] on select "Select Add Additional Location Building Building Interior Site Exterior" at bounding box center [506, 84] width 161 height 8
select select "462"
click at [426, 80] on select "Select Add Additional Location Building Building Interior Site Exterior" at bounding box center [506, 84] width 161 height 8
click at [246, 95] on select "Select Add Additional Property Unit site building" at bounding box center [335, 95] width 178 height 8
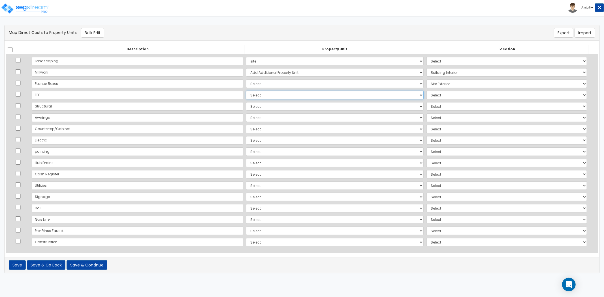
select select "NEW-building"
click at [246, 91] on select "Select Add Additional Property Unit site building" at bounding box center [335, 95] width 178 height 8
click at [426, 97] on select "Select Add Additional Location Building Building Interior Site Exterior" at bounding box center [506, 95] width 161 height 8
select select "461"
click at [426, 91] on select "Select Add Additional Location Building Building Interior Site Exterior" at bounding box center [506, 95] width 161 height 8
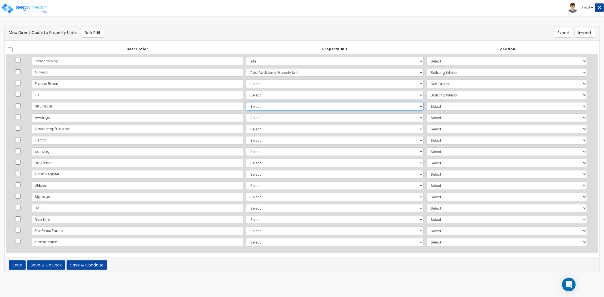
click at [247, 106] on select "Select Add Additional Property Unit site building" at bounding box center [335, 106] width 178 height 8
select select "NEW-building"
click at [246, 102] on select "Select Add Additional Property Unit site building" at bounding box center [335, 106] width 178 height 8
click at [426, 108] on select "Select Add Additional Location Building Building Interior Site Exterior" at bounding box center [506, 106] width 161 height 8
select select "6"
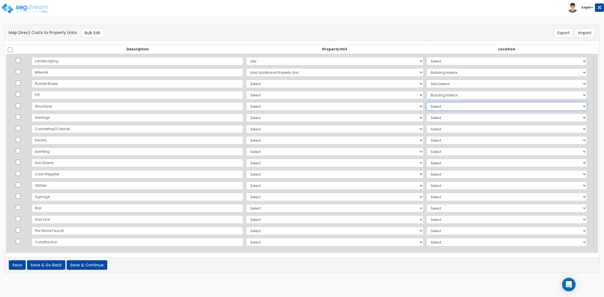
click at [426, 102] on select "Select Add Additional Location Building Building Interior Site Exterior" at bounding box center [506, 106] width 161 height 8
click at [246, 125] on select "Select Add Additional Property Unit site building" at bounding box center [335, 129] width 178 height 8
click at [246, 120] on select "Select Add Additional Property Unit site building" at bounding box center [335, 118] width 178 height 8
select select "NEW-building"
click at [246, 114] on select "Select Add Additional Property Unit site building" at bounding box center [335, 118] width 178 height 8
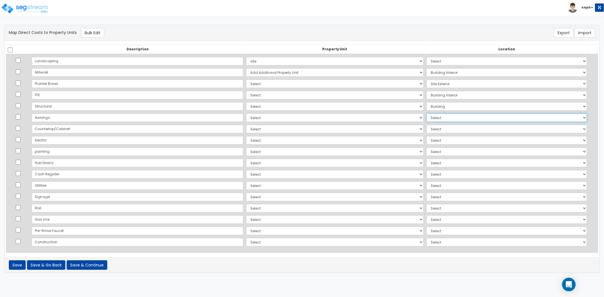
click at [426, 116] on select "Select Add Additional Location Building Building Interior Site Exterior" at bounding box center [506, 118] width 161 height 8
click at [426, 114] on select "Select Add Additional Location Building Building Interior Site Exterior" at bounding box center [506, 118] width 161 height 8
click at [444, 120] on select "Select Add Additional Location Building Building Interior Site Exterior" at bounding box center [506, 118] width 161 height 8
select select "461"
click at [426, 114] on select "Select Add Additional Location Building Building Interior Site Exterior" at bounding box center [506, 118] width 161 height 8
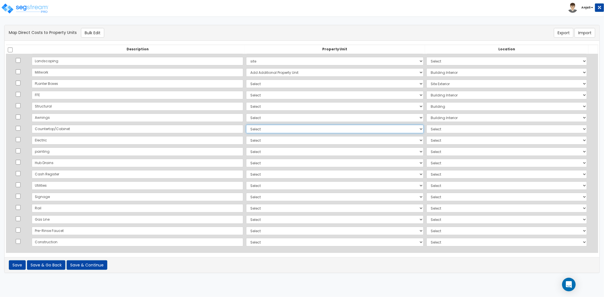
click at [247, 130] on select "Select Add Additional Property Unit site building" at bounding box center [335, 129] width 178 height 8
select select "NEW-building"
click at [246, 125] on select "Select Add Additional Property Unit site building" at bounding box center [335, 129] width 178 height 8
click at [426, 127] on select "Select Add Additional Location Building Building Interior Site Exterior" at bounding box center [506, 129] width 161 height 8
select select "461"
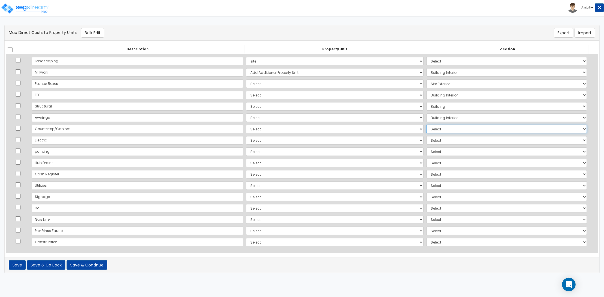
click at [426, 125] on select "Select Add Additional Location Building Building Interior Site Exterior" at bounding box center [506, 129] width 161 height 8
click at [246, 136] on select "Select Add Additional Property Unit site building" at bounding box center [335, 140] width 178 height 8
select select "NEW-building"
click at [246, 136] on select "Select Add Additional Property Unit site building" at bounding box center [335, 140] width 178 height 8
click at [426, 138] on select "Select Add Additional Location Building Building Interior Site Exterior" at bounding box center [506, 140] width 161 height 8
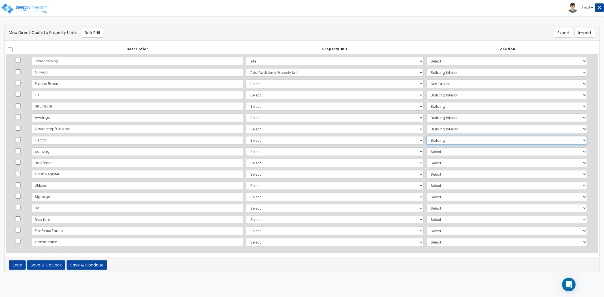
click at [426, 136] on select "Select Add Additional Location Building Building Interior Site Exterior" at bounding box center [506, 140] width 161 height 8
drag, startPoint x: 416, startPoint y: 142, endPoint x: 419, endPoint y: 144, distance: 3.7
click at [426, 142] on select "Select Add Additional Location Building Building Interior Site Exterior" at bounding box center [506, 140] width 161 height 8
select select "461"
click at [426, 136] on select "Select Add Additional Location Building Building Interior Site Exterior" at bounding box center [506, 140] width 161 height 8
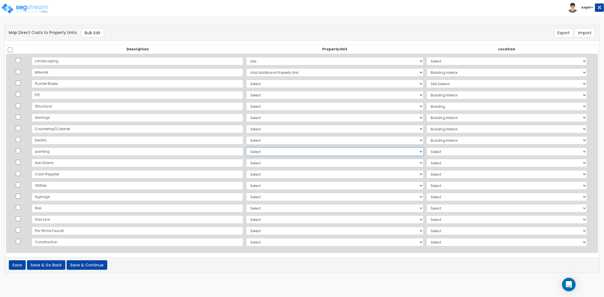
click at [246, 152] on select "Select Add Additional Property Unit site building" at bounding box center [335, 152] width 178 height 8
select select "NEW-building"
click at [246, 148] on select "Select Add Additional Property Unit site building" at bounding box center [335, 152] width 178 height 8
click at [439, 152] on select "Select Add Additional Location Building Building Interior Site Exterior" at bounding box center [506, 152] width 161 height 8
click at [426, 148] on select "Select Add Additional Location Building Building Interior Site Exterior" at bounding box center [506, 152] width 161 height 8
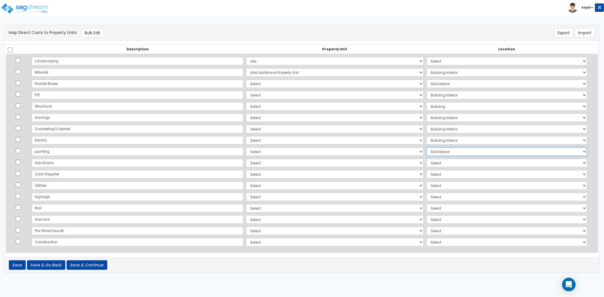
click at [427, 152] on select "Select Add Additional Location Building Building Interior Site Exterior" at bounding box center [506, 152] width 161 height 8
select select "461"
click at [426, 148] on select "Select Add Additional Location Building Building Interior Site Exterior" at bounding box center [506, 152] width 161 height 8
click at [246, 166] on select "Select Add Additional Property Unit site building" at bounding box center [335, 163] width 178 height 8
select select "NEW-building"
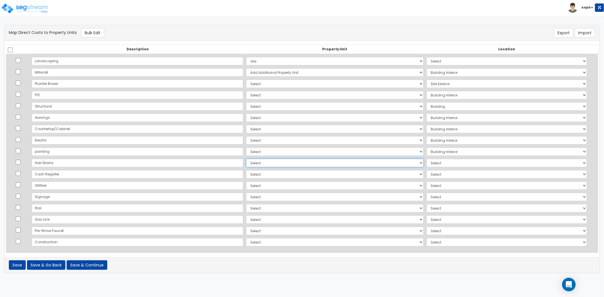
click at [246, 159] on select "Select Add Additional Property Unit site building" at bounding box center [335, 163] width 178 height 8
click at [426, 163] on select "Select Add Additional Location Building Building Interior Site Exterior" at bounding box center [506, 163] width 161 height 8
select select "461"
click at [426, 159] on select "Select Add Additional Location Building Building Interior Site Exterior" at bounding box center [506, 163] width 161 height 8
click at [246, 174] on select "Select Add Additional Property Unit site building" at bounding box center [335, 174] width 178 height 8
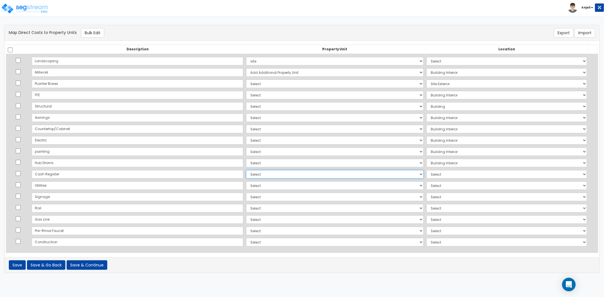
select select "NEW-building"
click at [246, 170] on select "Select Add Additional Property Unit site building" at bounding box center [335, 174] width 178 height 8
click at [426, 174] on select "Select Add Additional Location Building Building Interior Site Exterior" at bounding box center [506, 174] width 161 height 8
select select "461"
click at [426, 170] on select "Select Add Additional Location Building Building Interior Site Exterior" at bounding box center [506, 174] width 161 height 8
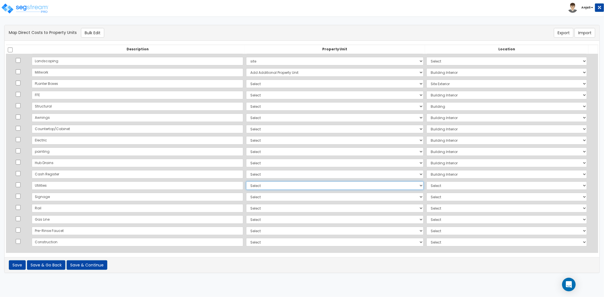
click at [246, 182] on select "Select Add Additional Property Unit site building" at bounding box center [335, 186] width 178 height 8
select select "NEW-site"
click at [246, 182] on select "Select Add Additional Property Unit site building" at bounding box center [335, 186] width 178 height 8
click at [428, 185] on select "Select Add Additional Location Building Building Interior Site Exterior" at bounding box center [506, 186] width 161 height 8
select select "462"
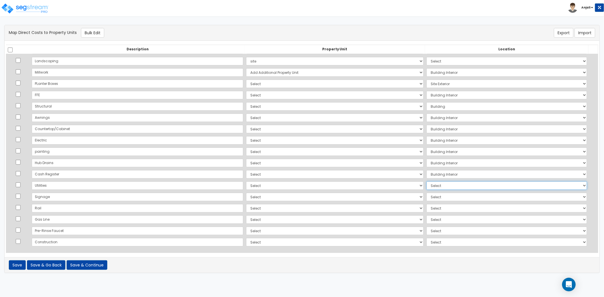
click at [426, 182] on select "Select Add Additional Location Building Building Interior Site Exterior" at bounding box center [506, 186] width 161 height 8
click at [246, 197] on select "Select Add Additional Property Unit site building" at bounding box center [335, 197] width 178 height 8
select select "NEW-building"
click at [246, 193] on select "Select Add Additional Property Unit site building" at bounding box center [335, 197] width 178 height 8
click at [450, 194] on select "Select Add Additional Location Building Building Interior Site Exterior" at bounding box center [506, 197] width 161 height 8
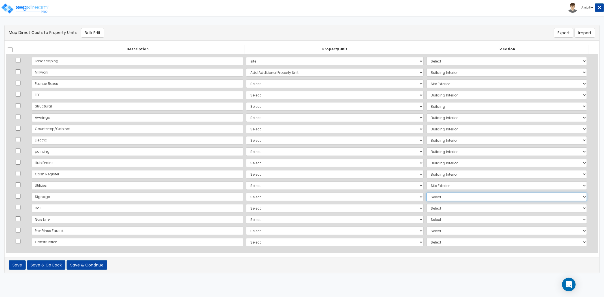
select select "461"
click at [426, 193] on select "Select Add Additional Location Building Building Interior Site Exterior" at bounding box center [506, 197] width 161 height 8
click at [246, 208] on select "Select Add Additional Property Unit site building" at bounding box center [335, 208] width 178 height 8
select select "NEW-building"
click at [246, 204] on select "Select Add Additional Property Unit site building" at bounding box center [335, 208] width 178 height 8
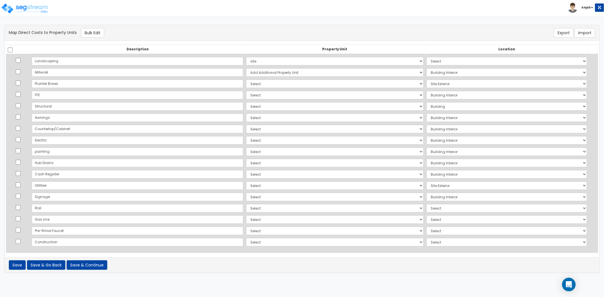
click at [433, 212] on td "Select Add Additional Location Building Building Interior Site Exterior" at bounding box center [506, 208] width 163 height 11
click at [434, 209] on select "Select Add Additional Location Building Building Interior Site Exterior" at bounding box center [506, 208] width 161 height 8
select select "461"
click at [426, 204] on select "Select Add Additional Location Building Building Interior Site Exterior" at bounding box center [506, 208] width 161 height 8
click at [245, 224] on td "Select Add Additional Property Unit site building" at bounding box center [335, 219] width 180 height 11
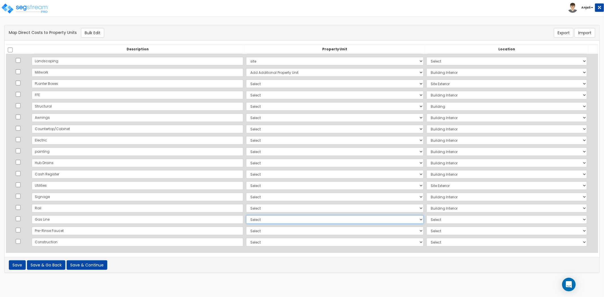
click at [246, 217] on select "Select Add Additional Property Unit site building" at bounding box center [335, 220] width 178 height 8
select select "NEW-site"
click at [246, 216] on select "Select Add Additional Property Unit site building" at bounding box center [335, 220] width 178 height 8
click at [426, 220] on select "Select Add Additional Location Building Building Interior Site Exterior" at bounding box center [506, 220] width 161 height 8
select select "462"
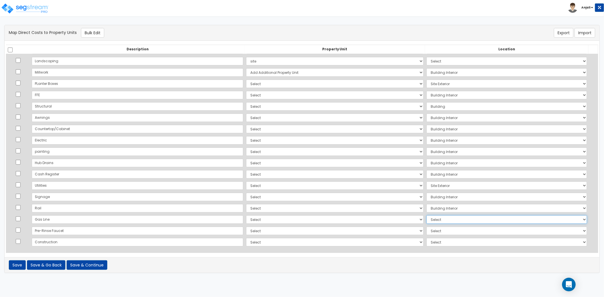
click at [426, 216] on select "Select Add Additional Location Building Building Interior Site Exterior" at bounding box center [506, 220] width 161 height 8
click at [246, 229] on select "Select Add Additional Property Unit site building" at bounding box center [335, 231] width 178 height 8
select select "NEW-building"
click at [246, 227] on select "Select Add Additional Property Unit site building" at bounding box center [335, 231] width 178 height 8
click at [426, 231] on select "Select Add Additional Location Building Building Interior Site Exterior" at bounding box center [506, 231] width 161 height 8
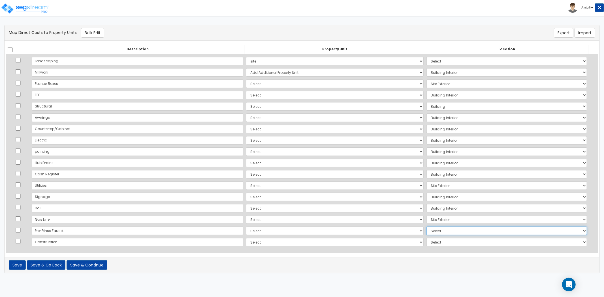
select select "461"
click at [426, 227] on select "Select Add Additional Location Building Building Interior Site Exterior" at bounding box center [506, 231] width 161 height 8
click at [246, 240] on select "Select Add Additional Property Unit site building" at bounding box center [335, 242] width 178 height 8
select select "NEW-building"
click at [246, 238] on select "Select Add Additional Property Unit site building" at bounding box center [335, 242] width 178 height 8
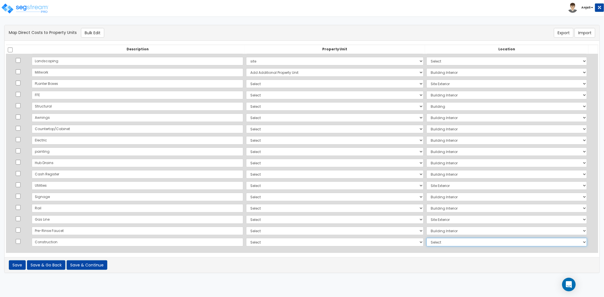
click at [426, 240] on select "Select Add Additional Location Building Building Interior Site Exterior" at bounding box center [506, 242] width 161 height 8
select select "461"
click at [426, 238] on select "Select Add Additional Location Building Building Interior Site Exterior" at bounding box center [506, 242] width 161 height 8
click at [99, 267] on button "Save & Continue" at bounding box center [87, 266] width 41 height 10
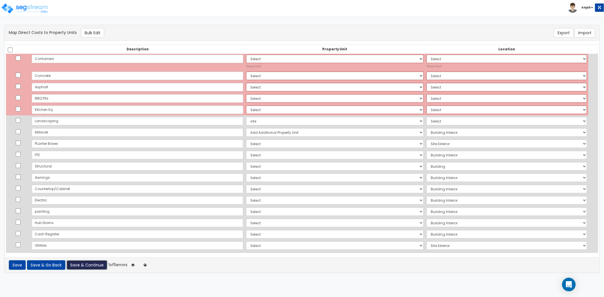
scroll to position [0, 0]
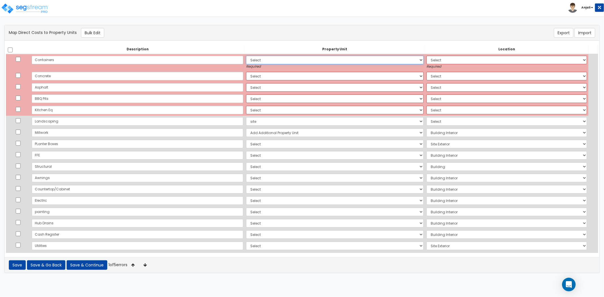
click at [246, 58] on select "Select Add Additional Property Unit site building" at bounding box center [335, 60] width 178 height 8
select select "NEW-building"
click at [246, 56] on select "Select Add Additional Property Unit site building" at bounding box center [335, 60] width 178 height 8
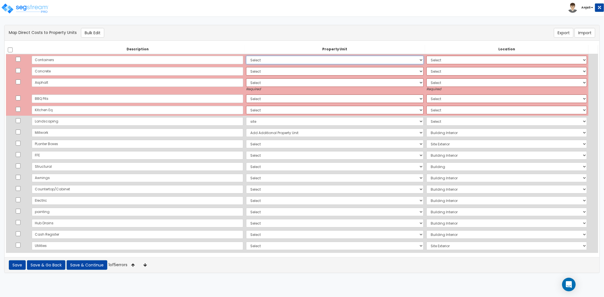
select select
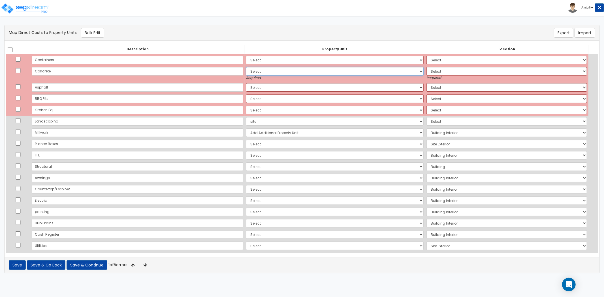
click at [246, 69] on select "Select Add Additional Property Unit site building" at bounding box center [335, 71] width 178 height 8
select select "NEW-site"
click at [246, 67] on select "Select Add Additional Property Unit site building" at bounding box center [335, 71] width 178 height 8
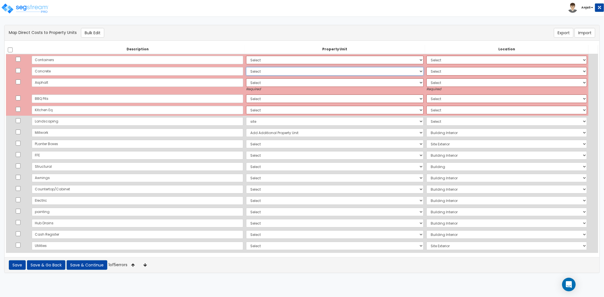
select select
click at [246, 83] on select "Select Add Additional Property Unit site building" at bounding box center [335, 82] width 178 height 8
select select "NEW-site"
click at [246, 78] on select "Select Add Additional Property Unit site building" at bounding box center [335, 82] width 178 height 8
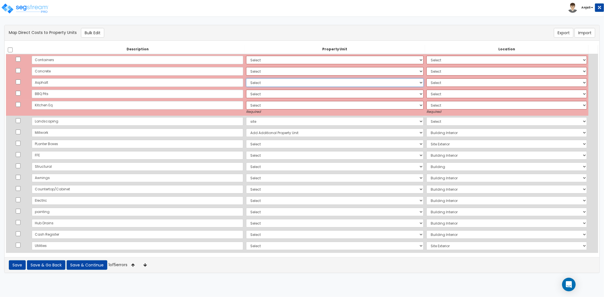
select select
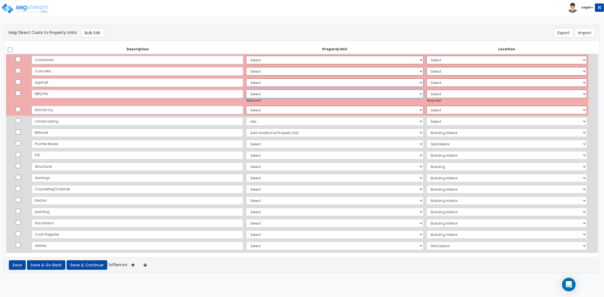
click at [246, 95] on select "Select Add Additional Property Unit site building" at bounding box center [335, 94] width 178 height 8
select select "NEW-site"
click at [246, 90] on select "Select Add Additional Property Unit site building" at bounding box center [335, 94] width 178 height 8
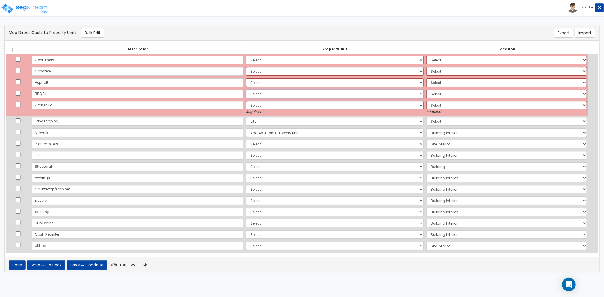
select select
click at [246, 105] on select "Select Add Additional Property Unit site building" at bounding box center [335, 105] width 178 height 8
select select "NEW-building"
click at [246, 101] on select "Select Add Additional Property Unit site building" at bounding box center [335, 105] width 178 height 8
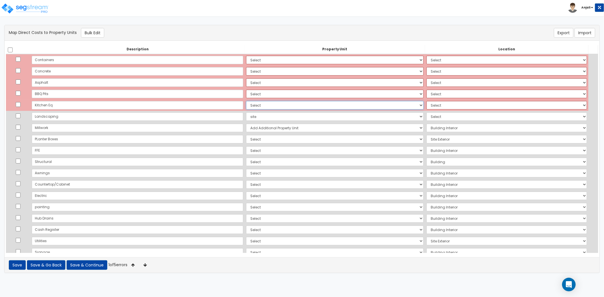
select select
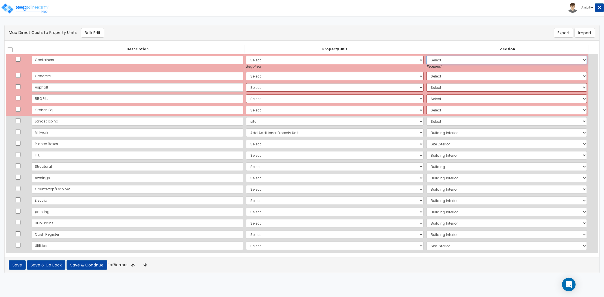
click at [455, 59] on select "Select Add Additional Location Building Building Interior Site Exterior" at bounding box center [506, 60] width 161 height 8
select select "461"
click at [426, 56] on select "Select Add Additional Location Building Building Interior Site Exterior" at bounding box center [506, 60] width 161 height 8
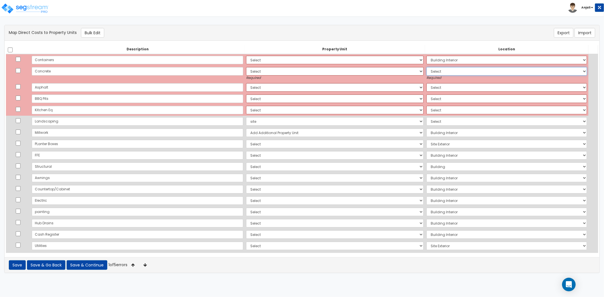
click at [440, 74] on select "Select Add Additional Location Building Building Interior Site Exterior" at bounding box center [506, 71] width 161 height 8
select select "462"
click at [426, 67] on select "Select Add Additional Location Building Building Interior Site Exterior" at bounding box center [506, 71] width 161 height 8
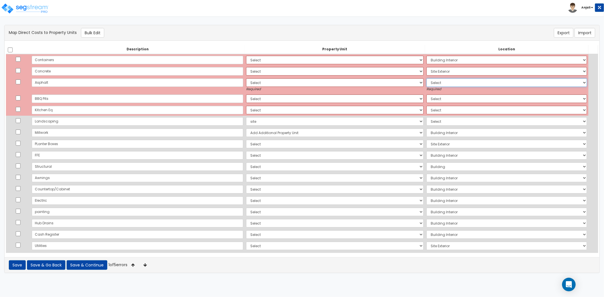
click at [431, 83] on select "Select Add Additional Location Building Building Interior Site Exterior" at bounding box center [506, 82] width 161 height 8
select select "462"
click at [426, 78] on select "Select Add Additional Location Building Building Interior Site Exterior" at bounding box center [506, 82] width 161 height 8
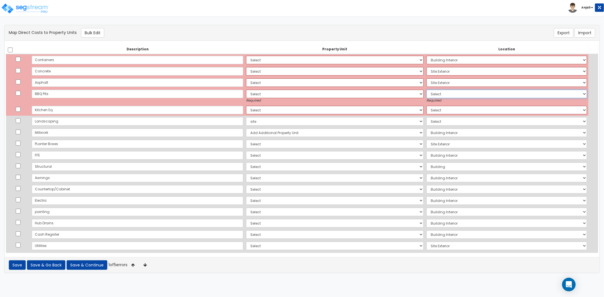
click at [429, 92] on select "Select Add Additional Location Building Building Interior Site Exterior" at bounding box center [506, 94] width 161 height 8
select select "462"
click at [426, 90] on select "Select Add Additional Location Building Building Interior Site Exterior" at bounding box center [506, 94] width 161 height 8
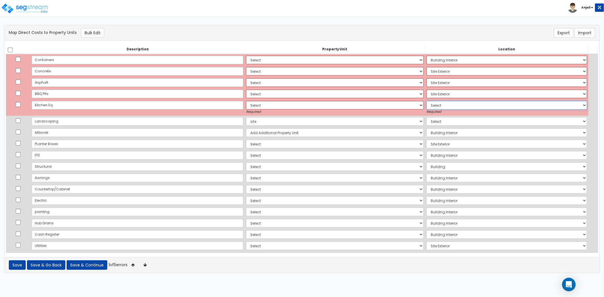
click at [430, 106] on select "Select Add Additional Location Building Building Interior Site Exterior" at bounding box center [506, 105] width 161 height 8
select select "461"
click at [426, 101] on select "Select Add Additional Location Building Building Interior Site Exterior" at bounding box center [506, 105] width 161 height 8
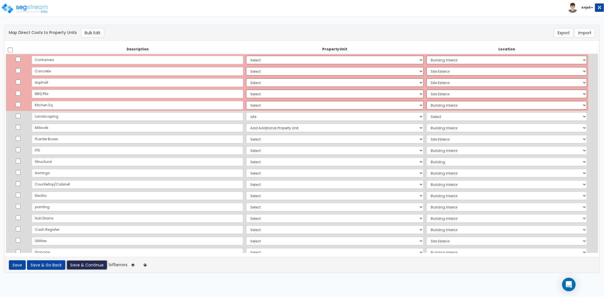
click at [96, 264] on button "Save & Continue" at bounding box center [87, 266] width 41 height 10
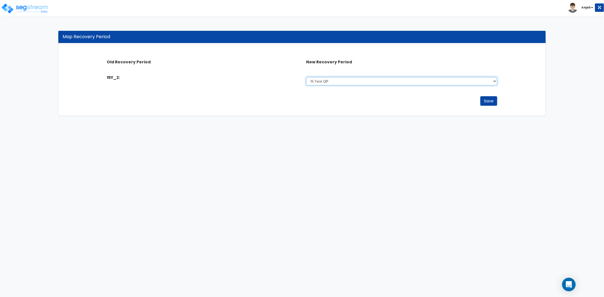
click at [346, 80] on select "Select 5 Years 7 Year 15 Year 15 Year QIP 39 Year" at bounding box center [401, 81] width 191 height 8
select select "15Y_1"
click at [306, 77] on select "Select 5 Years 7 Year 15 Year 15 Year QIP 39 Year" at bounding box center [401, 81] width 191 height 8
click at [490, 101] on button "Save" at bounding box center [488, 101] width 17 height 10
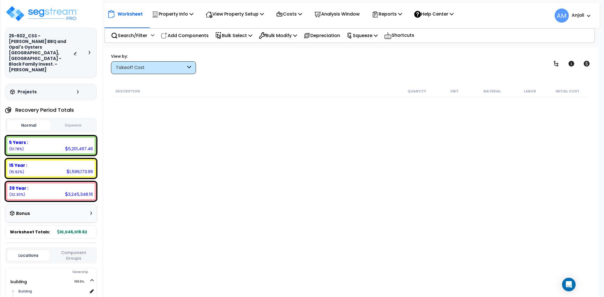
scroll to position [25, 0]
click at [182, 62] on div "Takeoff Cost" at bounding box center [153, 67] width 85 height 13
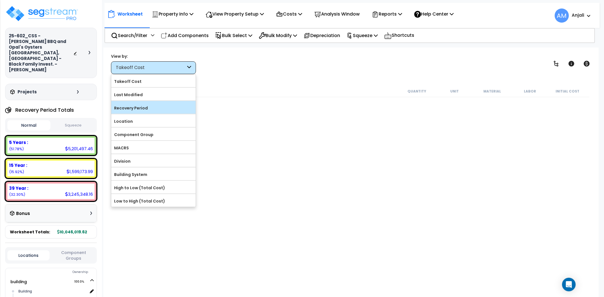
click at [138, 108] on label "Recovery Period" at bounding box center [153, 108] width 84 height 8
click at [0, 0] on input "Recovery Period" at bounding box center [0, 0] width 0 height 0
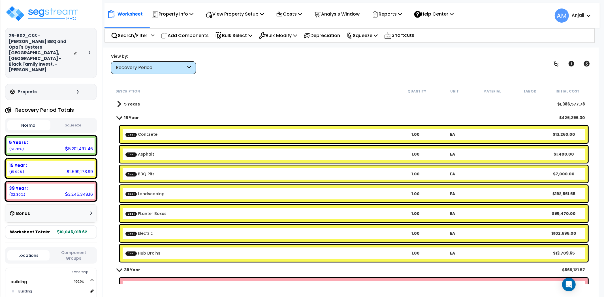
scroll to position [0, 0]
click at [159, 251] on b "Cost Hub Drains" at bounding box center [260, 254] width 271 height 6
click at [242, 15] on p "View Property Setup" at bounding box center [235, 14] width 58 height 8
click at [237, 42] on link "View Questionnaire" at bounding box center [231, 38] width 56 height 11
click at [232, 12] on p "View Property Setup" at bounding box center [235, 14] width 58 height 8
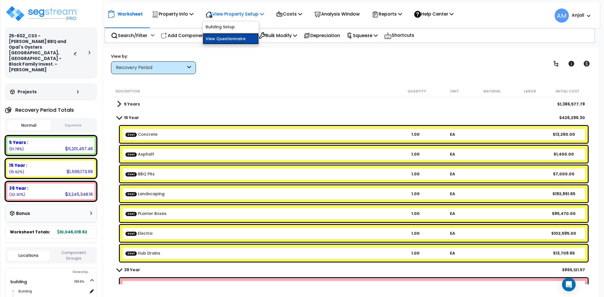
click at [232, 40] on link "View Questionnaire" at bounding box center [231, 38] width 56 height 11
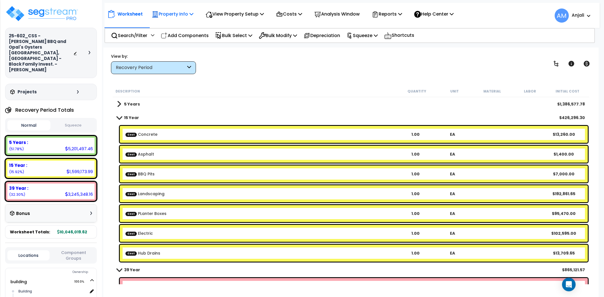
click at [157, 7] on div "Property Info" at bounding box center [173, 13] width 42 height 13
click at [172, 25] on link "Property Setup" at bounding box center [177, 26] width 56 height 11
click at [368, 30] on div "Squeeze" at bounding box center [362, 35] width 31 height 13
click at [373, 46] on link "Squeeze" at bounding box center [372, 47] width 56 height 11
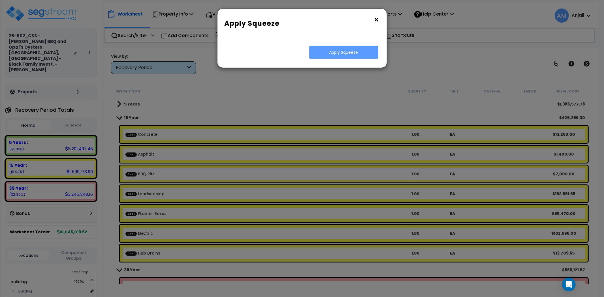
click at [377, 21] on button "×" at bounding box center [377, 19] width 6 height 9
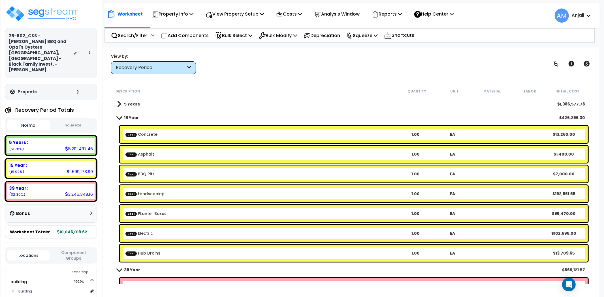
click at [178, 70] on div "Recovery Period" at bounding box center [151, 68] width 70 height 7
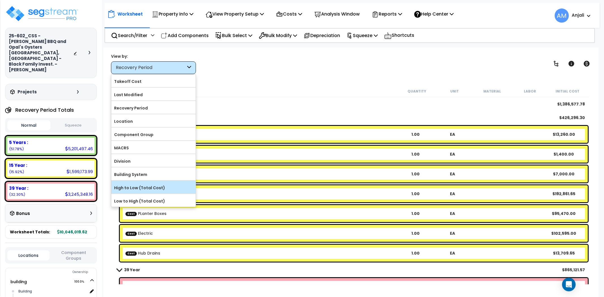
click at [138, 187] on label "High to Low (Total Cost)" at bounding box center [153, 188] width 84 height 8
click at [0, 0] on input "High to Low (Total Cost)" at bounding box center [0, 0] width 0 height 0
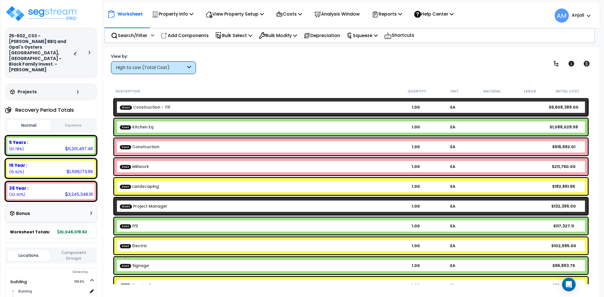
click at [330, 64] on div "View by: High to Low (Total Cost) Takeoff Cost" at bounding box center [351, 63] width 484 height 21
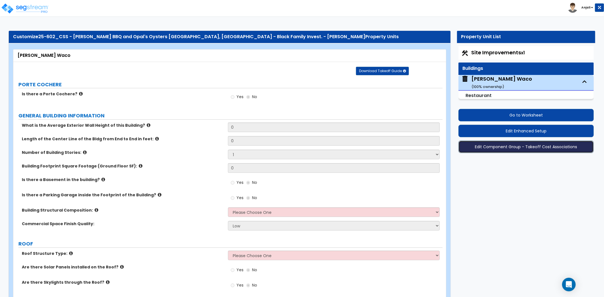
click at [552, 145] on button "Edit Component Group - Takeoff Cost Associations" at bounding box center [525, 147] width 135 height 12
click at [519, 148] on button "Edit Component Group - Takeoff Cost Associations" at bounding box center [525, 147] width 135 height 12
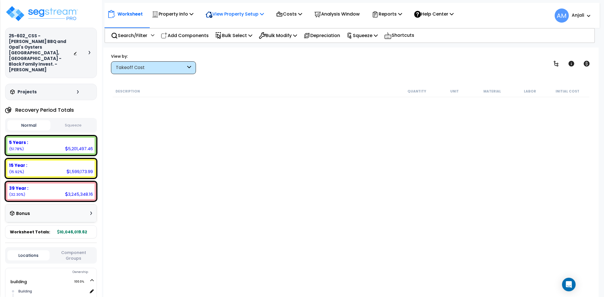
click at [230, 11] on p "View Property Setup" at bounding box center [235, 14] width 58 height 8
click at [234, 39] on link "View Questionnaire" at bounding box center [231, 38] width 56 height 11
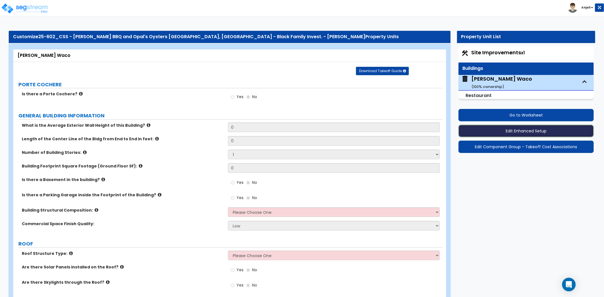
click at [508, 131] on button "Edit Enhanced Setup" at bounding box center [525, 131] width 135 height 12
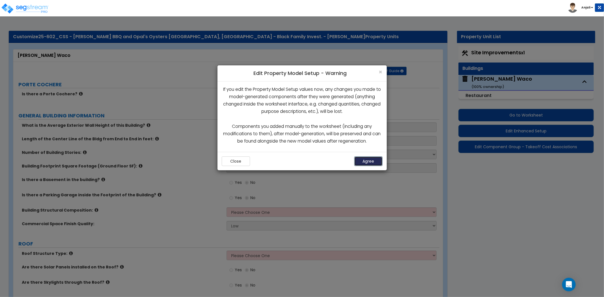
click at [369, 160] on button "Agree" at bounding box center [368, 162] width 28 height 10
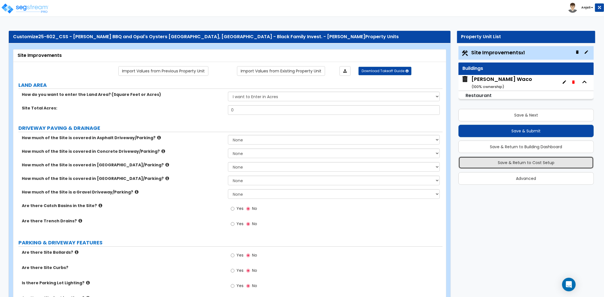
click at [519, 165] on button "Save & Return to Cost Setup" at bounding box center [525, 163] width 135 height 12
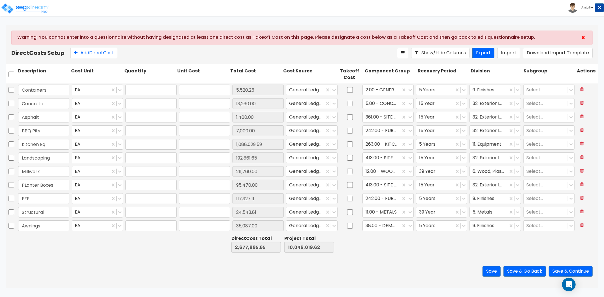
type input "1.00"
type input "5,520.25"
type input "1.00"
type input "13,260.00"
type input "1.00"
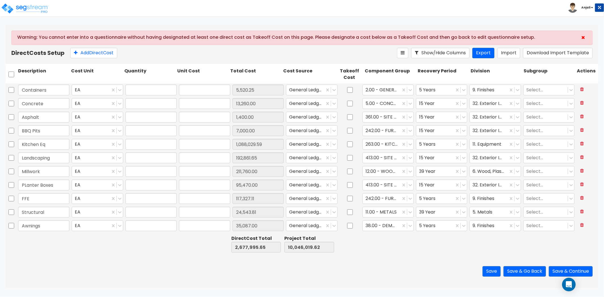
type input "1,400.00"
type input "1.00"
type input "7,000.00"
type input "1.00"
type input "1,088,029.59"
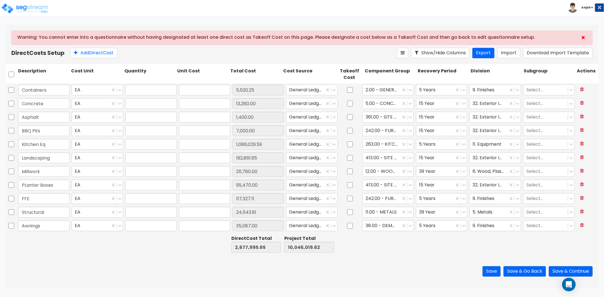
type input "1.00"
type input "192,861.65"
type input "1.00"
type input "211,760.00"
type input "1.00"
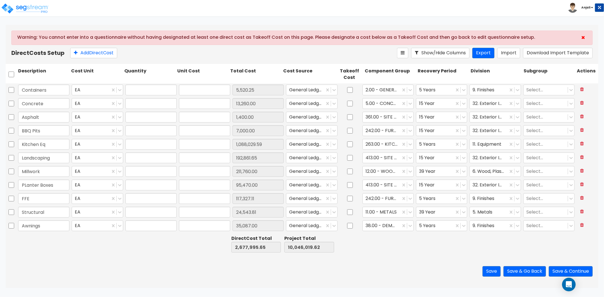
type input "95,470.00"
type input "1.00"
type input "117,327.11"
type input "1.00"
type input "24,543.81"
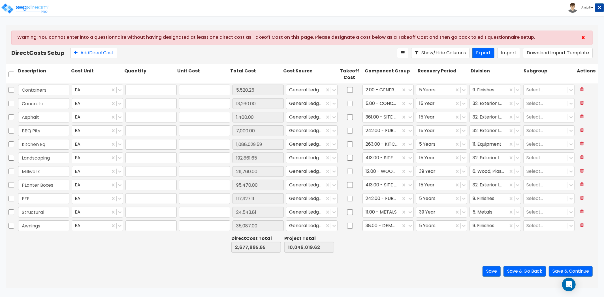
type input "1.00"
type input "35,087.00"
type input "1.00"
type input "19,764.05"
type input "1.00"
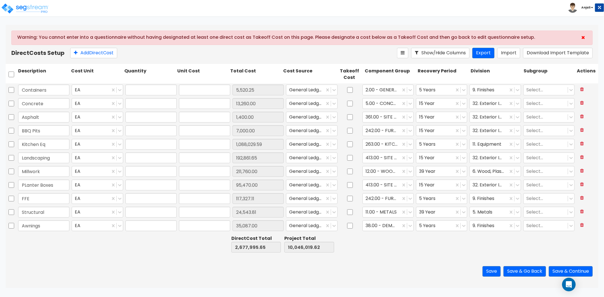
type input "102,595.00"
type input "1.00"
type input "3,560.50"
type input "1.00"
type input "13,709.65"
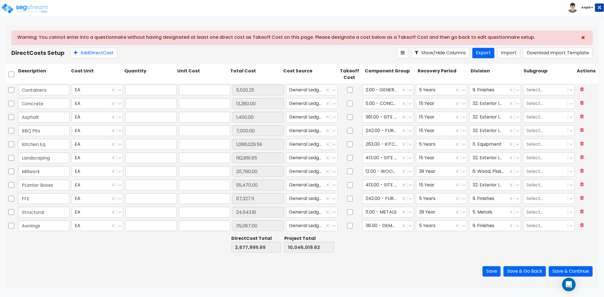
type input "1.00"
type input "16,569.30"
type input "1.00"
type input "5,187.50"
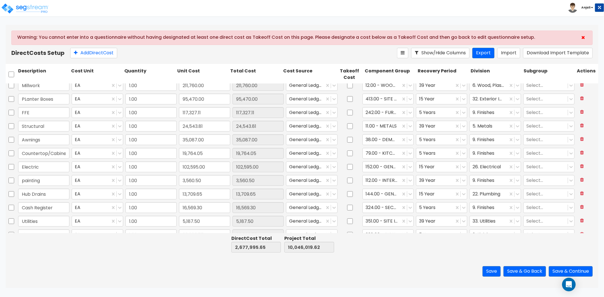
scroll to position [94, 0]
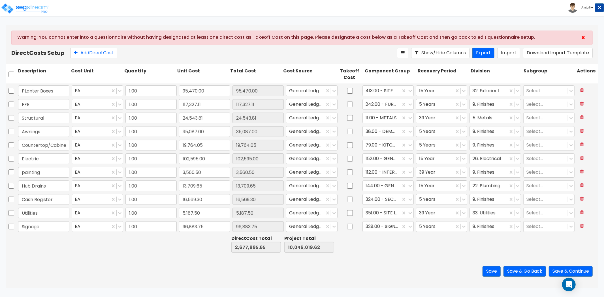
click at [442, 186] on div at bounding box center [435, 186] width 32 height 8
click at [427, 230] on div "15 Year QIP" at bounding box center [438, 230] width 51 height 10
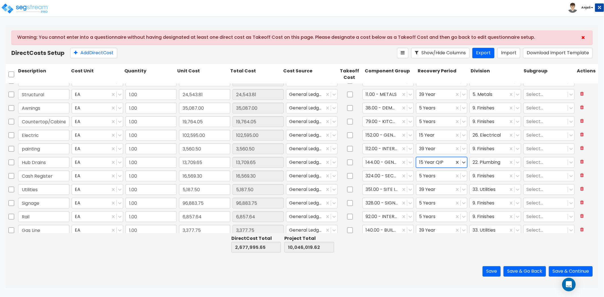
scroll to position [118, 0]
click at [430, 133] on div at bounding box center [435, 136] width 32 height 8
click at [432, 180] on div "15 Year QIP" at bounding box center [438, 180] width 51 height 10
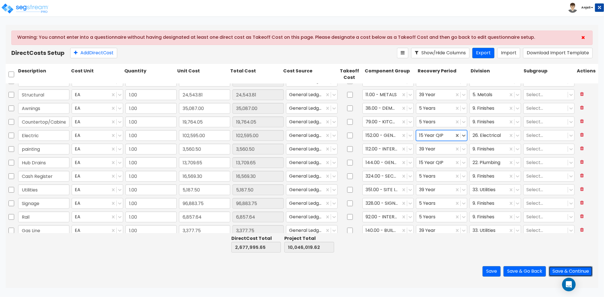
click at [558, 270] on button "Save & Continue" at bounding box center [571, 271] width 44 height 10
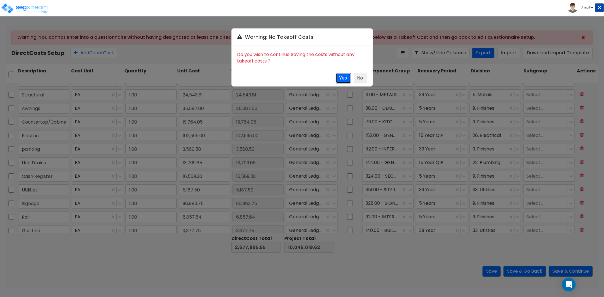
click at [339, 79] on button "Yes" at bounding box center [343, 78] width 15 height 10
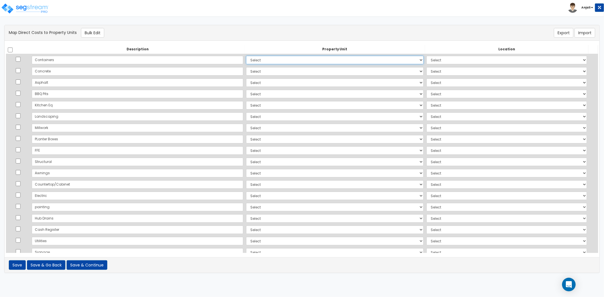
click at [256, 63] on select "Select Add Additional Property Unit" at bounding box center [335, 60] width 178 height 8
select select "_additional"
click at [246, 56] on select "Select Add Additional Property Unit" at bounding box center [335, 60] width 178 height 8
select select
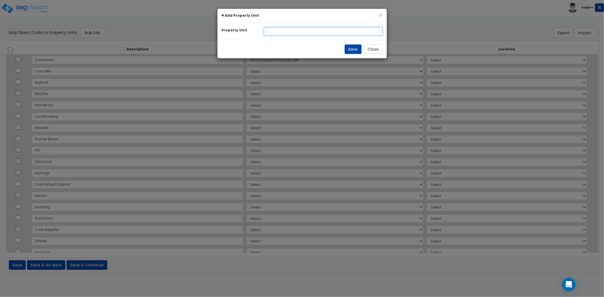
click at [276, 31] on input "text" at bounding box center [323, 31] width 119 height 8
type input "Building"
click at [356, 48] on button "Save" at bounding box center [353, 49] width 17 height 10
select select
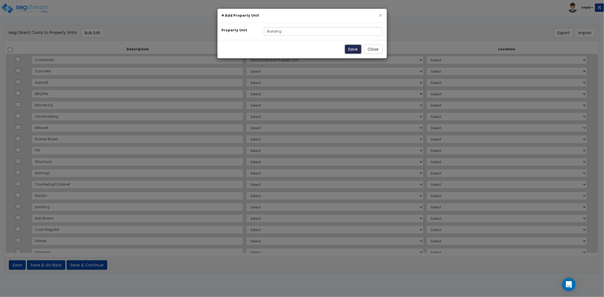
select select
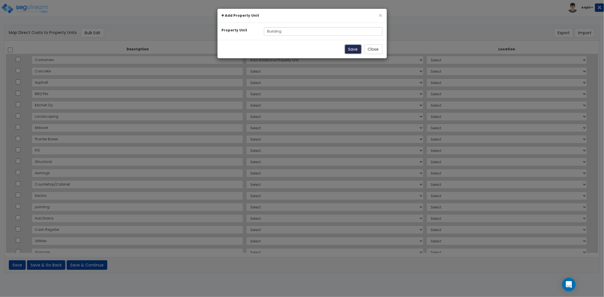
select select
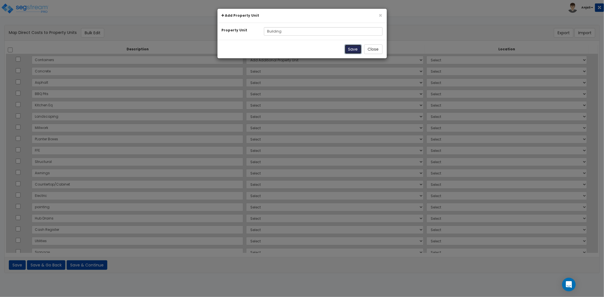
select select
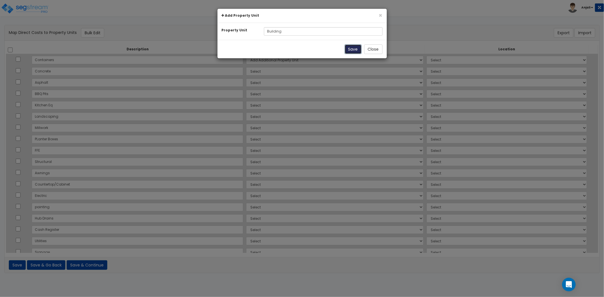
select select
select select "NEW-Building"
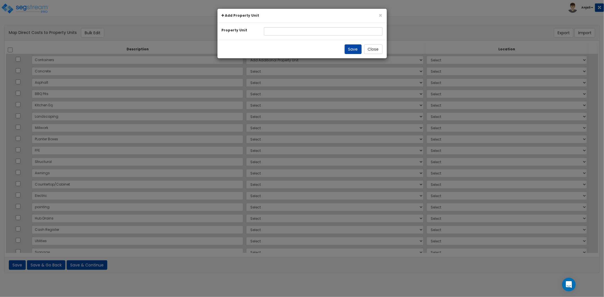
select select "461"
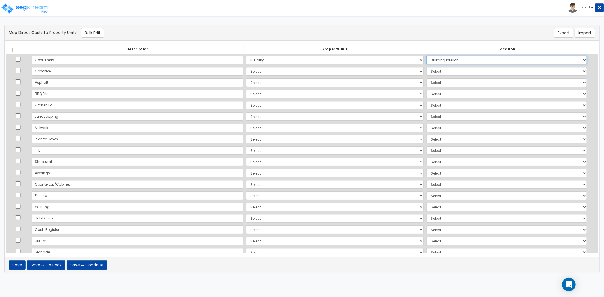
click at [426, 60] on select "Select Add Additional Location Building Building Interior Site Exterior" at bounding box center [506, 60] width 161 height 8
click at [246, 70] on select "Select Add Additional Property Unit Building" at bounding box center [335, 71] width 178 height 8
select select "_additional"
click at [246, 67] on select "Select Add Additional Property Unit Building" at bounding box center [335, 71] width 178 height 8
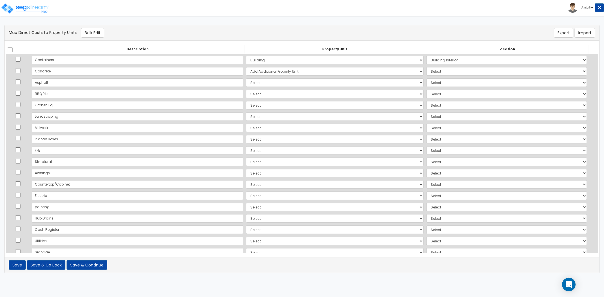
select select
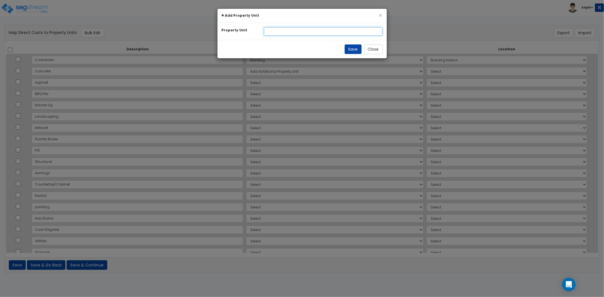
click at [271, 32] on input "text" at bounding box center [323, 31] width 119 height 8
type input "site"
click at [350, 48] on button "Save" at bounding box center [353, 49] width 17 height 10
select select
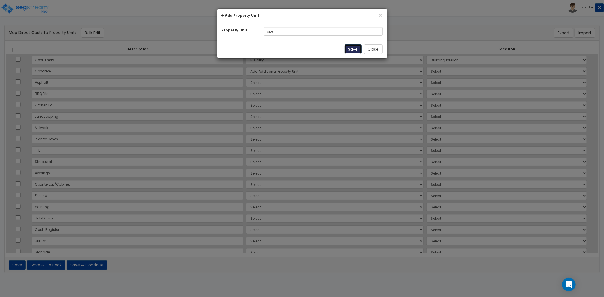
select select
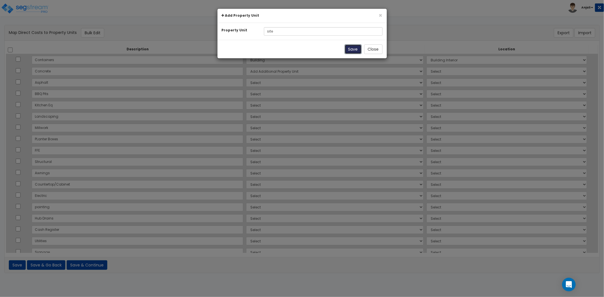
select select
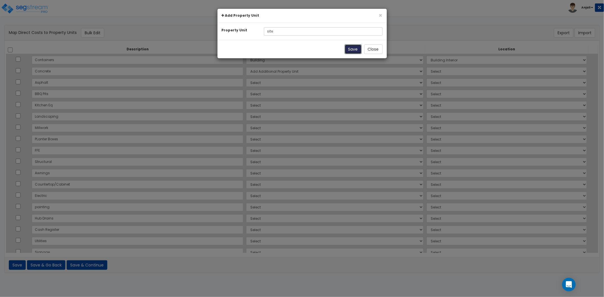
select select
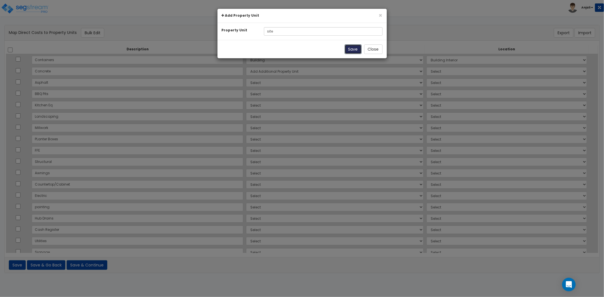
select select
select select "NEW-site"
select select "462"
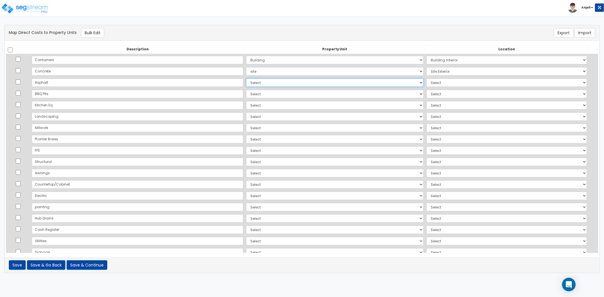
click at [246, 84] on select "Select Add Additional Property Unit Building site" at bounding box center [335, 82] width 178 height 8
select select "NEW-site"
click at [246, 78] on select "Select Add Additional Property Unit Building site" at bounding box center [335, 82] width 178 height 8
select select "462"
click at [246, 95] on select "Select Add Additional Property Unit Building site" at bounding box center [335, 94] width 178 height 8
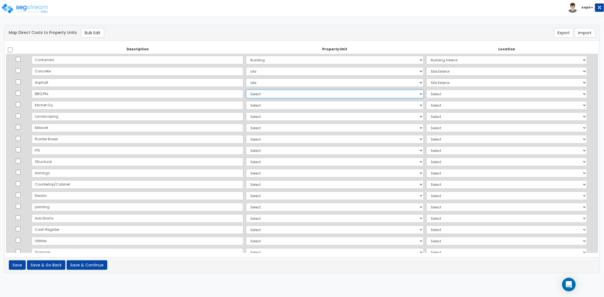
select select "NEW-site"
click at [246, 90] on select "Select Add Additional Property Unit Building site" at bounding box center [335, 94] width 178 height 8
select select "462"
click at [246, 103] on select "Select Add Additional Property Unit Building site" at bounding box center [335, 105] width 178 height 8
select select "NEW-Building"
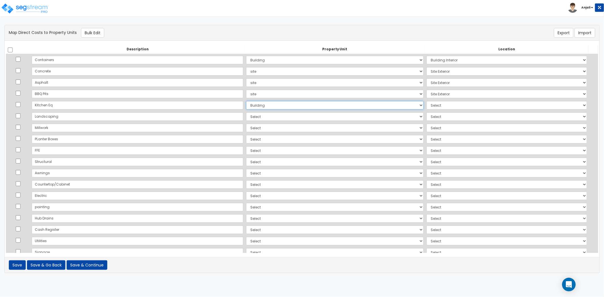
click at [246, 101] on select "Select Add Additional Property Unit Building site" at bounding box center [335, 105] width 178 height 8
select select "461"
click at [246, 118] on select "Select Add Additional Property Unit Building site" at bounding box center [335, 116] width 178 height 8
select select "NEW-Building"
click at [246, 112] on select "Select Add Additional Property Unit Building site" at bounding box center [335, 116] width 178 height 8
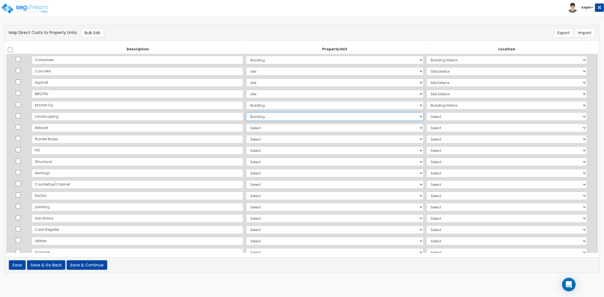
select select "462"
drag, startPoint x: 234, startPoint y: 115, endPoint x: 236, endPoint y: 118, distance: 2.9
click at [246, 115] on select "Select Add Additional Property Unit Building site" at bounding box center [335, 116] width 178 height 8
select select "NEW-site"
click at [246, 112] on select "Select Add Additional Property Unit Building site" at bounding box center [335, 116] width 178 height 8
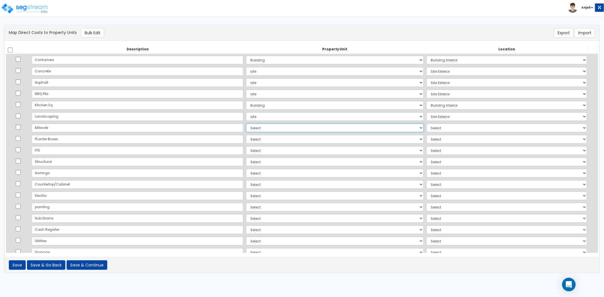
click at [246, 127] on select "Select Add Additional Property Unit Building site" at bounding box center [335, 128] width 178 height 8
select select "NEW-Building"
click at [246, 124] on select "Select Add Additional Property Unit Building site" at bounding box center [335, 128] width 178 height 8
select select "461"
click at [246, 137] on select "Select Add Additional Property Unit Building site" at bounding box center [335, 139] width 178 height 8
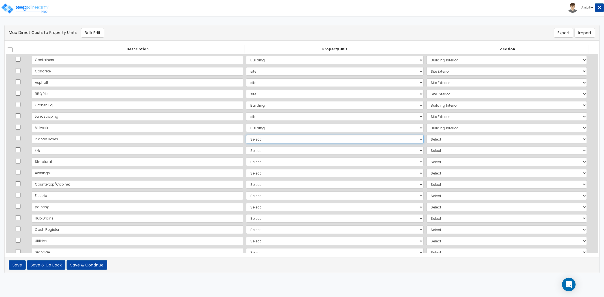
select select "NEW-site"
click at [246, 135] on select "Select Add Additional Property Unit Building site" at bounding box center [335, 139] width 178 height 8
select select "462"
click at [246, 151] on select "Select Add Additional Property Unit Building site" at bounding box center [335, 150] width 178 height 8
select select "NEW-Building"
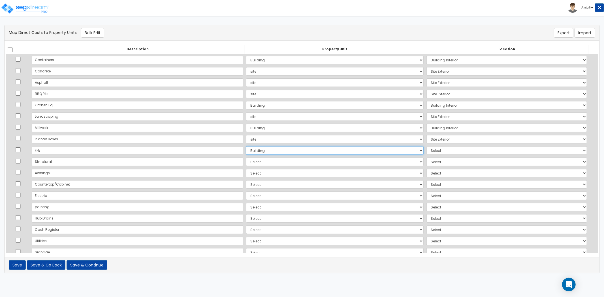
click at [246, 146] on select "Select Add Additional Property Unit Building site" at bounding box center [335, 150] width 178 height 8
select select "461"
click at [246, 162] on select "Select Add Additional Property Unit Building site" at bounding box center [335, 162] width 178 height 8
select select "NEW-Building"
click at [246, 158] on select "Select Add Additional Property Unit Building site" at bounding box center [335, 162] width 178 height 8
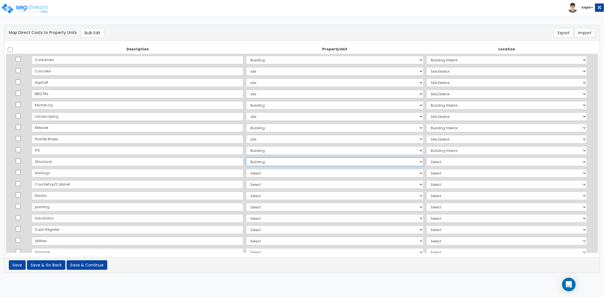
select select "6"
click at [246, 173] on select "Select Add Additional Property Unit Building site" at bounding box center [335, 173] width 178 height 8
select select "NEW-Building"
click at [246, 169] on select "Select Add Additional Property Unit Building site" at bounding box center [335, 173] width 178 height 8
select select "461"
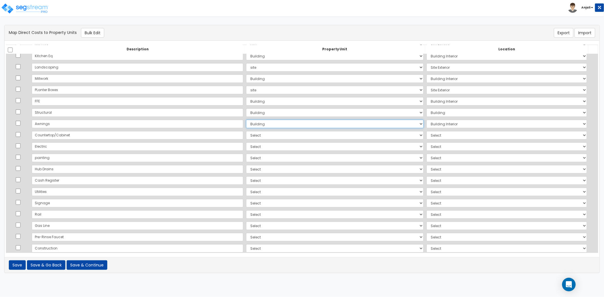
scroll to position [56, 0]
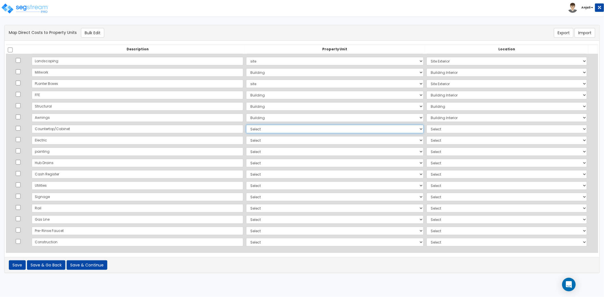
click at [246, 127] on select "Select Add Additional Property Unit Building site" at bounding box center [335, 129] width 178 height 8
select select "NEW-Building"
click at [246, 125] on select "Select Add Additional Property Unit Building site" at bounding box center [335, 129] width 178 height 8
select select "461"
click at [246, 139] on select "Select Add Additional Property Unit Building site" at bounding box center [335, 140] width 178 height 8
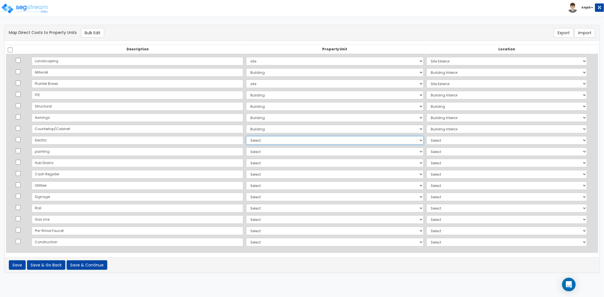
select select "NEW-Building"
click at [246, 136] on select "Select Add Additional Property Unit Building site" at bounding box center [335, 140] width 178 height 8
select select "461"
click at [246, 151] on select "Select Add Additional Property Unit Building site" at bounding box center [335, 152] width 178 height 8
select select "NEW-Building"
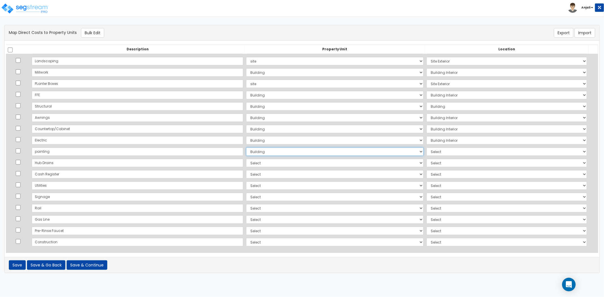
click at [246, 148] on select "Select Add Additional Property Unit Building site" at bounding box center [335, 152] width 178 height 8
select select "461"
click at [246, 163] on select "Select Add Additional Property Unit Building site" at bounding box center [335, 163] width 178 height 8
select select "NEW-Building"
click at [246, 159] on select "Select Add Additional Property Unit Building site" at bounding box center [335, 163] width 178 height 8
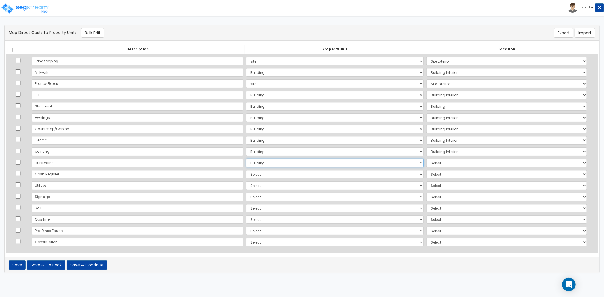
select select "461"
click at [246, 176] on select "Select Add Additional Property Unit Building site" at bounding box center [335, 174] width 178 height 8
select select "NEW-Building"
click at [246, 170] on select "Select Add Additional Property Unit Building site" at bounding box center [335, 174] width 178 height 8
select select "461"
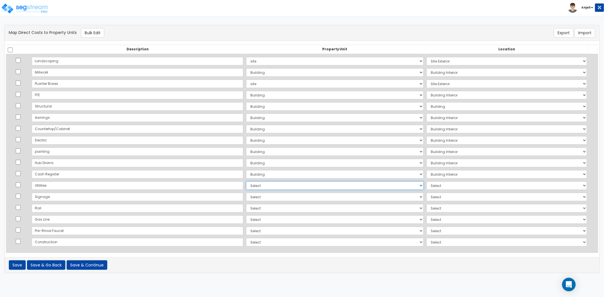
click at [246, 185] on select "Select Add Additional Property Unit Building site" at bounding box center [335, 186] width 178 height 8
select select "NEW-site"
click at [246, 182] on select "Select Add Additional Property Unit Building site" at bounding box center [335, 186] width 178 height 8
select select "462"
click at [246, 195] on select "Select Add Additional Property Unit Building site" at bounding box center [335, 197] width 178 height 8
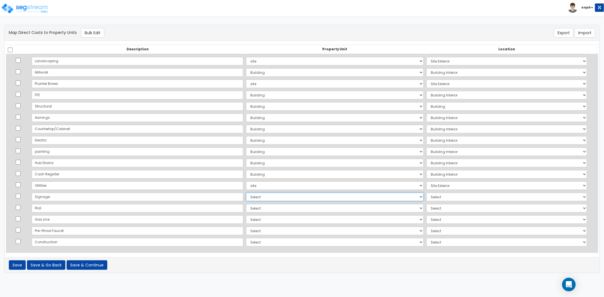
select select "NEW-Building"
click at [246, 193] on select "Select Add Additional Property Unit Building site" at bounding box center [335, 197] width 178 height 8
select select "461"
click at [246, 207] on select "Select Add Additional Property Unit Building site" at bounding box center [335, 208] width 178 height 8
select select "NEW-Building"
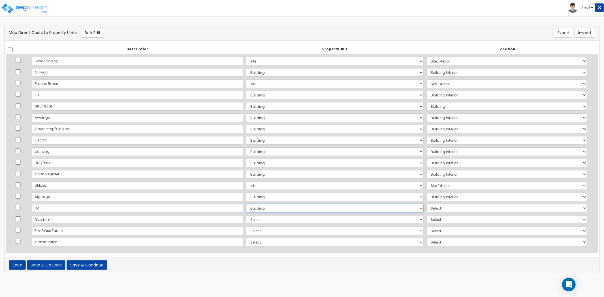
click at [246, 204] on select "Select Add Additional Property Unit Building site" at bounding box center [335, 208] width 178 height 8
select select "461"
drag, startPoint x: 219, startPoint y: 219, endPoint x: 219, endPoint y: 223, distance: 4.2
click at [246, 219] on select "Select Add Additional Property Unit Building site" at bounding box center [335, 220] width 178 height 8
select select "NEW-site"
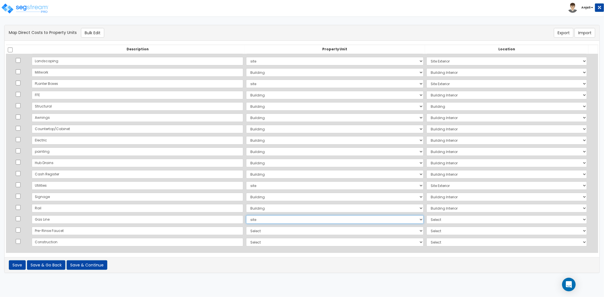
click at [246, 216] on select "Select Add Additional Property Unit Building site" at bounding box center [335, 220] width 178 height 8
select select "462"
click at [246, 230] on select "Select Add Additional Property Unit Building site" at bounding box center [335, 231] width 178 height 8
select select "NEW-Building"
click at [246, 227] on select "Select Add Additional Property Unit Building site" at bounding box center [335, 231] width 178 height 8
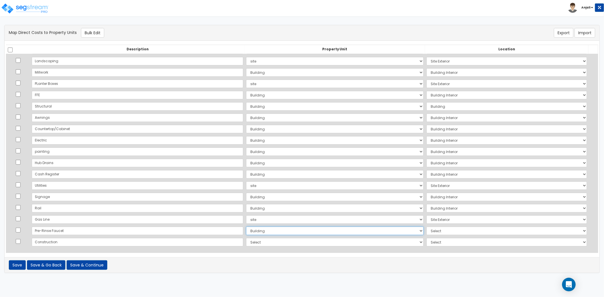
select select "461"
click at [246, 240] on select "Select Add Additional Property Unit Building site" at bounding box center [335, 242] width 178 height 8
select select "NEW-Building"
click at [246, 238] on select "Select Add Additional Property Unit Building site" at bounding box center [335, 242] width 178 height 8
select select "461"
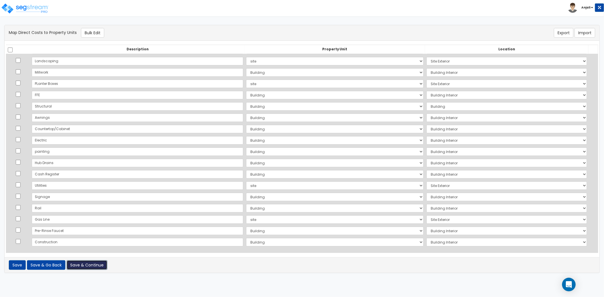
click at [93, 264] on button "Save & Continue" at bounding box center [87, 266] width 41 height 10
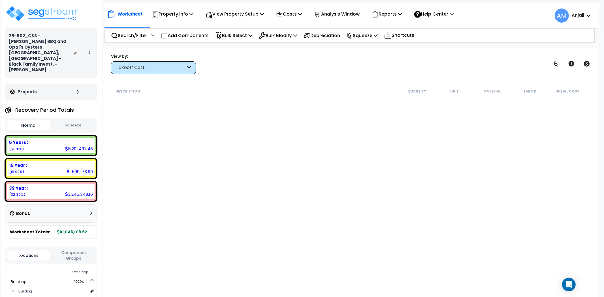
click at [152, 69] on div "Takeoff Cost" at bounding box center [151, 68] width 70 height 7
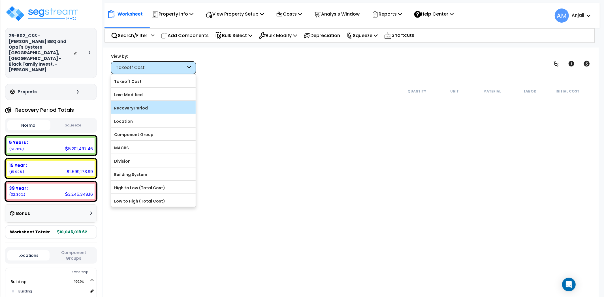
click at [143, 106] on label "Recovery Period" at bounding box center [153, 108] width 84 height 8
click at [0, 0] on input "Recovery Period" at bounding box center [0, 0] width 0 height 0
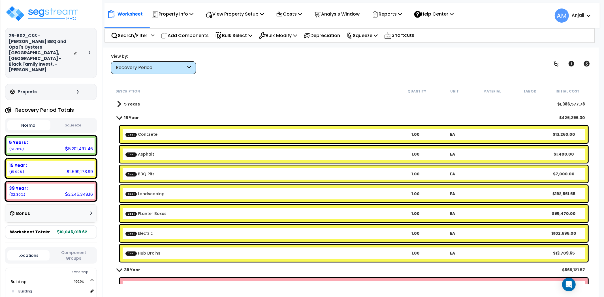
click at [160, 235] on b "Cost Electric" at bounding box center [260, 234] width 271 height 6
click at [242, 37] on p "Bulk Select" at bounding box center [233, 36] width 37 height 8
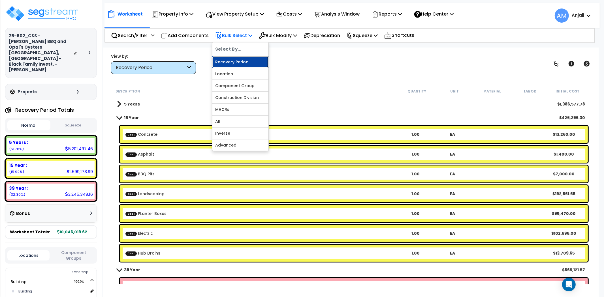
click at [235, 65] on link "Recovery Period" at bounding box center [240, 61] width 56 height 11
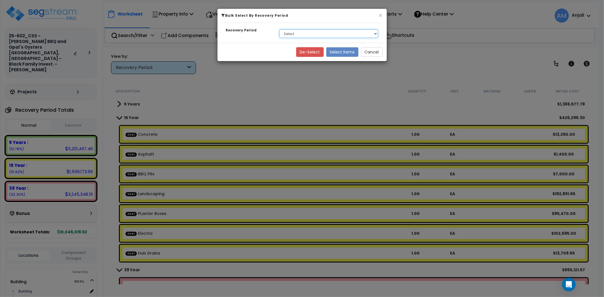
click at [308, 31] on select "Select 5 Years 15 Year 39 Year Soft Cost" at bounding box center [328, 33] width 99 height 8
click at [255, 80] on div "× Bulk Select By Recovery Period Recovery Period Select 5 Years 15 Year 39 Year…" at bounding box center [302, 148] width 604 height 297
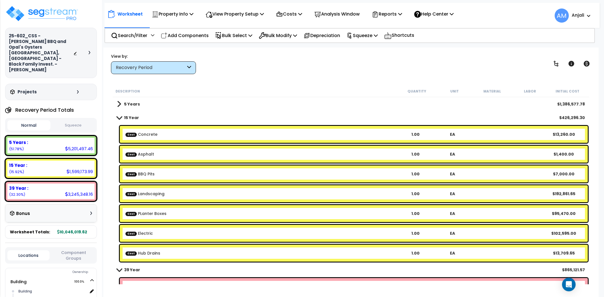
click at [145, 231] on link "Cost Electric" at bounding box center [138, 234] width 27 height 6
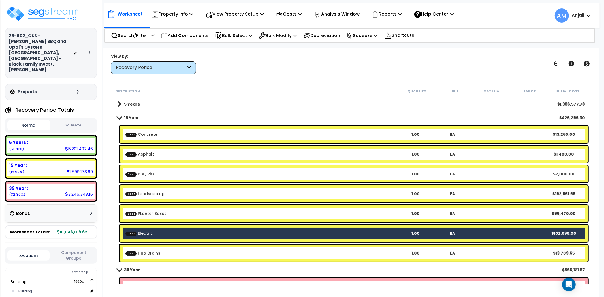
click at [152, 253] on link "Cost Hub Drains" at bounding box center [142, 254] width 35 height 6
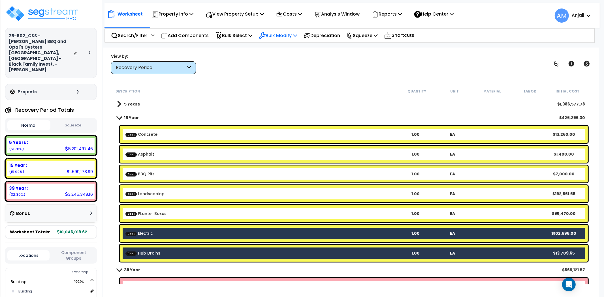
click at [283, 37] on p "Bulk Modify" at bounding box center [278, 36] width 38 height 8
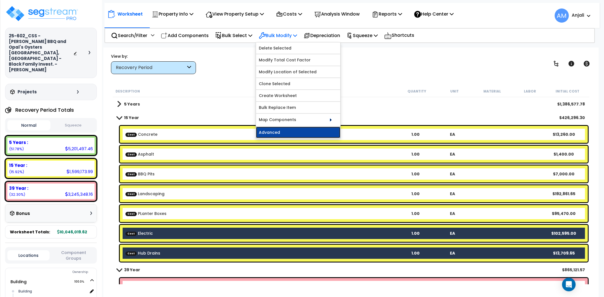
click at [292, 129] on link "Advanced" at bounding box center [298, 132] width 84 height 11
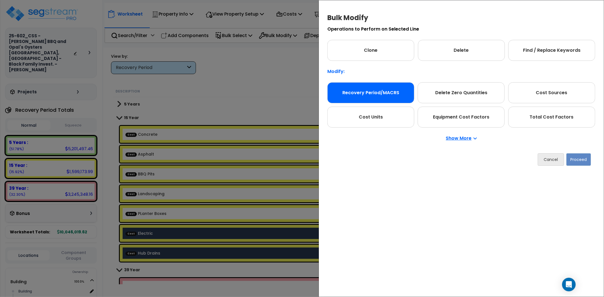
click at [384, 93] on div "Recovery Period/MACRS" at bounding box center [370, 92] width 87 height 21
click at [583, 162] on button "Proceed" at bounding box center [578, 159] width 25 height 12
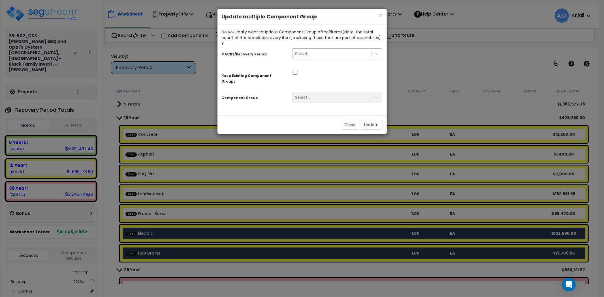
click at [312, 52] on div "Select..." at bounding box center [332, 53] width 79 height 9
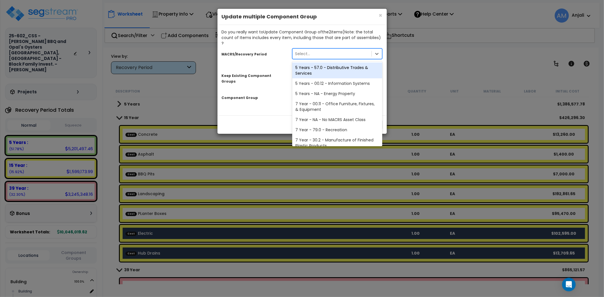
type input "1"
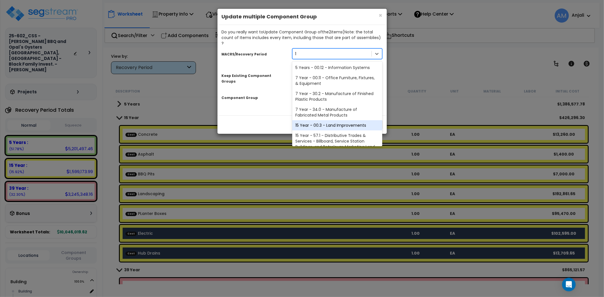
click at [324, 120] on div "15 Year - 00.3 - Land Improvements" at bounding box center [337, 125] width 90 height 10
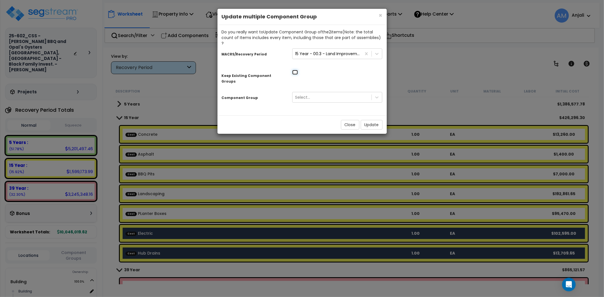
click at [295, 70] on input "checkbox" at bounding box center [295, 72] width 6 height 5
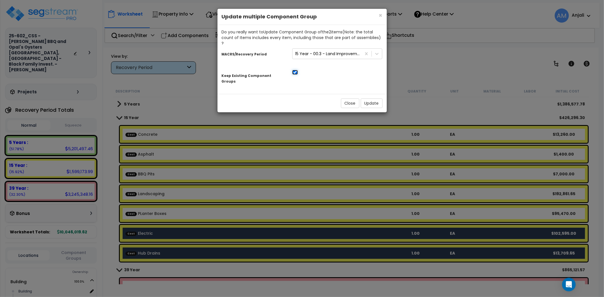
click at [295, 70] on input "checkbox" at bounding box center [295, 72] width 6 height 5
checkbox input "false"
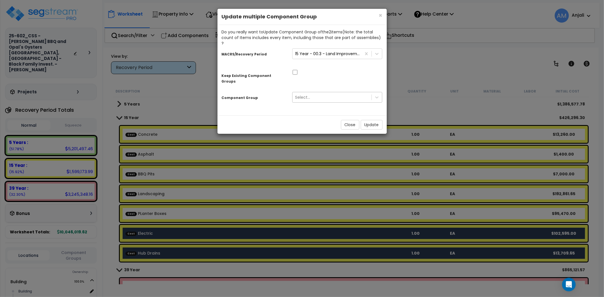
click at [315, 93] on div "Select..." at bounding box center [332, 97] width 79 height 9
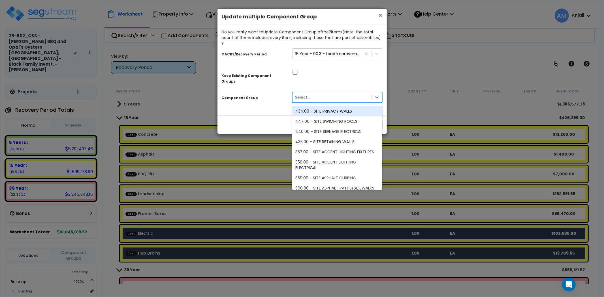
click at [380, 16] on span "×" at bounding box center [381, 15] width 4 height 8
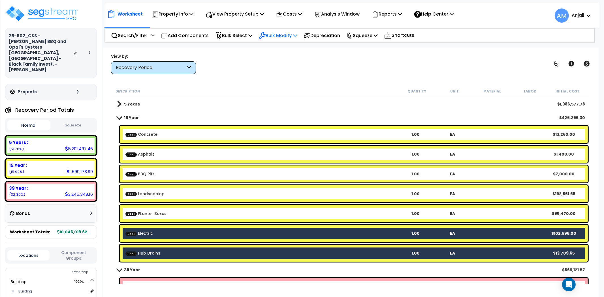
click at [295, 35] on p "Bulk Modify" at bounding box center [278, 36] width 38 height 8
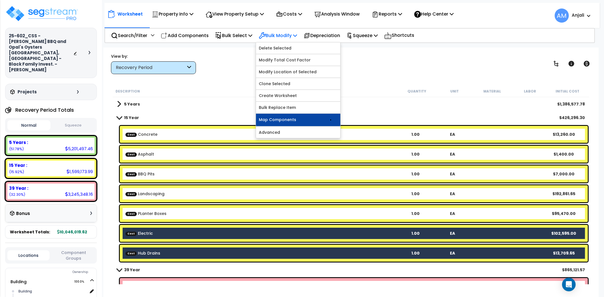
click at [296, 120] on link "Map Components" at bounding box center [298, 120] width 84 height 12
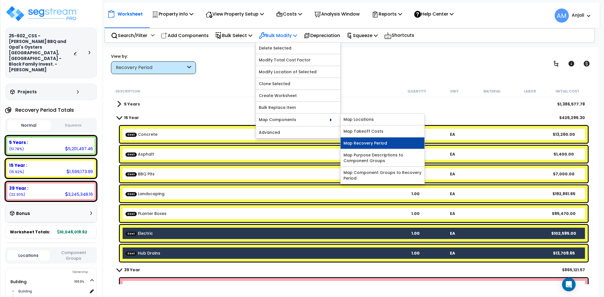
click at [361, 142] on link "Map Recovery Period" at bounding box center [383, 143] width 84 height 11
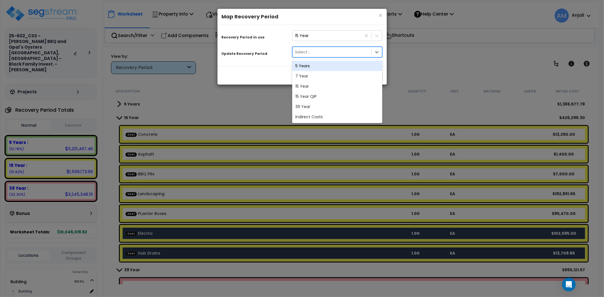
drag, startPoint x: 313, startPoint y: 55, endPoint x: 314, endPoint y: 52, distance: 2.8
click at [313, 53] on div "Select..." at bounding box center [332, 52] width 79 height 9
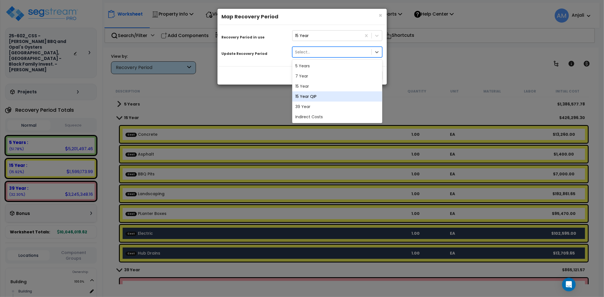
click at [311, 97] on div "15 Year QIP" at bounding box center [337, 96] width 90 height 10
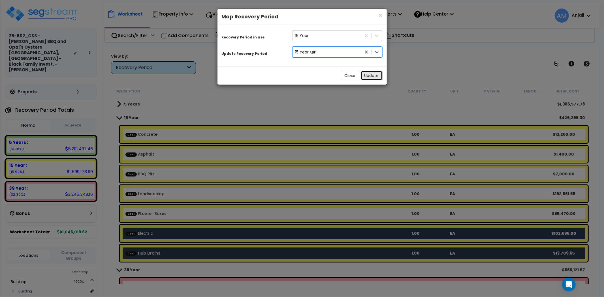
click at [368, 74] on button "Update" at bounding box center [372, 76] width 22 height 10
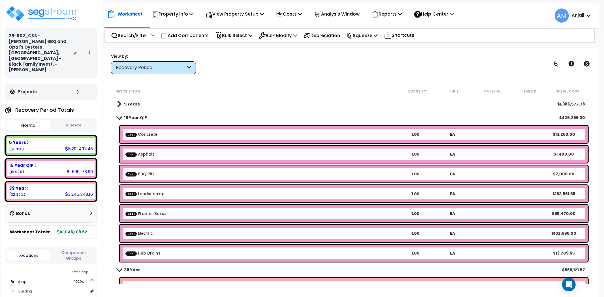
click at [167, 135] on b "Cost Concrete" at bounding box center [260, 135] width 271 height 6
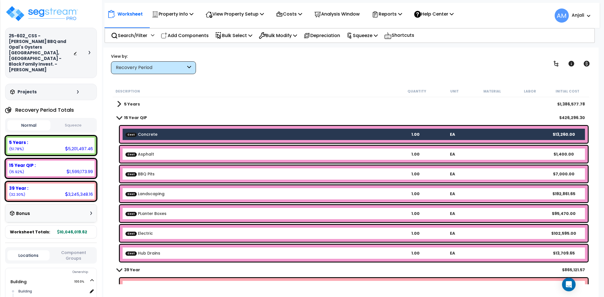
click at [165, 150] on div "Cost Asphalt 1.00 EA $1,400.00" at bounding box center [354, 154] width 468 height 17
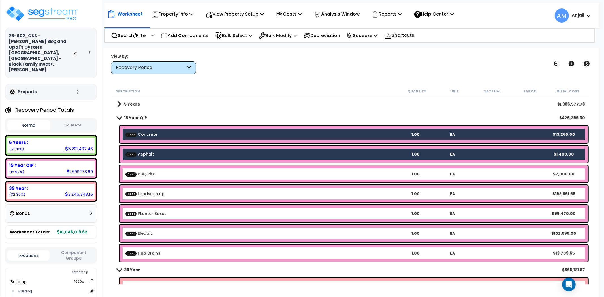
click at [165, 173] on b "Cost BBQ Pits" at bounding box center [260, 174] width 271 height 6
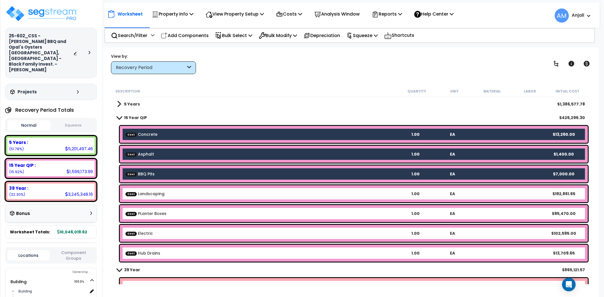
drag, startPoint x: 162, startPoint y: 188, endPoint x: 164, endPoint y: 194, distance: 6.0
click at [162, 188] on div "Cost Landscaping 1.00 EA $192,861.65" at bounding box center [354, 193] width 468 height 17
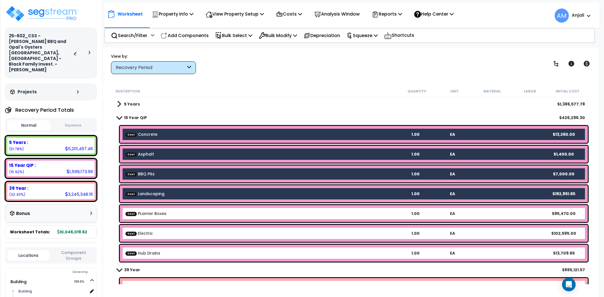
click at [165, 208] on div "Cost PLanter Boxes 1.00 EA $95,470.00" at bounding box center [354, 213] width 468 height 17
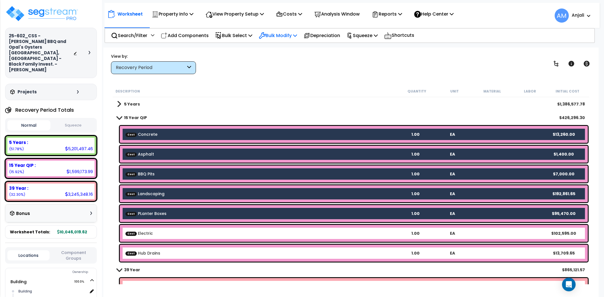
click at [295, 36] on p "Bulk Modify" at bounding box center [278, 36] width 38 height 8
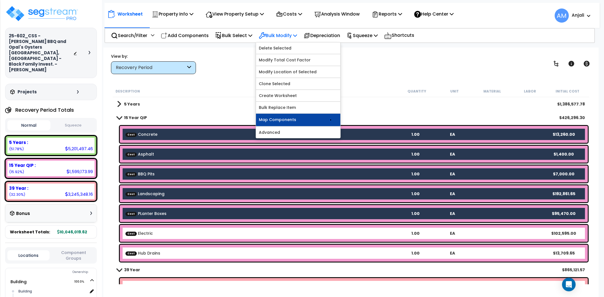
click at [285, 121] on link "Map Components" at bounding box center [298, 120] width 84 height 12
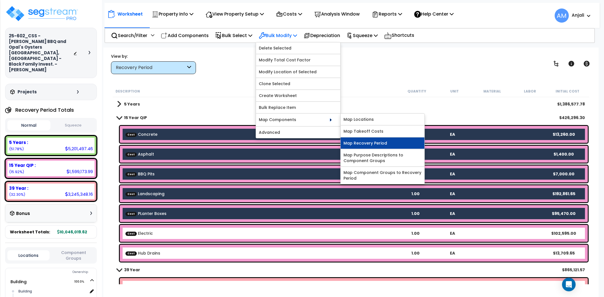
click at [372, 140] on link "Map Recovery Period" at bounding box center [383, 143] width 84 height 11
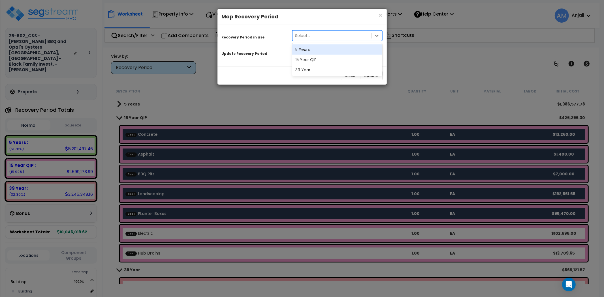
click at [319, 39] on div "Select..." at bounding box center [332, 35] width 79 height 9
click at [313, 57] on div "15 Year QIP" at bounding box center [337, 60] width 90 height 10
click at [317, 51] on div "15 Year QIP" at bounding box center [327, 52] width 69 height 9
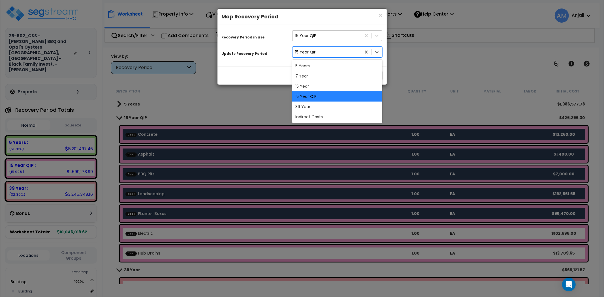
click at [319, 35] on div "15 Year QIP" at bounding box center [327, 35] width 69 height 9
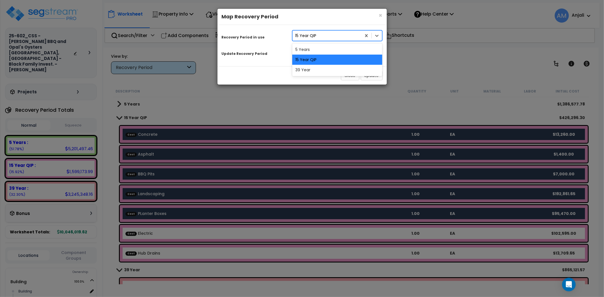
click at [310, 63] on div "15 Year QIP" at bounding box center [337, 60] width 90 height 10
click at [326, 52] on div "15 Year QIP" at bounding box center [327, 52] width 69 height 9
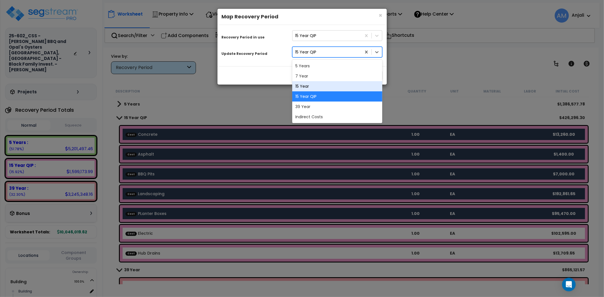
click at [314, 89] on div "15 Year" at bounding box center [337, 86] width 90 height 10
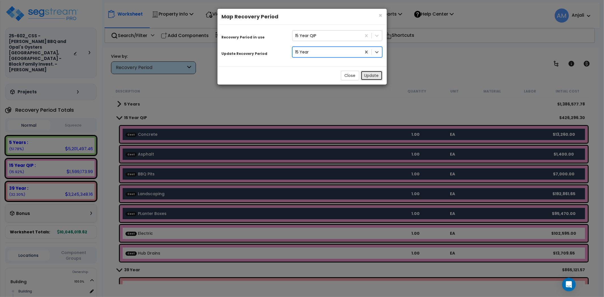
click at [375, 74] on button "Update" at bounding box center [372, 76] width 22 height 10
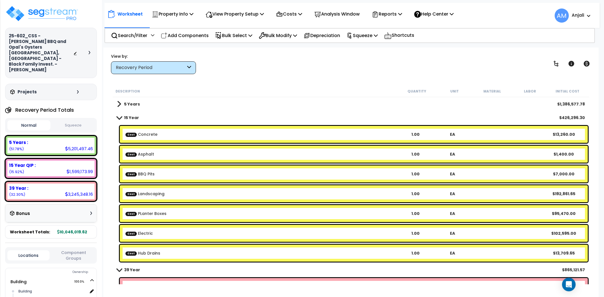
click at [353, 67] on div "View by: Recovery Period Takeoff Cost" at bounding box center [351, 63] width 484 height 21
click at [123, 117] on link "15 Year" at bounding box center [128, 118] width 22 height 8
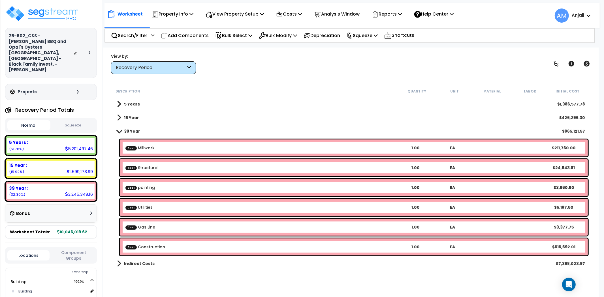
click at [129, 131] on b "39 Year" at bounding box center [132, 132] width 16 height 6
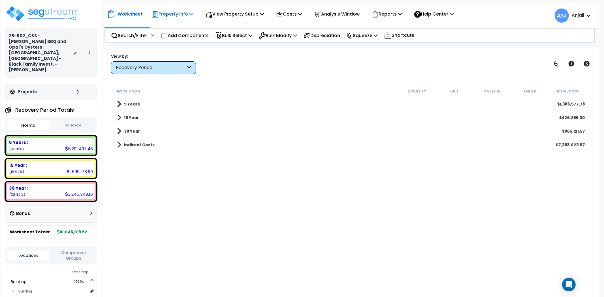
click at [169, 16] on p "Property Info" at bounding box center [173, 14] width 42 height 8
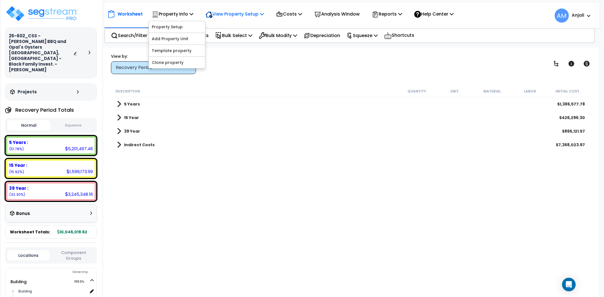
click at [216, 20] on div "View Property Setup" at bounding box center [235, 13] width 58 height 13
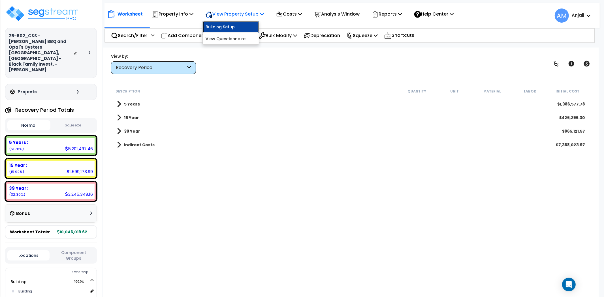
click at [229, 28] on link "Building Setup" at bounding box center [231, 26] width 56 height 11
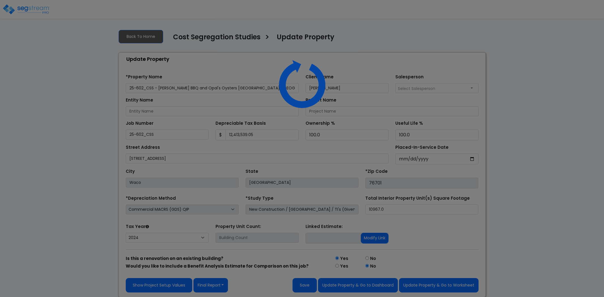
select select "2024"
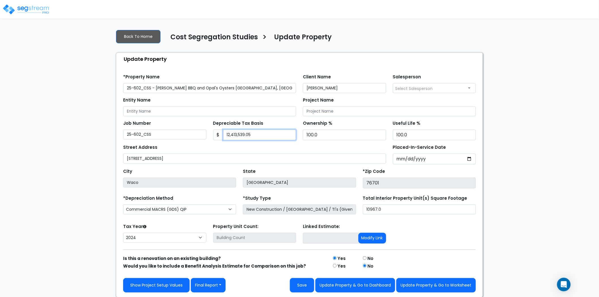
drag, startPoint x: 256, startPoint y: 133, endPoint x: 225, endPoint y: 135, distance: 31.5
click at [225, 135] on input "12,413,539.05" at bounding box center [259, 135] width 73 height 11
click at [256, 129] on div "Depreciable Tax Basis $" at bounding box center [254, 129] width 83 height 21
click at [256, 133] on input "Depreciable Tax Basis" at bounding box center [259, 135] width 73 height 11
paste input "10,046,019.62"
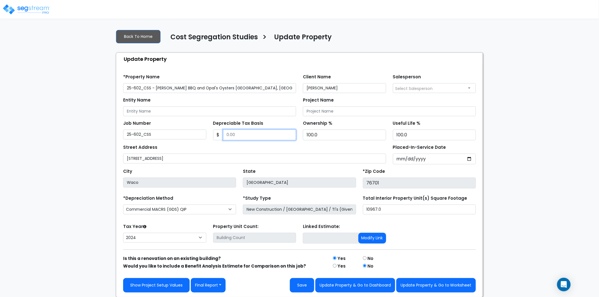
type input "10,046,019.62"
click at [257, 134] on input "Depreciable Tax Basis" at bounding box center [259, 135] width 73 height 11
paste input "text"
click at [256, 137] on input "Depreciable Tax Basis" at bounding box center [259, 135] width 73 height 11
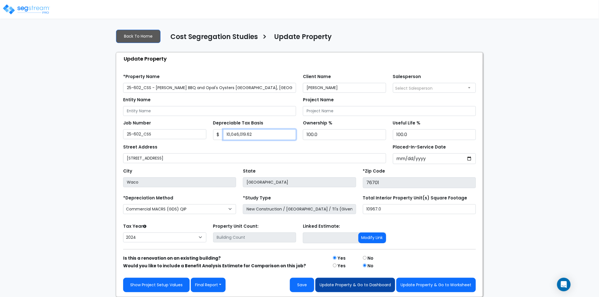
type input "10,046,019.62"
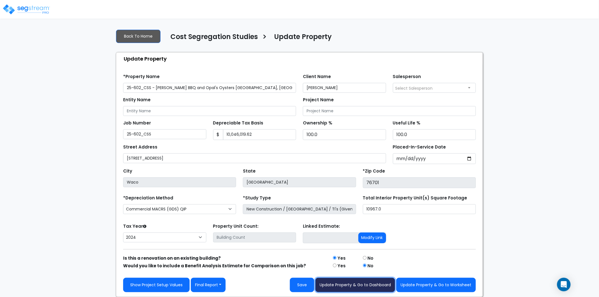
click at [375, 286] on button "Update Property & Go to Dashboard" at bounding box center [355, 285] width 80 height 14
